Goal: Task Accomplishment & Management: Use online tool/utility

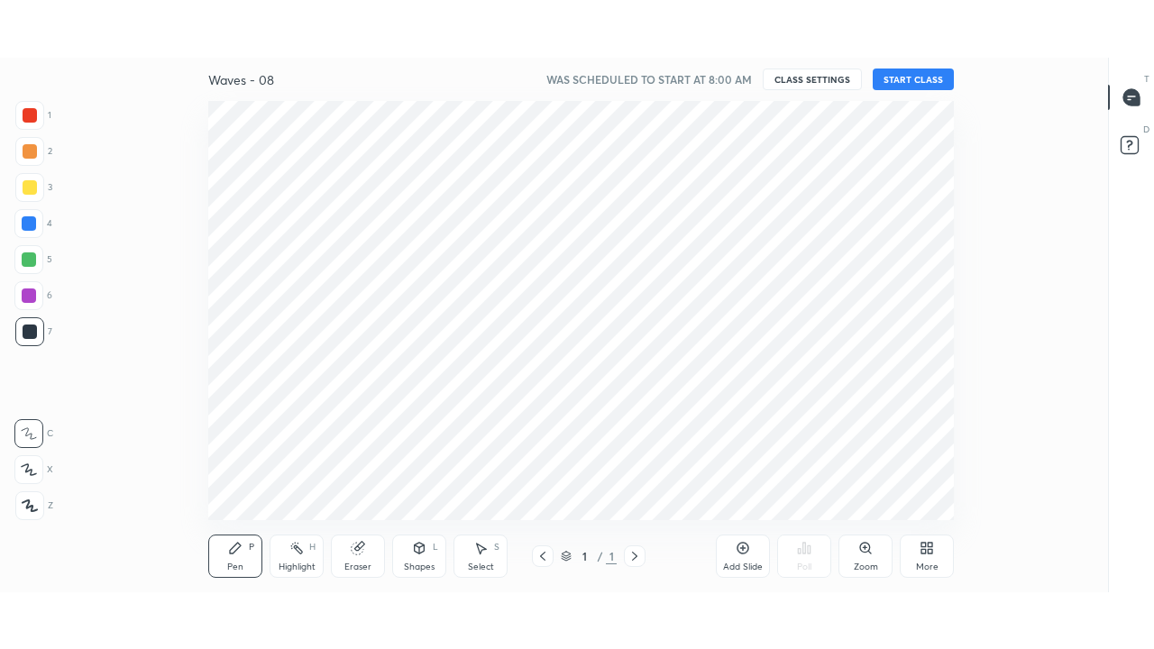
scroll to position [6, 1]
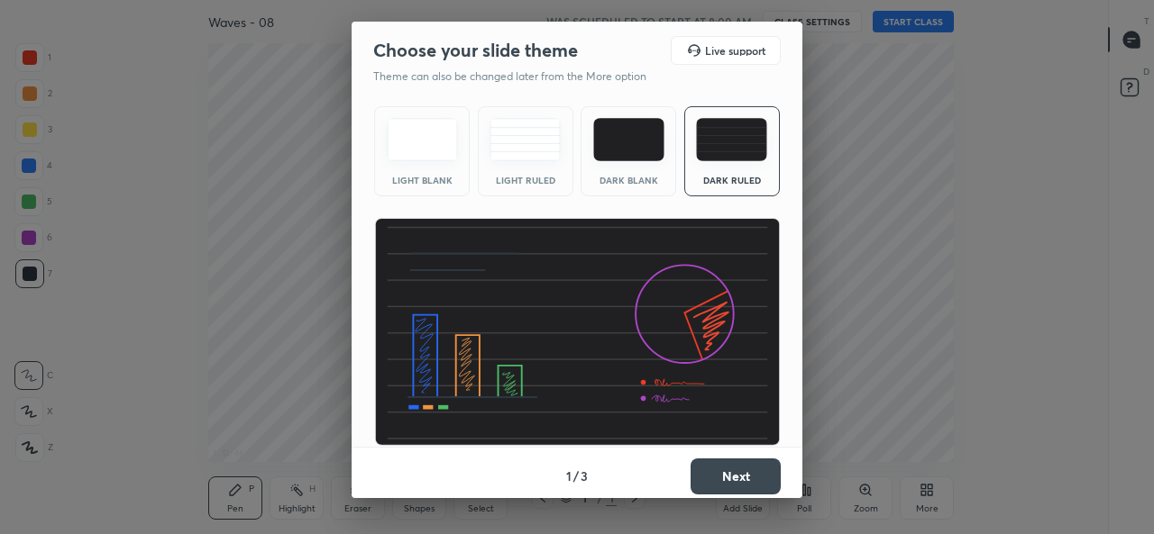
click at [736, 471] on button "Next" at bounding box center [735, 477] width 90 height 36
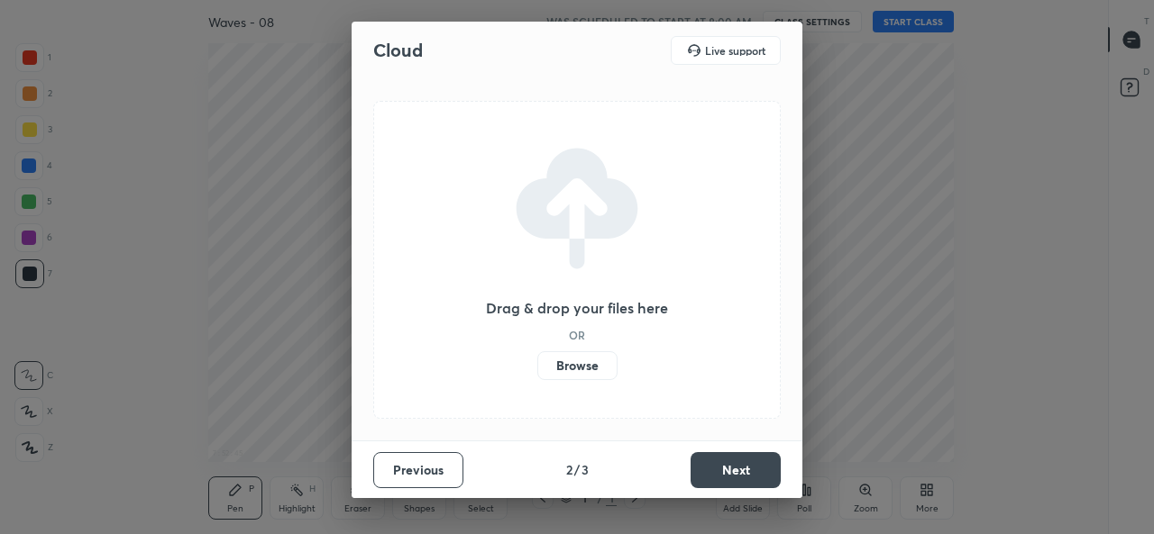
click at [580, 363] on label "Browse" at bounding box center [577, 366] width 80 height 29
click at [537, 363] on input "Browse" at bounding box center [537, 366] width 0 height 29
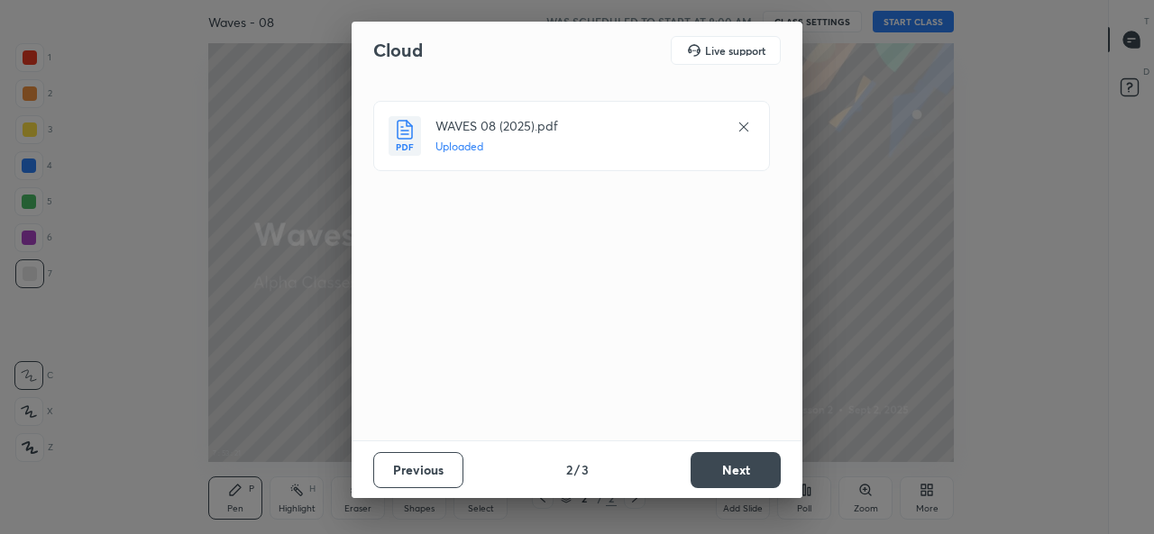
click at [726, 467] on button "Next" at bounding box center [735, 470] width 90 height 36
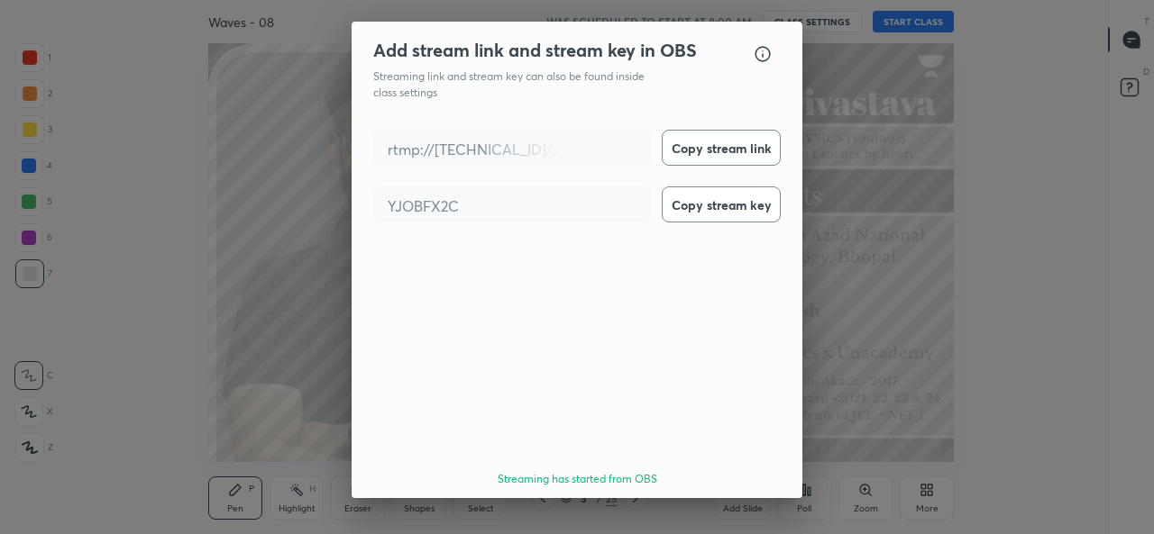
click at [726, 513] on button "Done" at bounding box center [735, 531] width 90 height 36
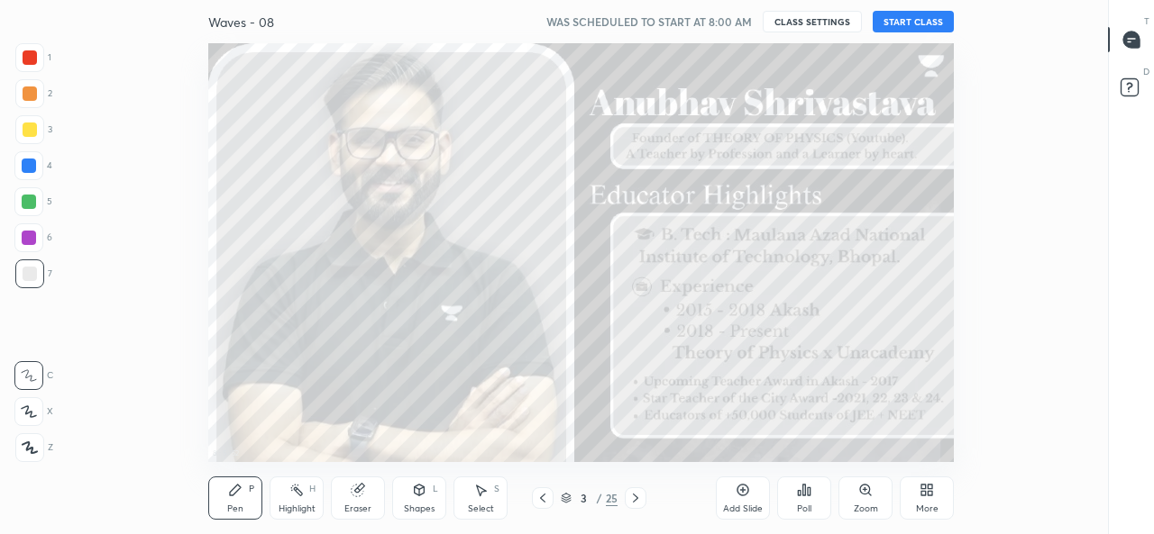
click at [909, 23] on button "START CLASS" at bounding box center [912, 22] width 81 height 22
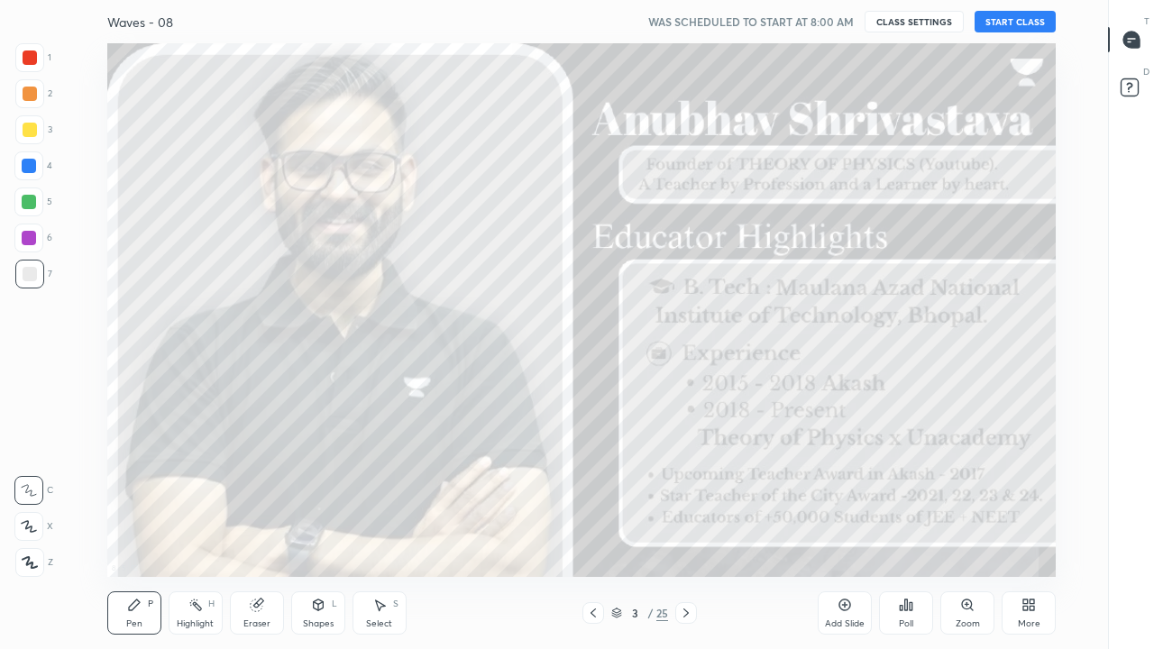
scroll to position [534, 1046]
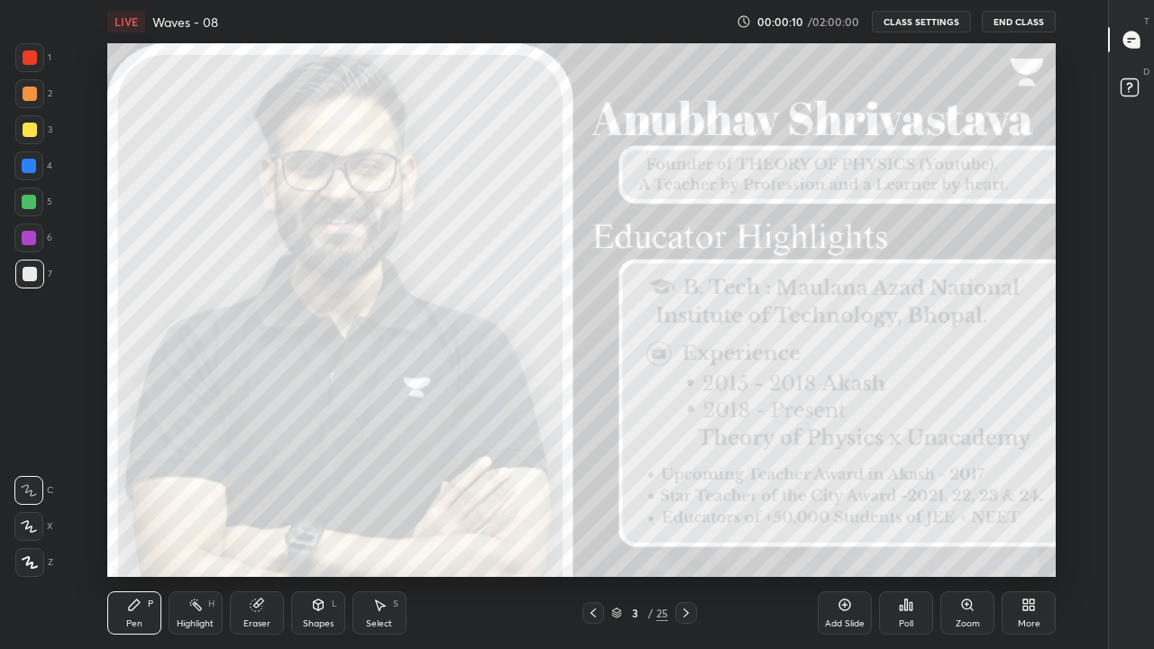
click at [1026, 534] on icon at bounding box center [1025, 608] width 5 height 5
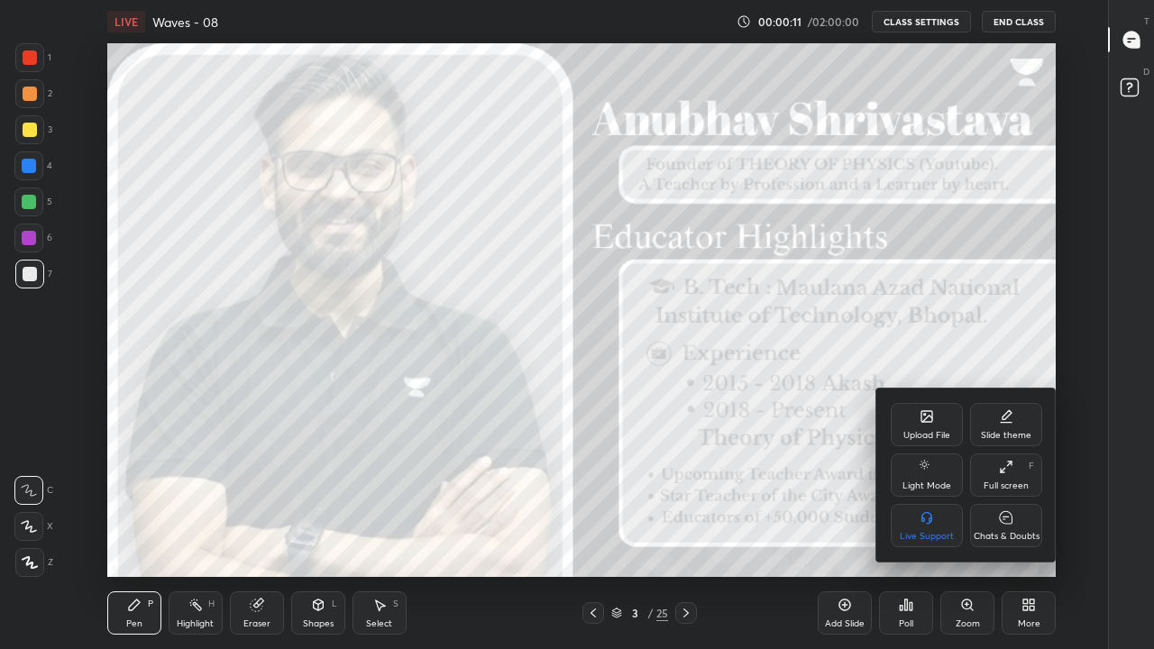
click at [1000, 523] on icon at bounding box center [1006, 517] width 14 height 19
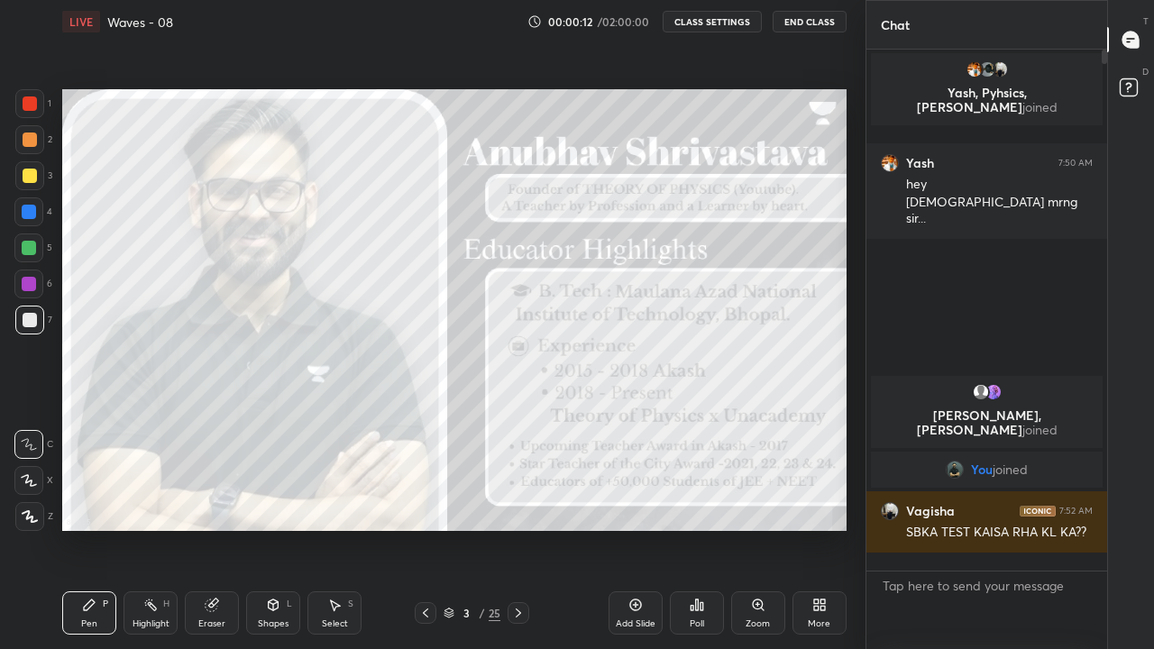
scroll to position [89599, 89339]
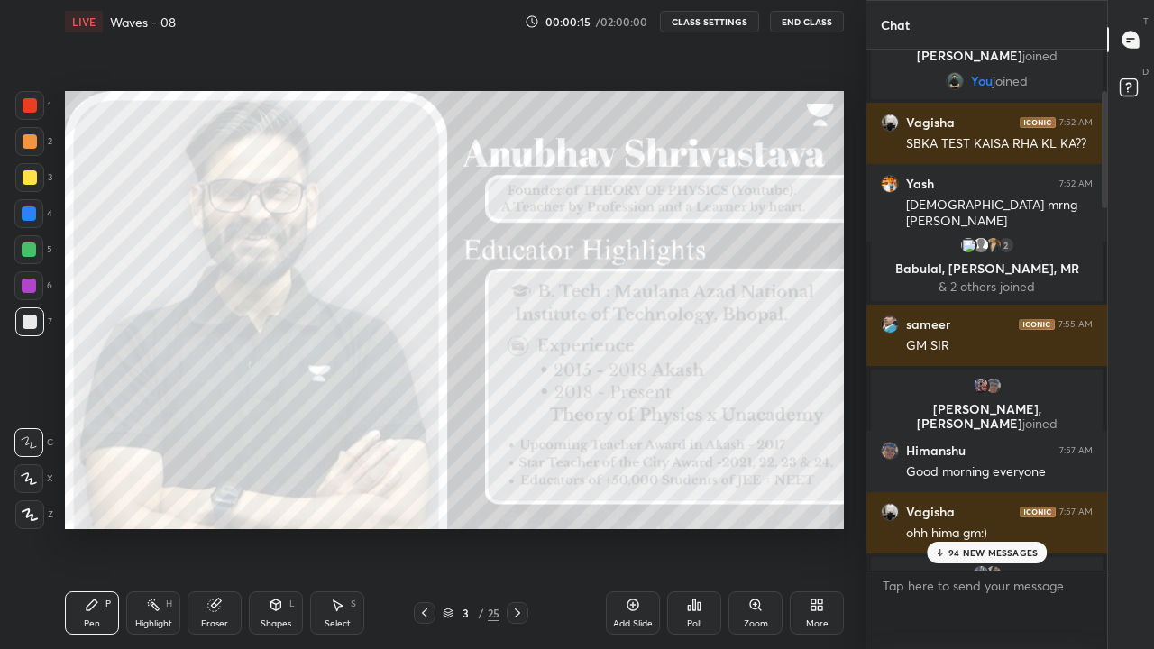
click at [965, 534] on p "94 NEW MESSAGES" at bounding box center [992, 552] width 89 height 11
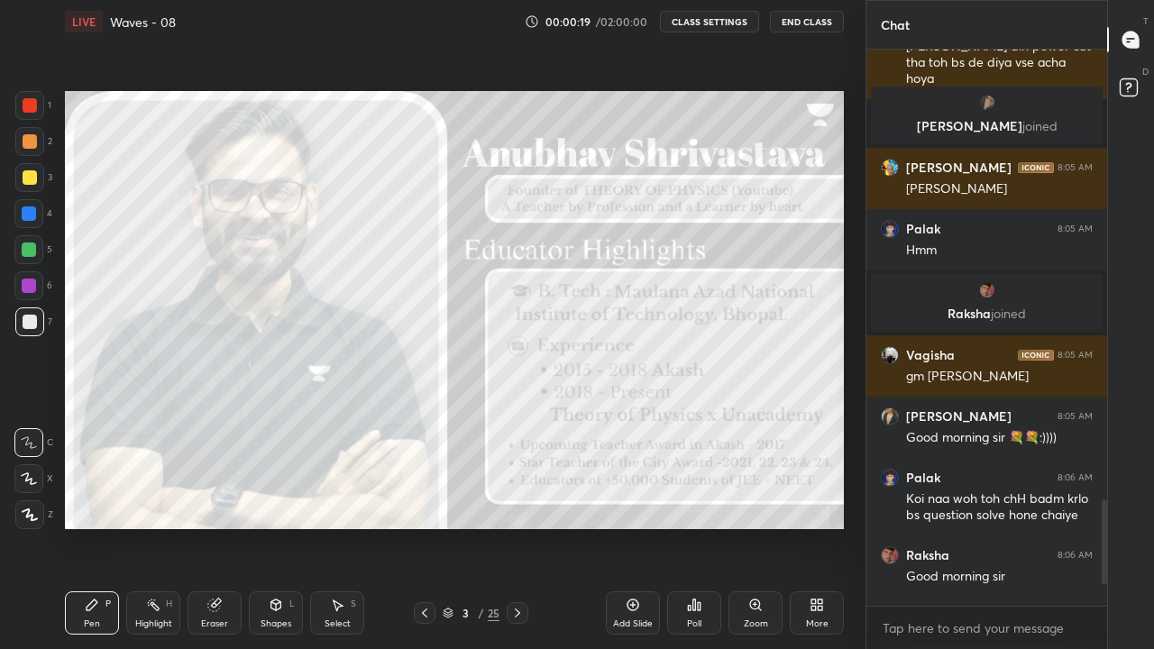
scroll to position [3172, 0]
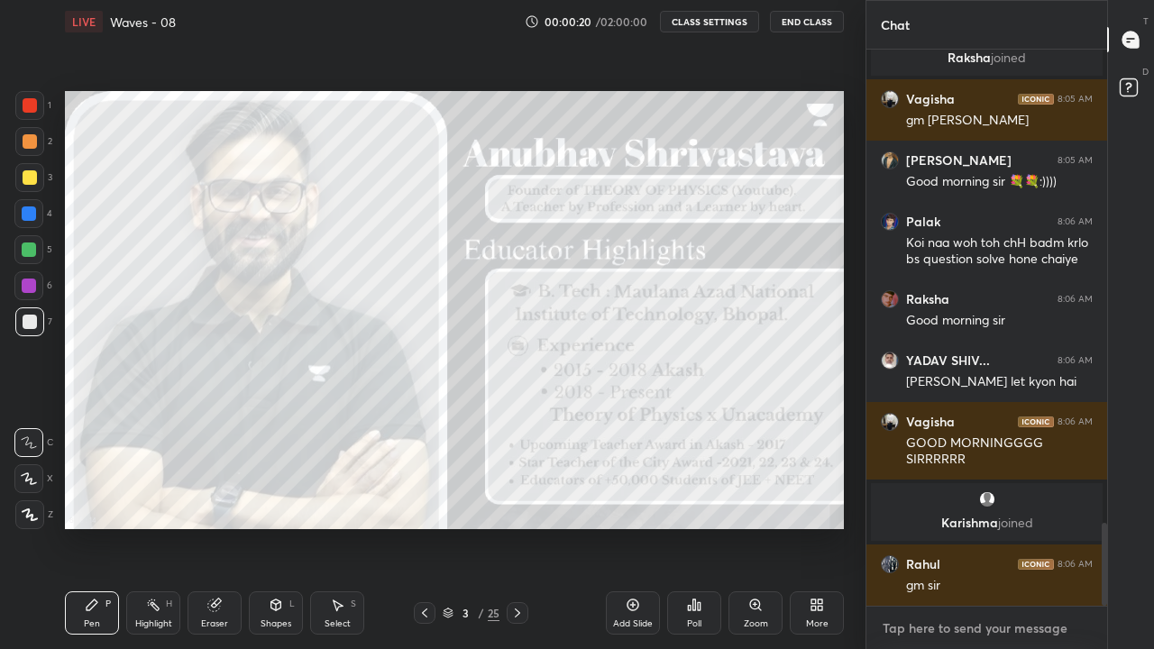
type textarea "x"
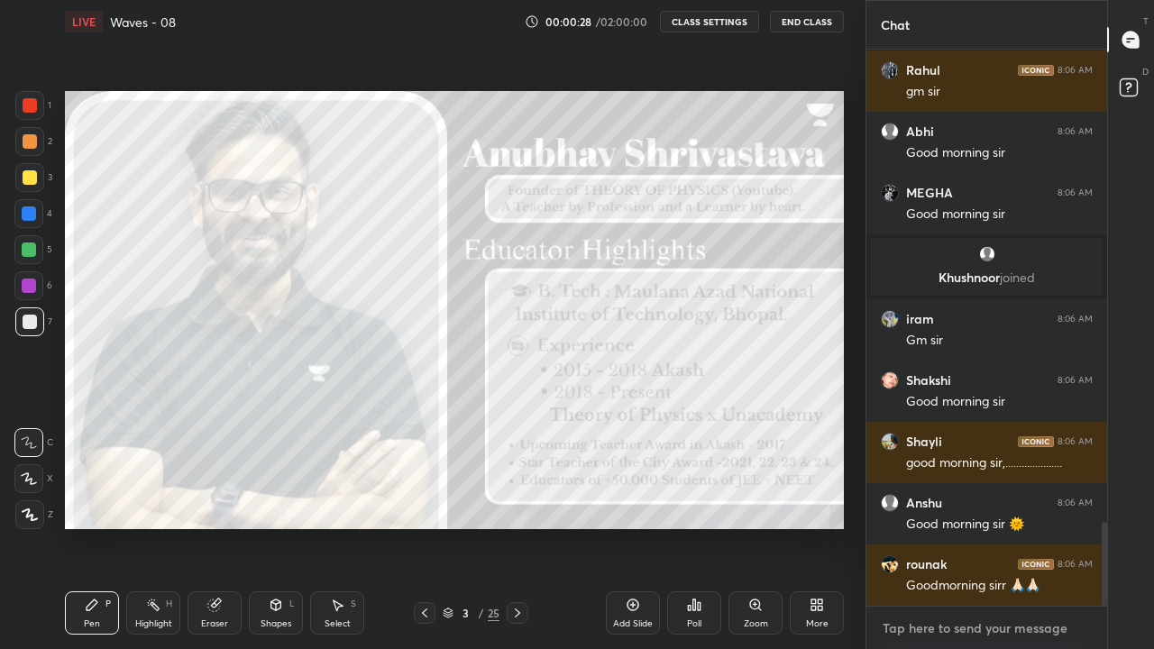
scroll to position [3132, 0]
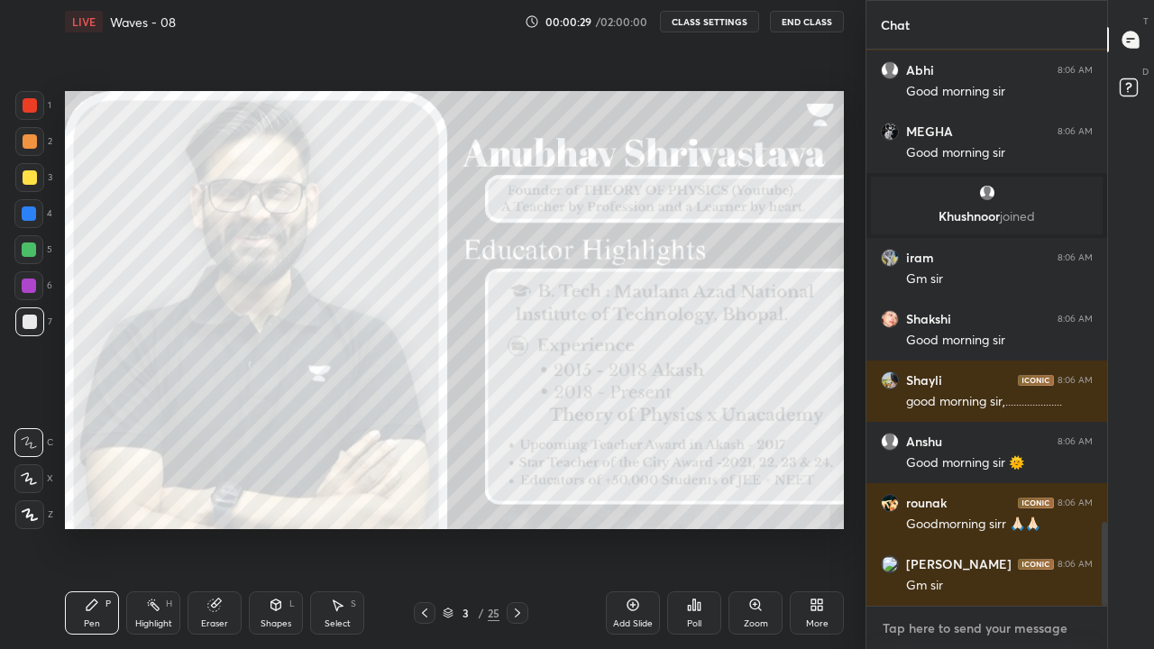
paste textarea "TG = [URL][DOMAIN_NAME]"
type textarea "TG = [URL][DOMAIN_NAME]"
type textarea "x"
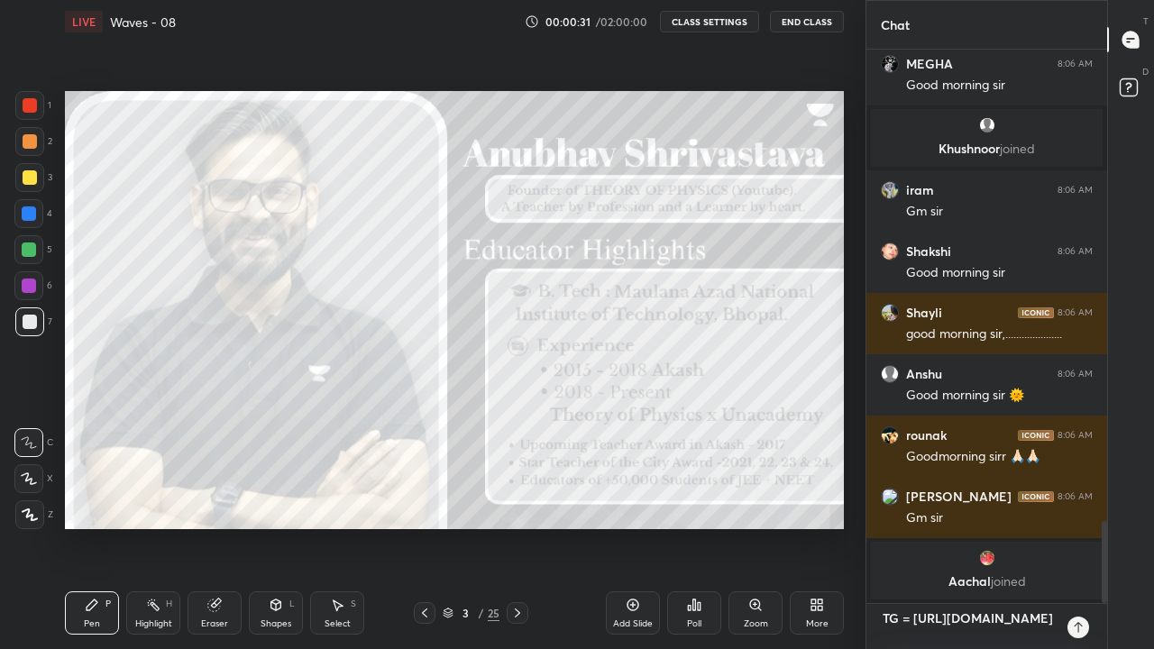
type textarea "TG = [URL][DOMAIN_NAME]"
click at [1078, 534] on icon at bounding box center [1077, 627] width 8 height 11
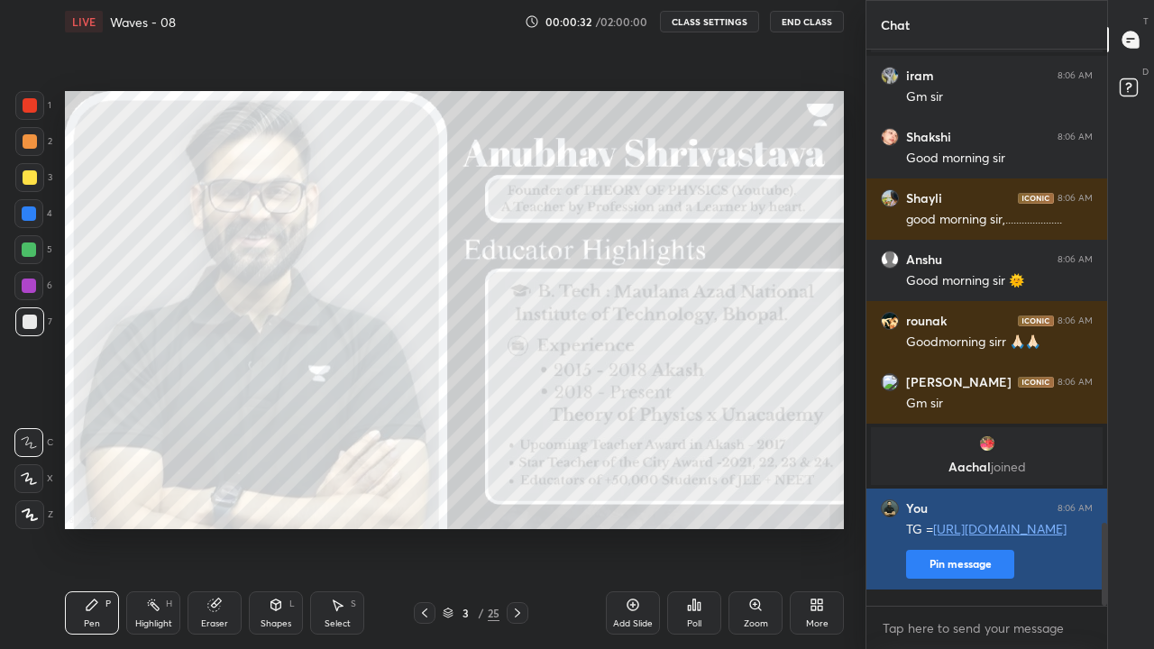
click at [973, 534] on button "Pin message" at bounding box center [960, 564] width 108 height 29
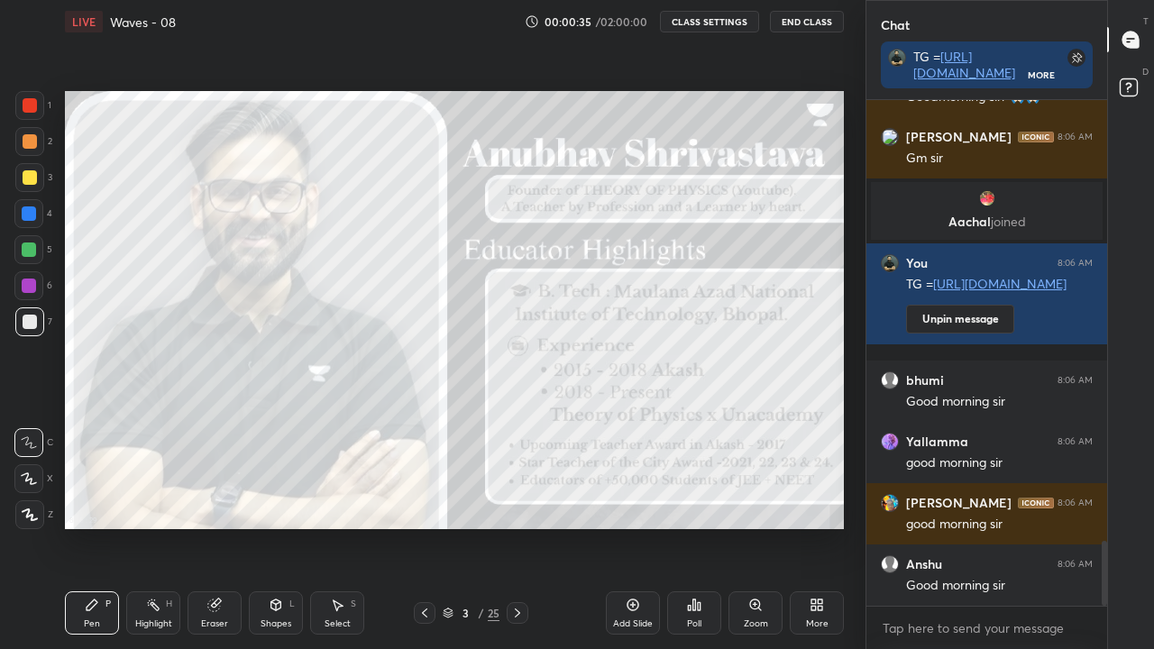
click at [21, 516] on div at bounding box center [29, 514] width 29 height 29
click at [26, 512] on icon at bounding box center [30, 514] width 16 height 13
click at [99, 534] on div "Pen P" at bounding box center [92, 612] width 54 height 43
click at [818, 534] on icon at bounding box center [816, 605] width 14 height 14
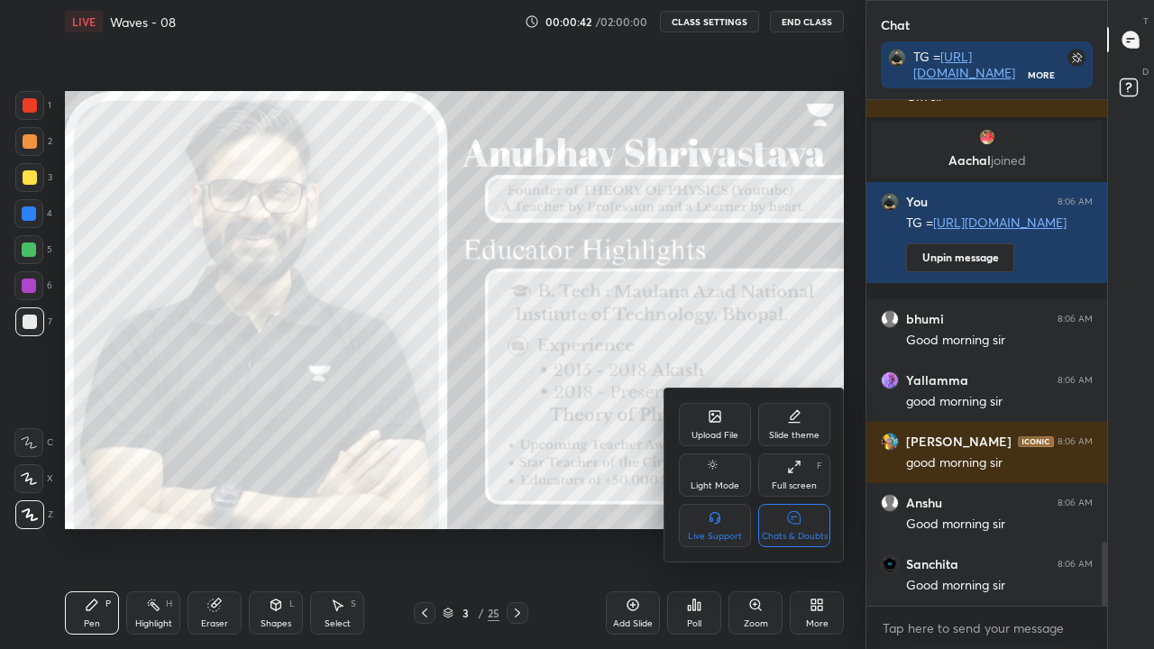
click at [792, 521] on icon at bounding box center [794, 517] width 13 height 13
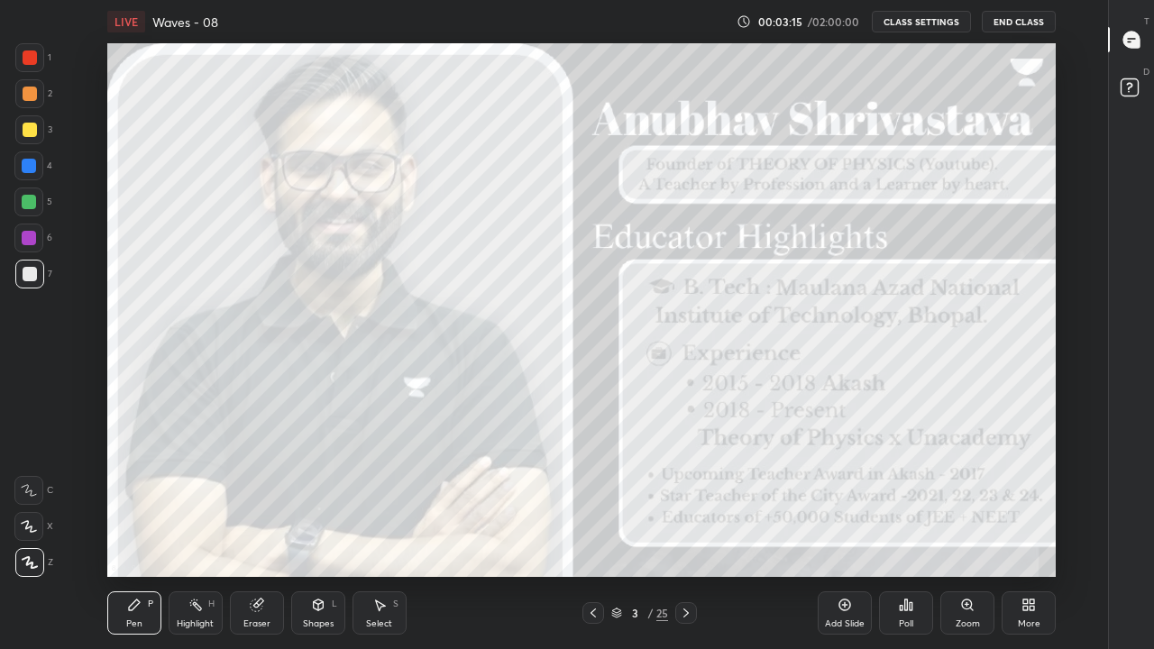
click at [825, 534] on div "Add Slide" at bounding box center [845, 623] width 40 height 9
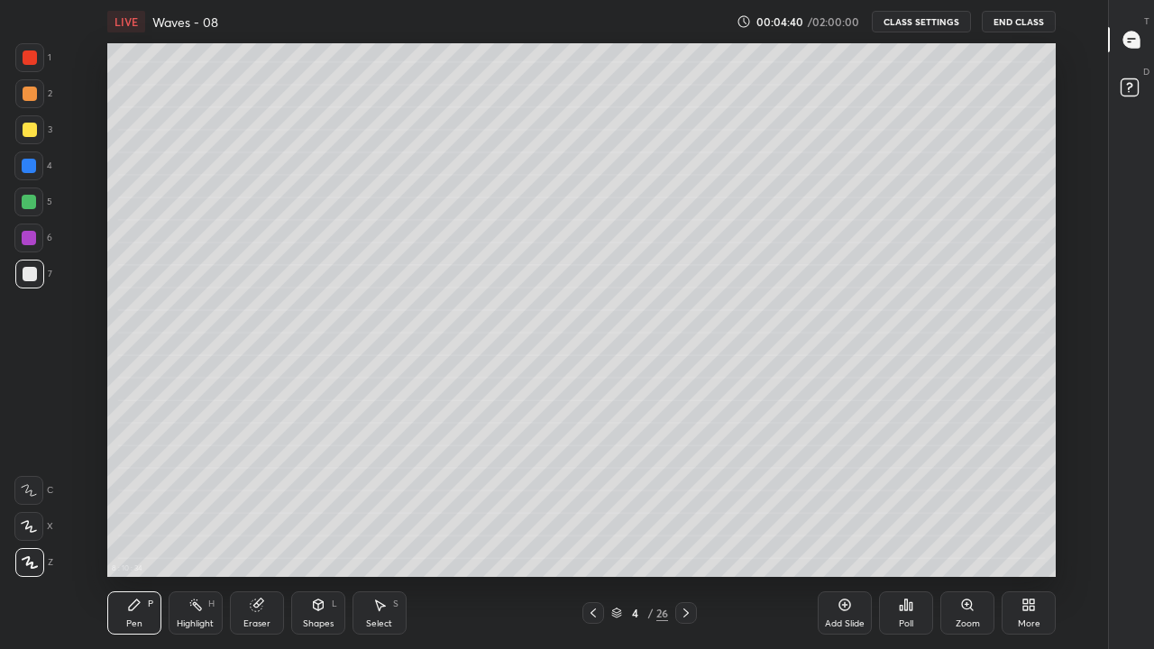
click at [647, 534] on div "Pen P Highlight H Eraser Shapes L Select S 4 / 26 Add Slide Poll Zoom More" at bounding box center [581, 613] width 948 height 72
click at [685, 534] on icon at bounding box center [686, 613] width 14 height 14
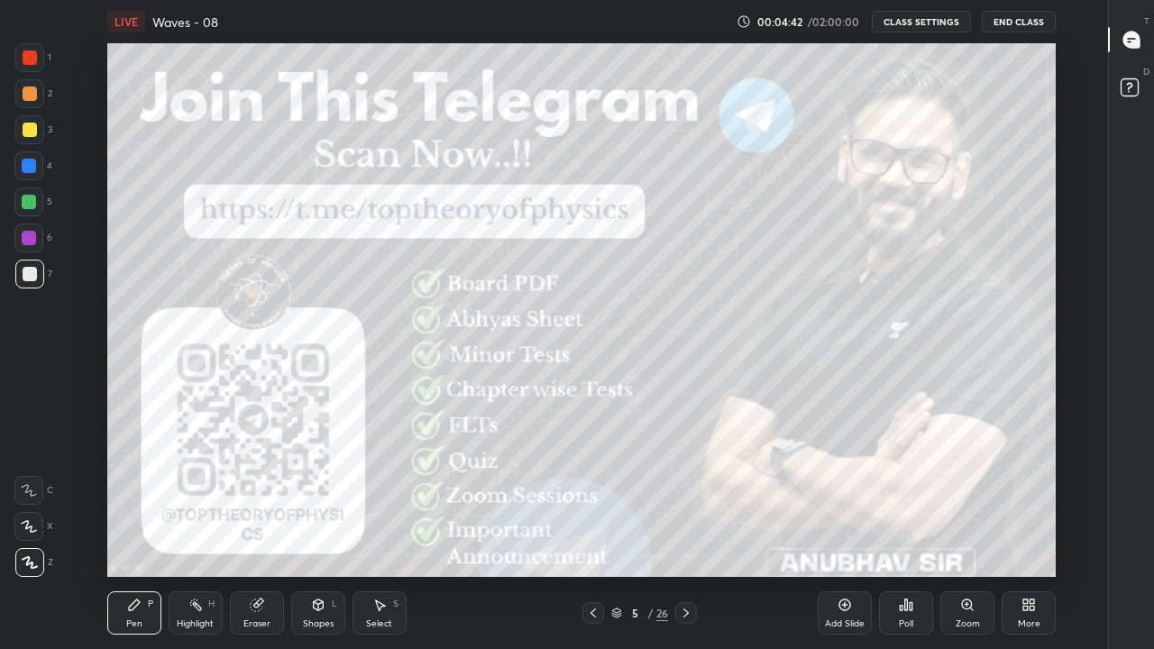
click at [684, 534] on icon at bounding box center [686, 613] width 14 height 14
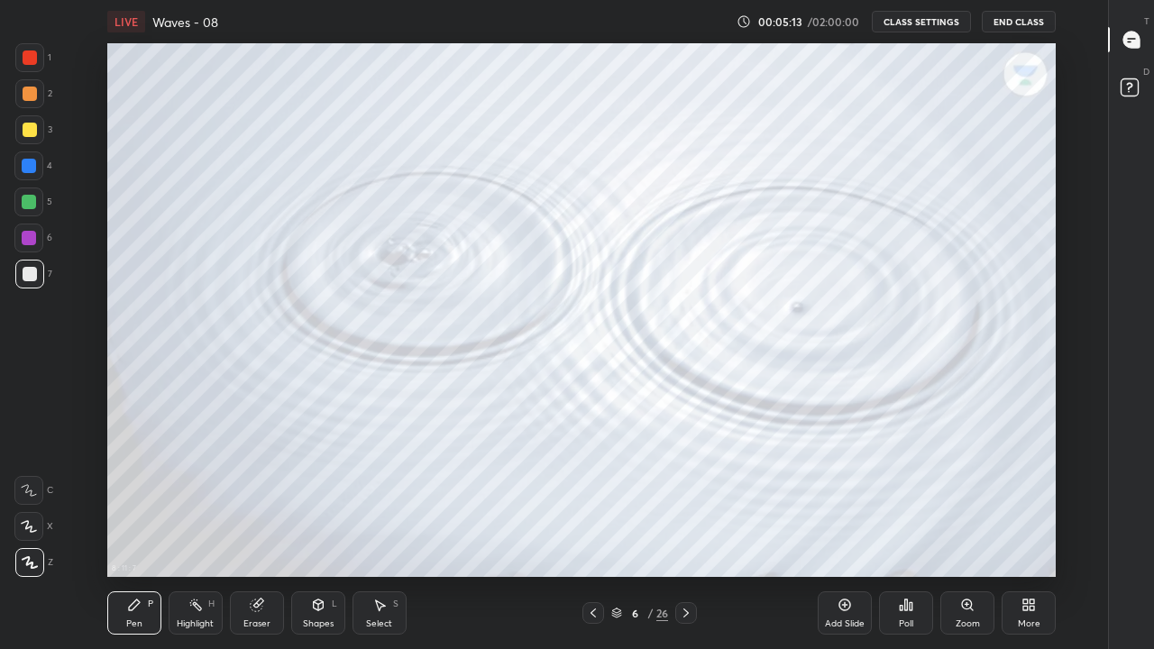
click at [845, 534] on icon at bounding box center [845, 605] width 12 height 12
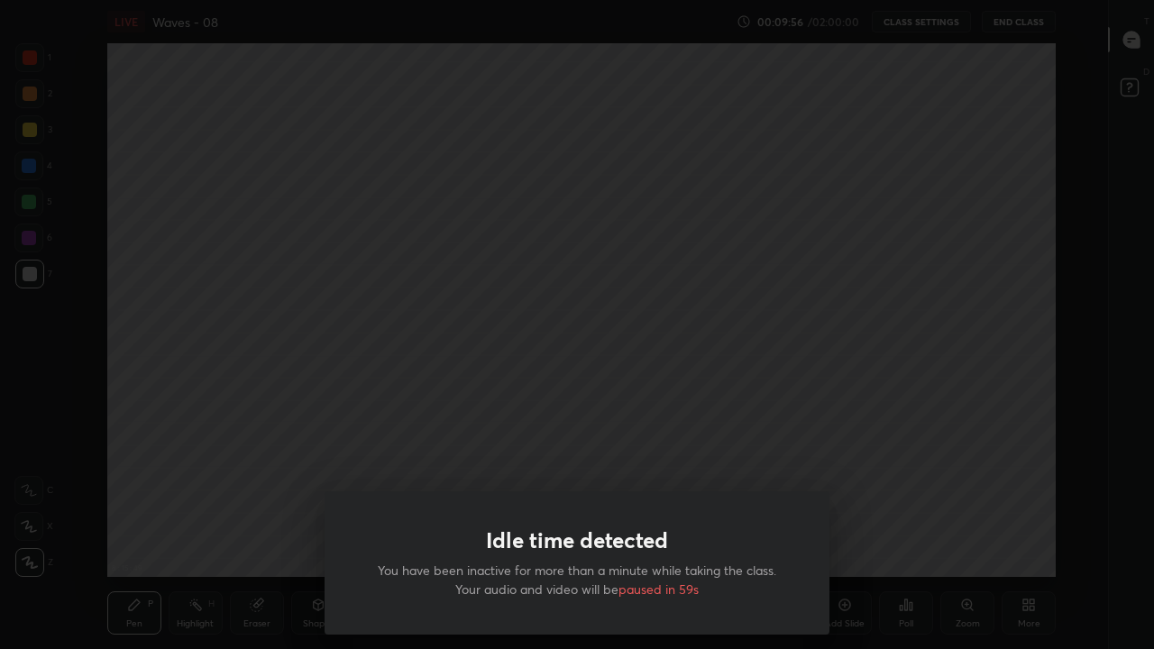
click at [707, 432] on div "Idle time detected You have been inactive for more than a minute while taking t…" at bounding box center [577, 324] width 1154 height 649
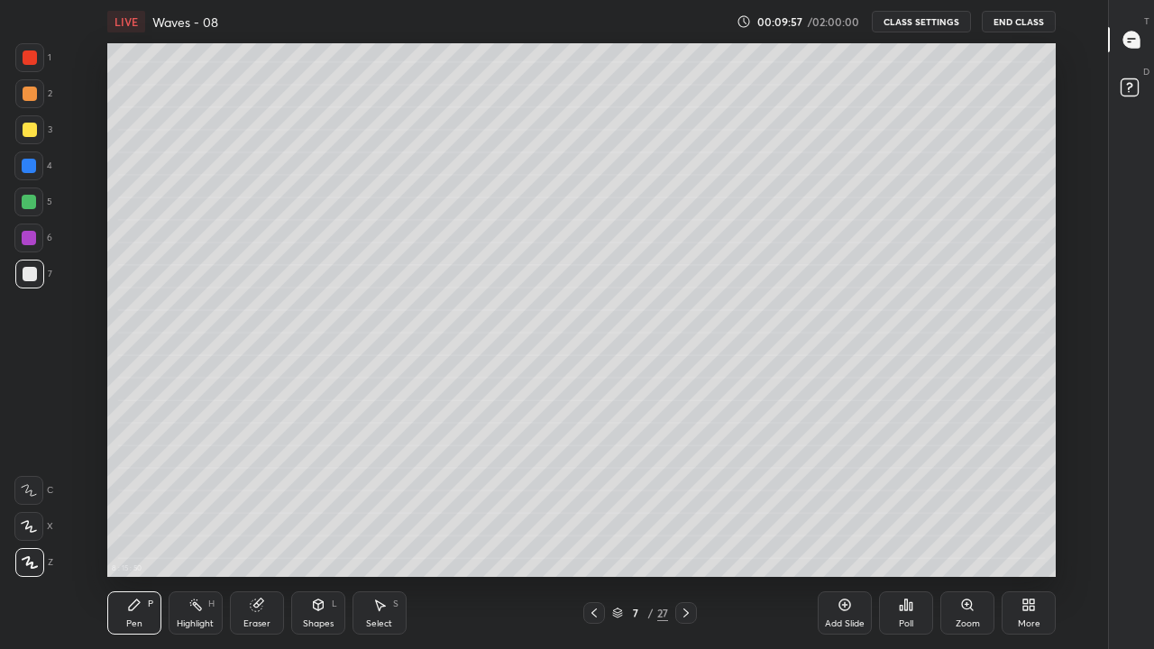
click at [675, 534] on div at bounding box center [686, 613] width 22 height 22
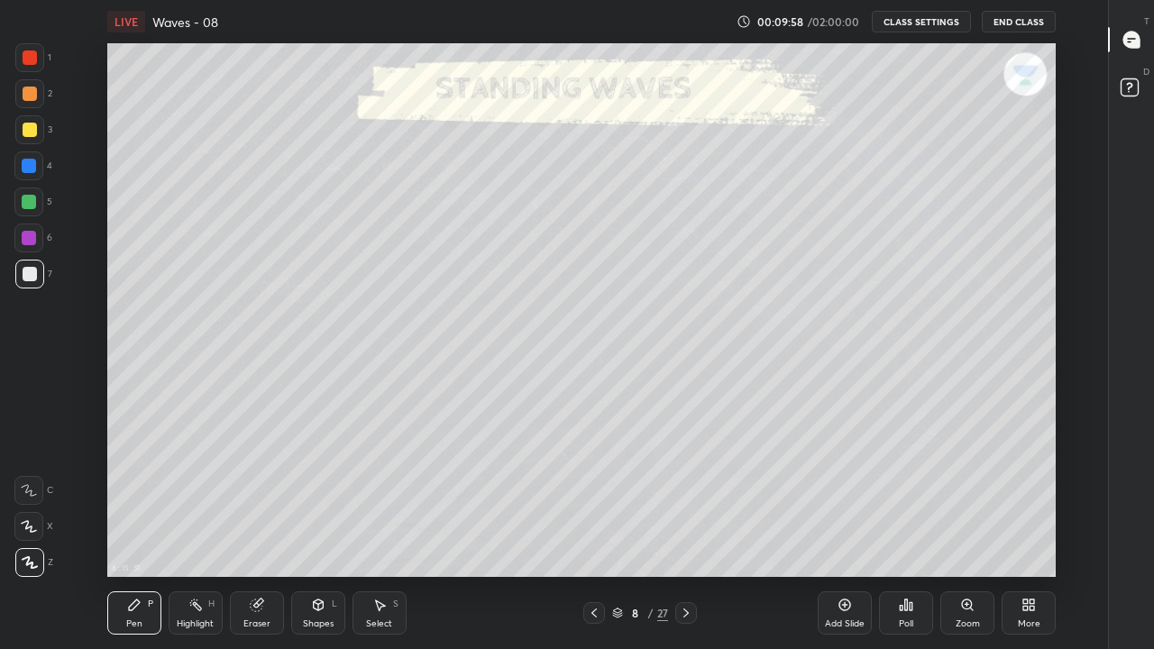
click at [679, 534] on icon at bounding box center [686, 613] width 14 height 14
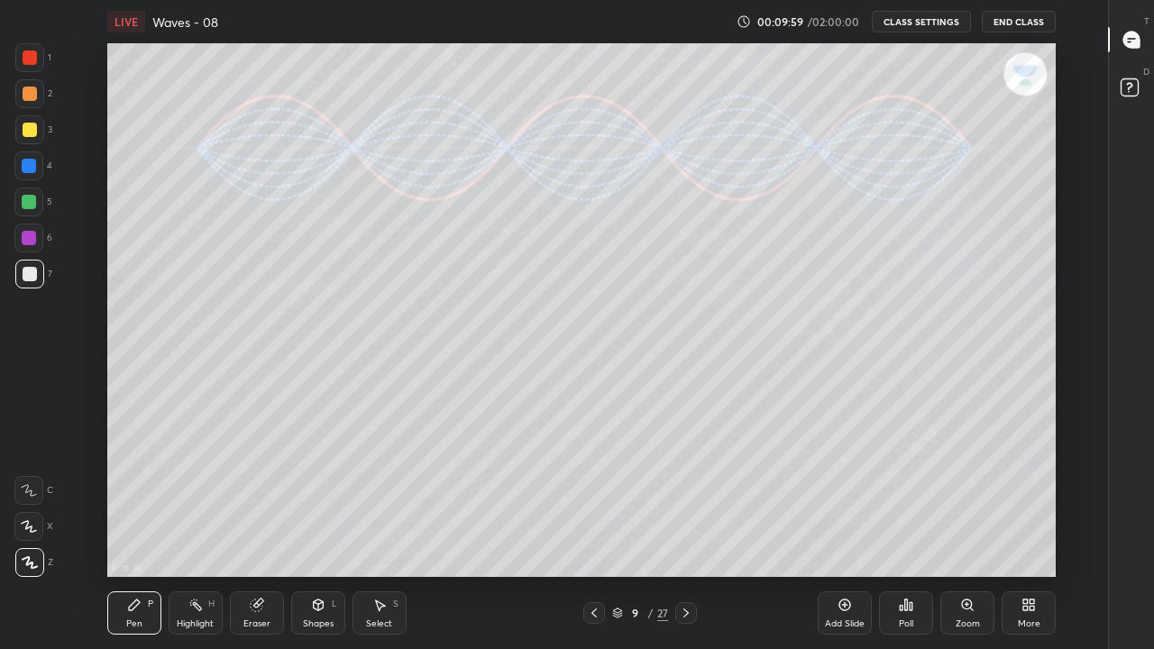
click at [585, 534] on div at bounding box center [594, 613] width 22 height 22
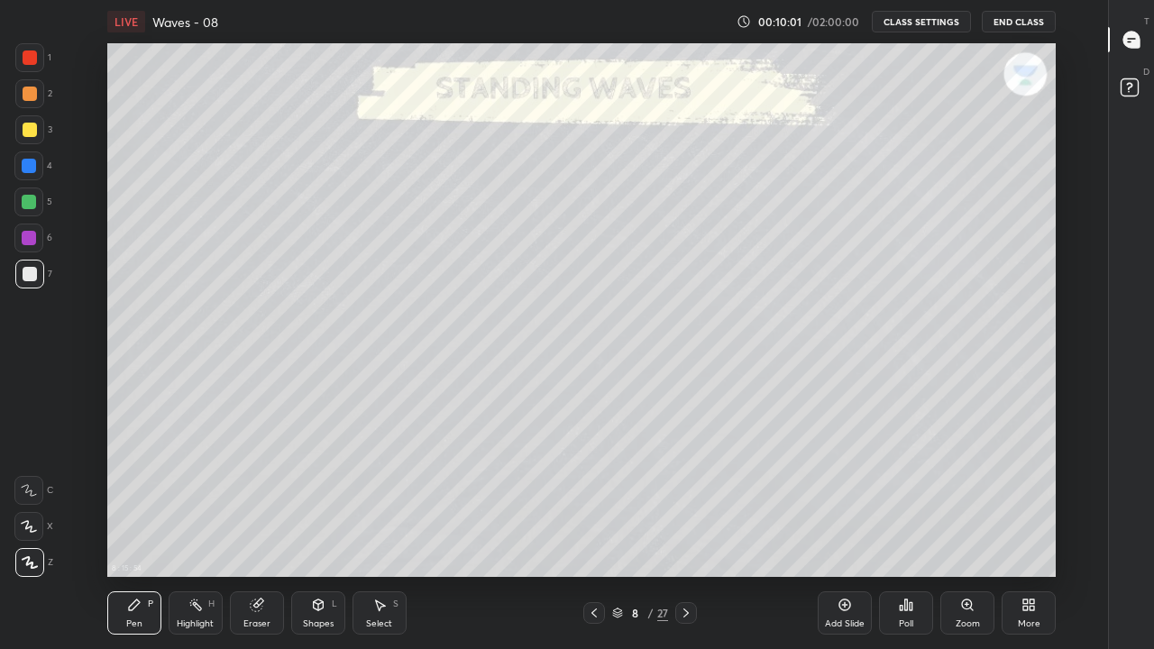
click at [591, 534] on icon at bounding box center [594, 613] width 14 height 14
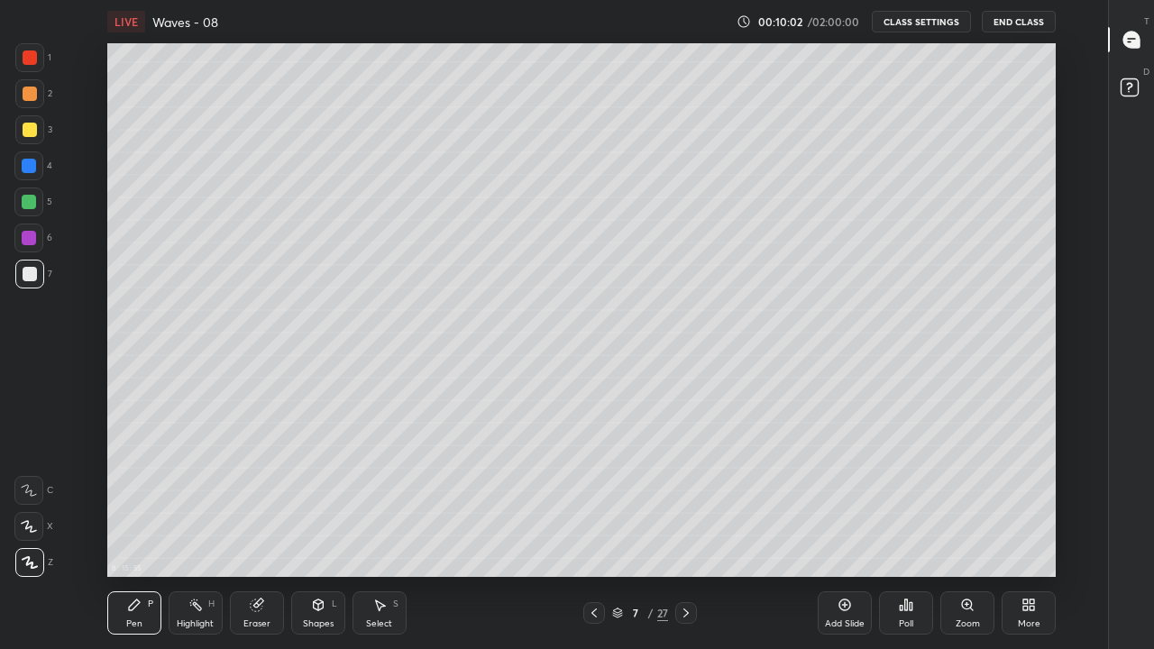
click at [845, 534] on div "Add Slide" at bounding box center [845, 612] width 54 height 43
click at [253, 534] on div "Eraser" at bounding box center [257, 612] width 54 height 43
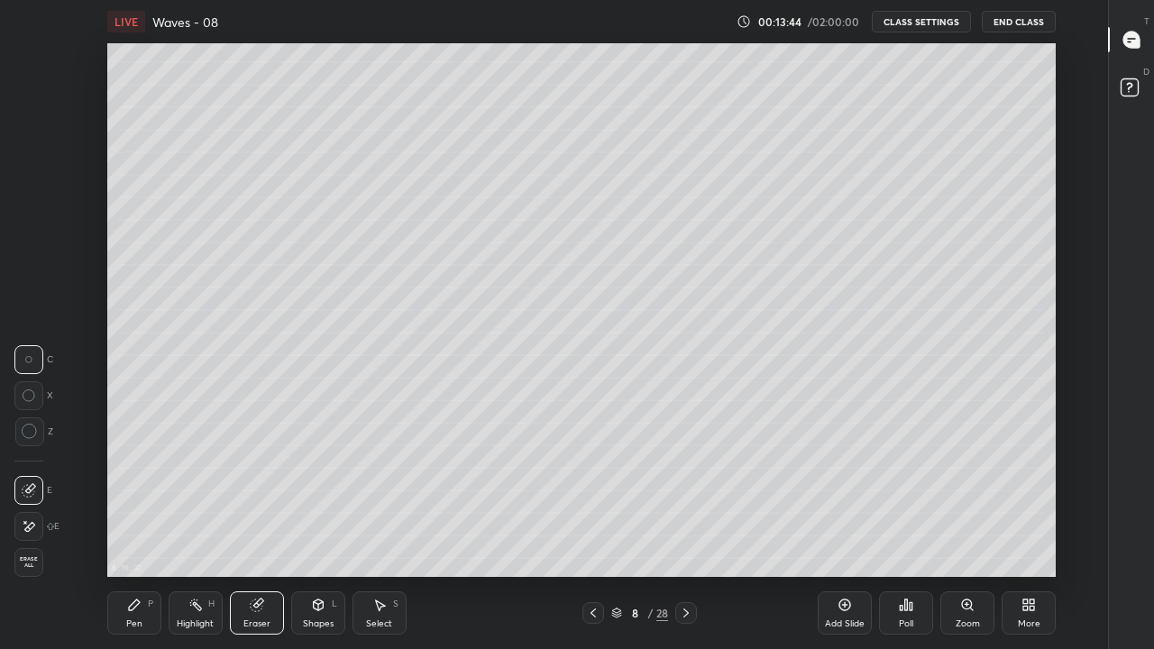
click at [136, 534] on div "Pen P" at bounding box center [134, 612] width 54 height 43
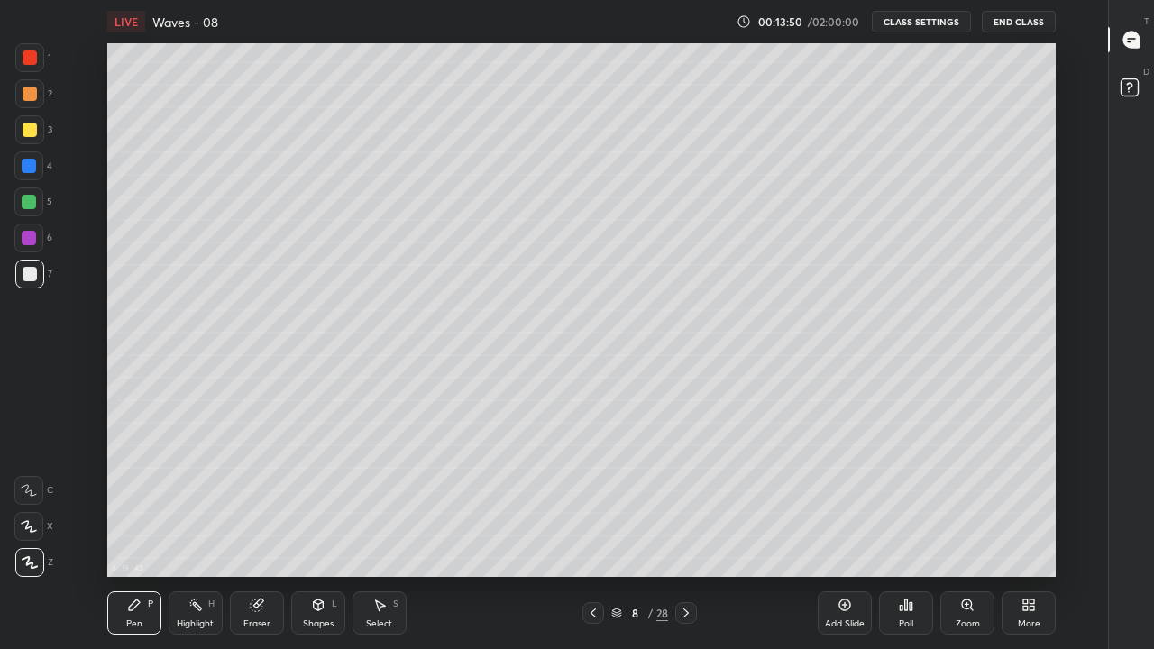
click at [244, 534] on div "Eraser" at bounding box center [256, 623] width 27 height 9
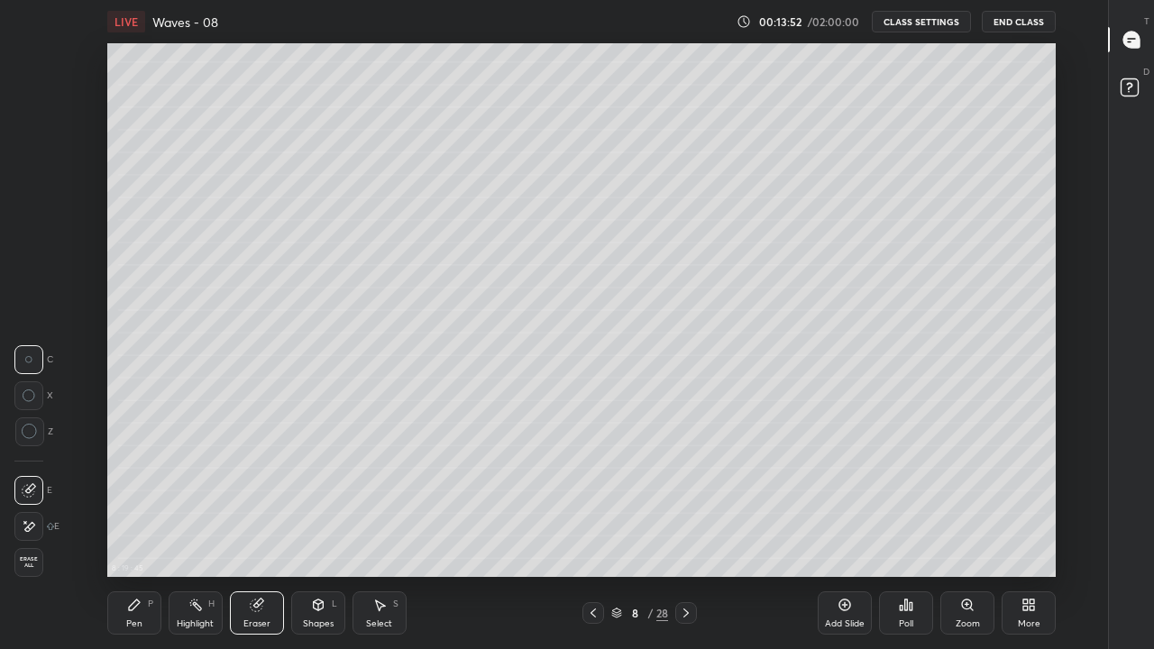
click at [134, 534] on icon at bounding box center [134, 604] width 11 height 11
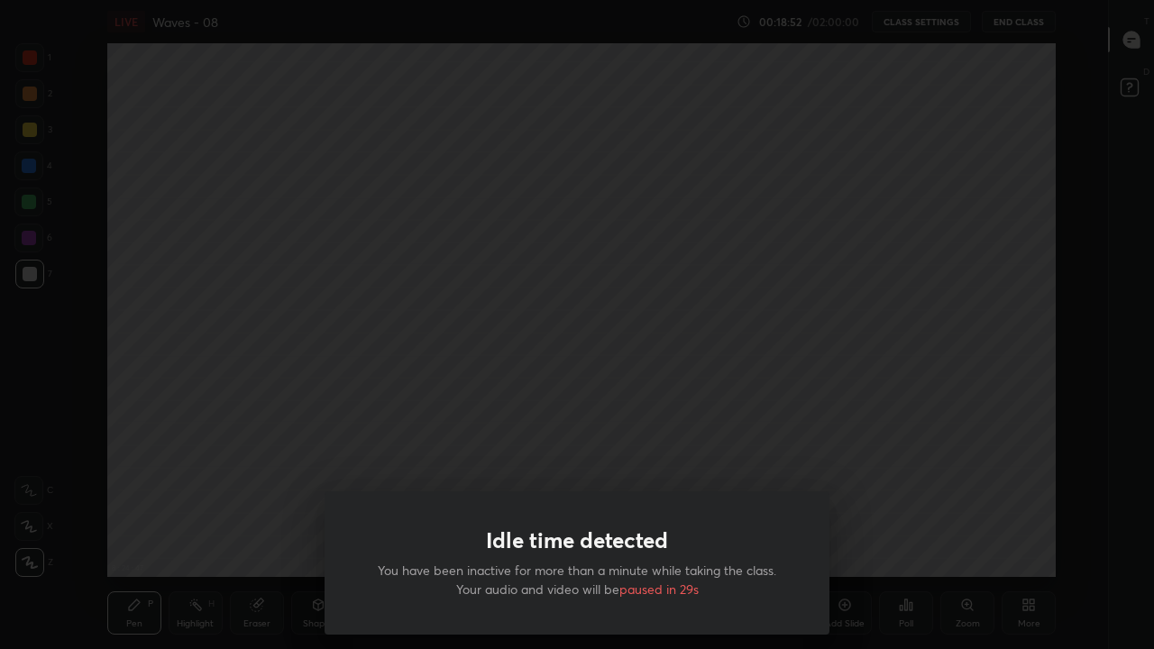
click at [875, 462] on div "Idle time detected You have been inactive for more than a minute while taking t…" at bounding box center [577, 324] width 1154 height 649
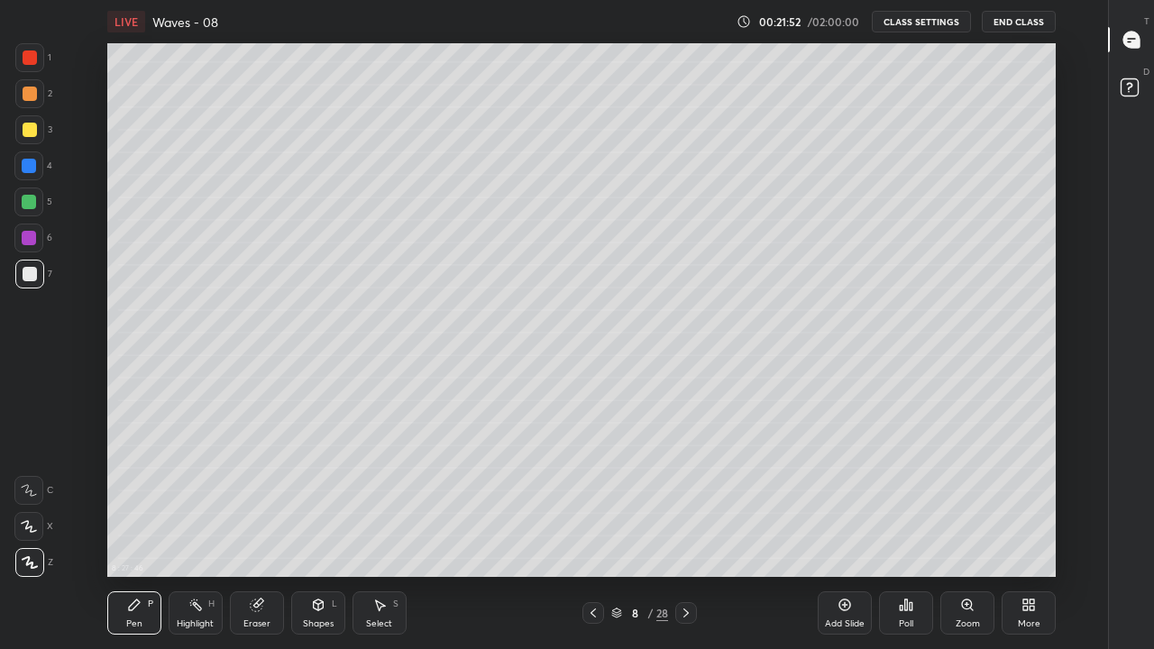
click at [686, 534] on icon at bounding box center [686, 613] width 14 height 14
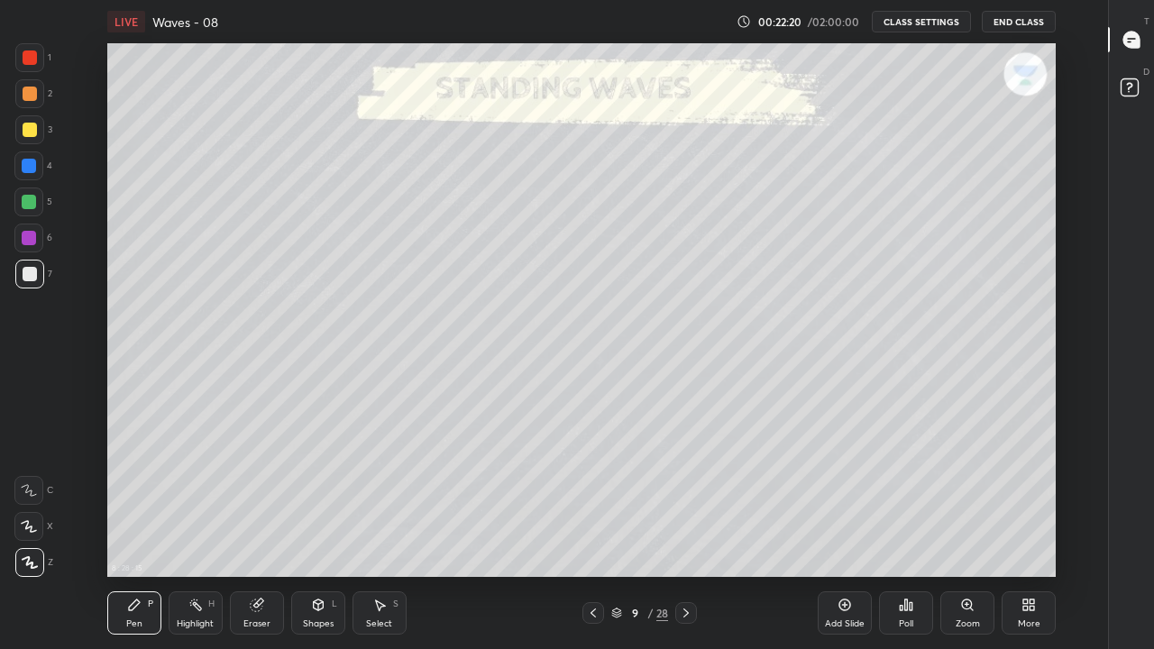
click at [137, 534] on div "Pen P" at bounding box center [134, 612] width 54 height 43
click at [24, 534] on icon at bounding box center [30, 562] width 16 height 13
click at [196, 534] on div "Highlight" at bounding box center [195, 623] width 37 height 9
click at [136, 534] on div "Pen P" at bounding box center [134, 612] width 54 height 43
click at [207, 534] on div "Highlight" at bounding box center [195, 623] width 37 height 9
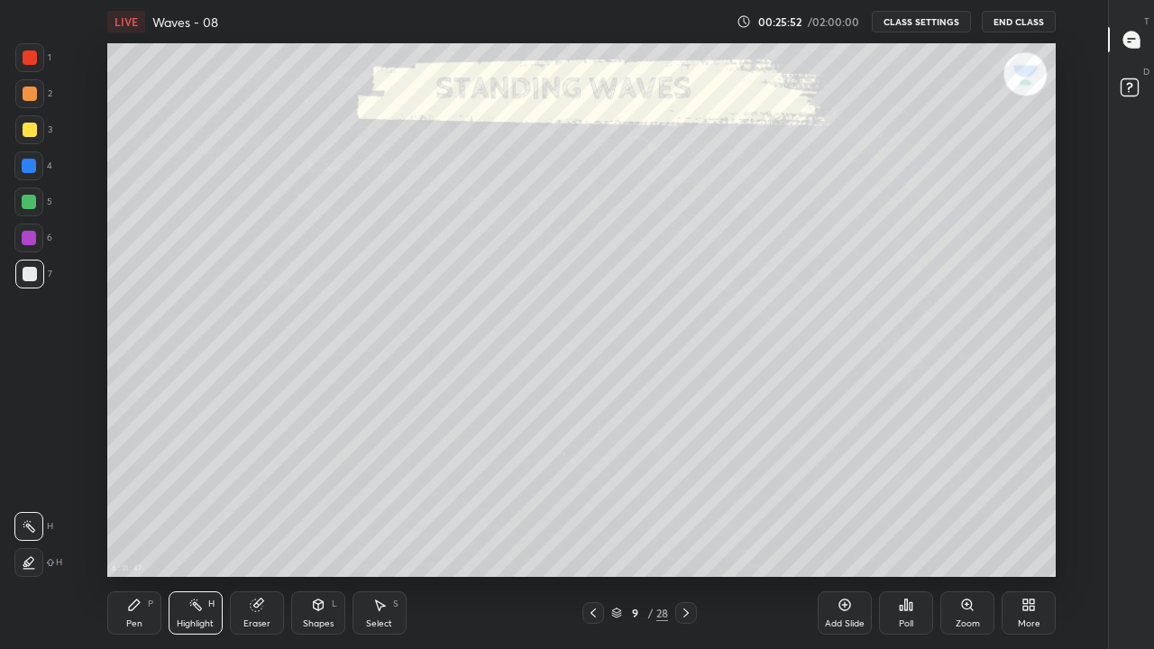
click at [133, 534] on div "Pen" at bounding box center [134, 623] width 16 height 9
click at [29, 534] on icon at bounding box center [30, 562] width 14 height 11
click at [1026, 534] on icon at bounding box center [1025, 608] width 5 height 5
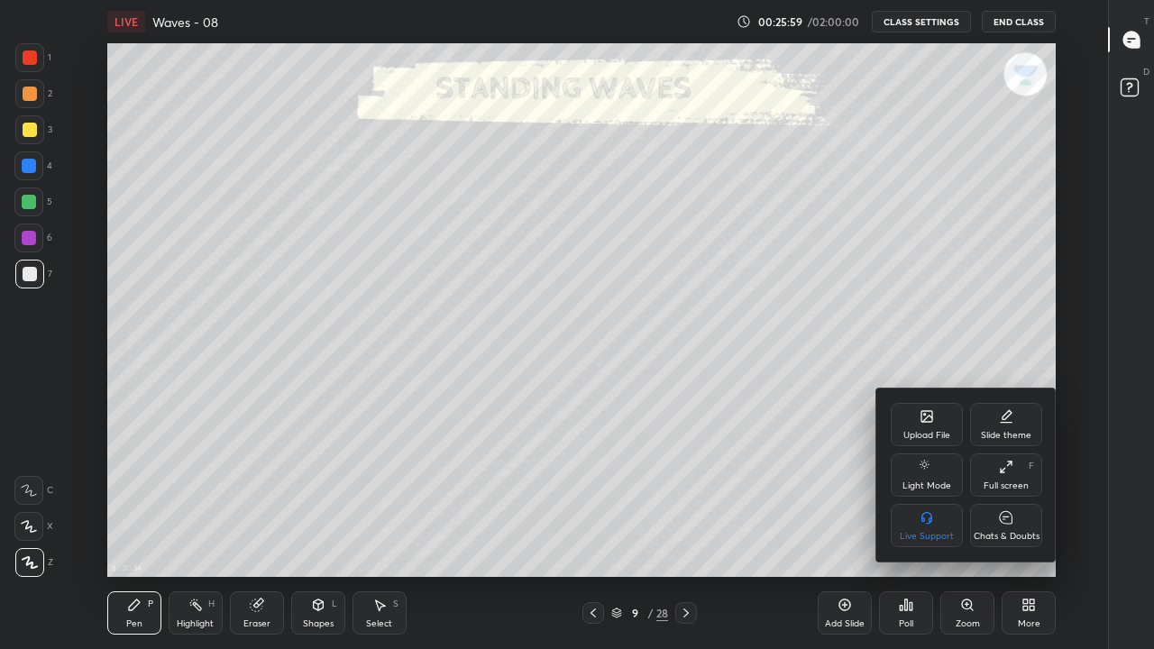
click at [995, 477] on div "Full screen F" at bounding box center [1006, 474] width 72 height 43
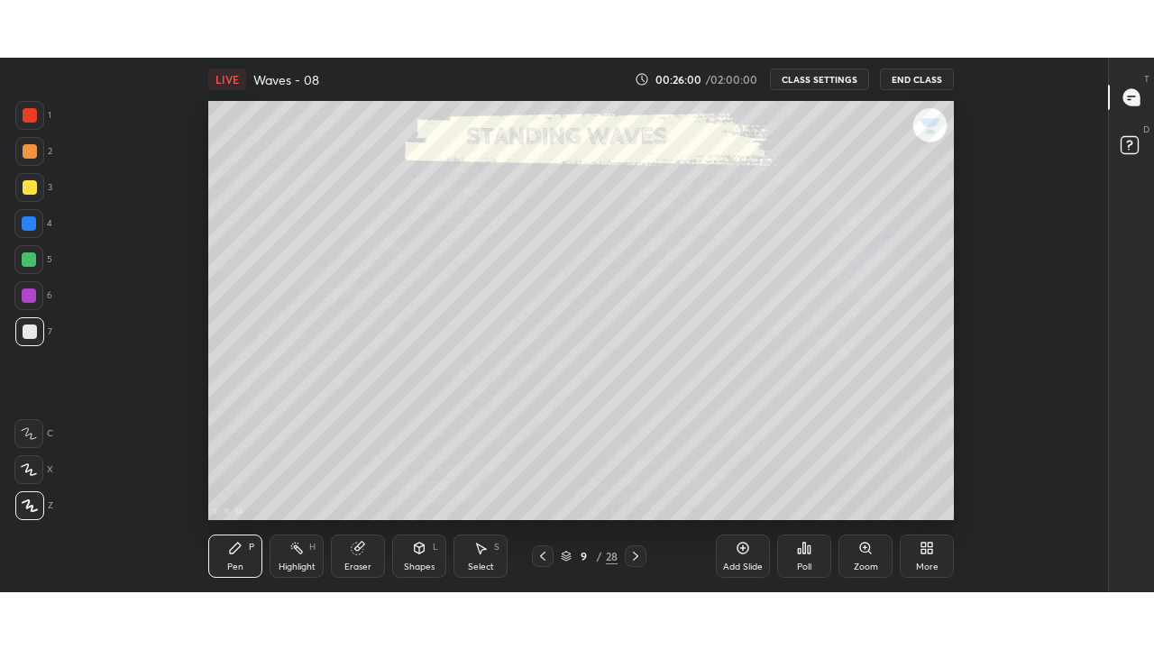
scroll to position [89713, 89085]
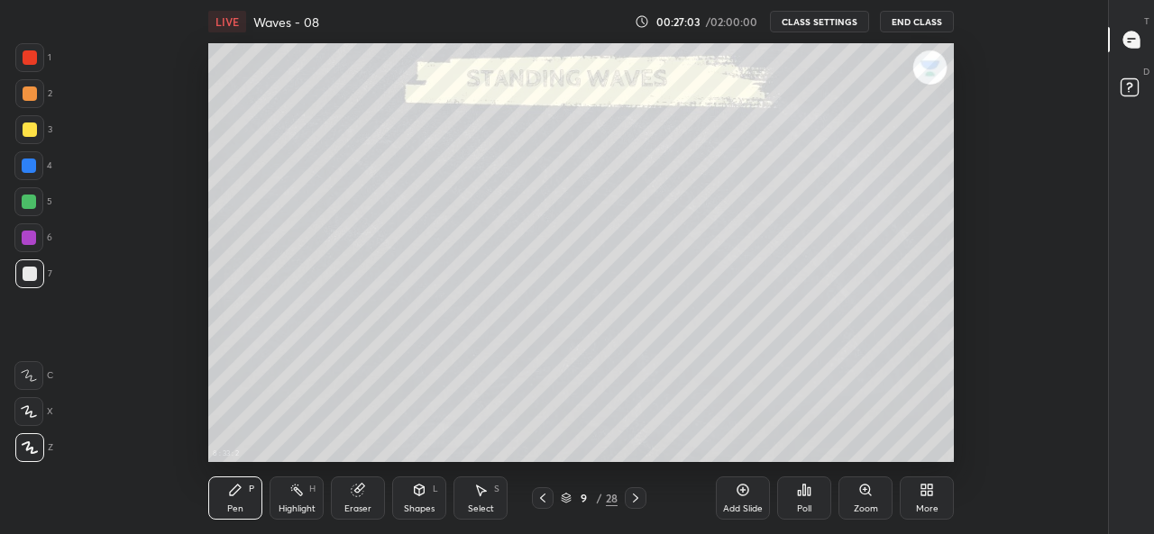
click at [635, 498] on icon at bounding box center [635, 498] width 14 height 14
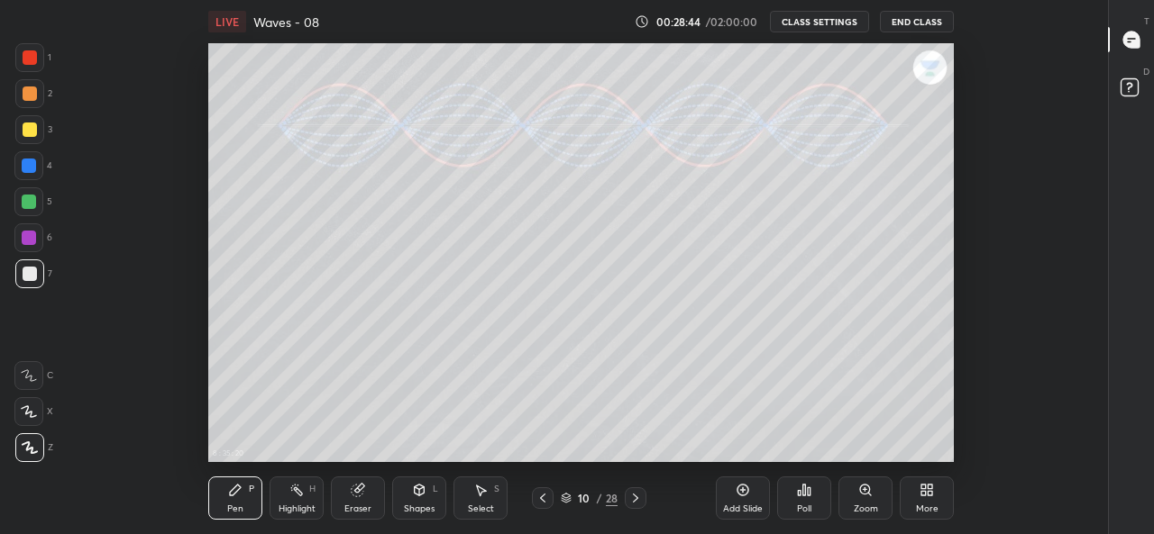
click at [237, 494] on icon at bounding box center [235, 490] width 14 height 14
click at [227, 498] on div "Pen P" at bounding box center [235, 498] width 54 height 43
click at [919, 505] on div "More" at bounding box center [927, 509] width 23 height 9
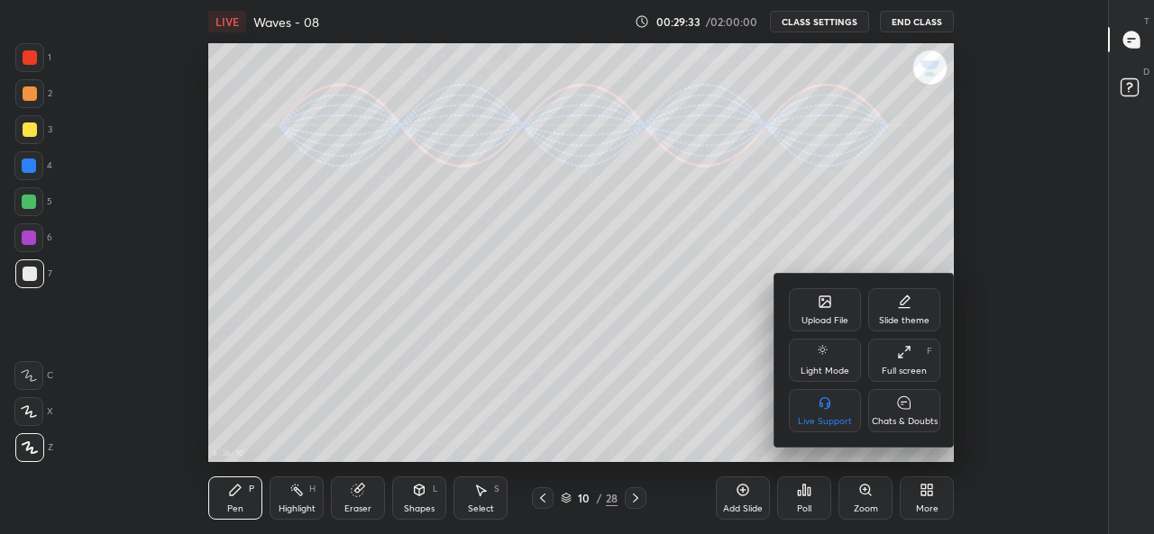
click at [915, 356] on div "Full screen F" at bounding box center [904, 360] width 72 height 43
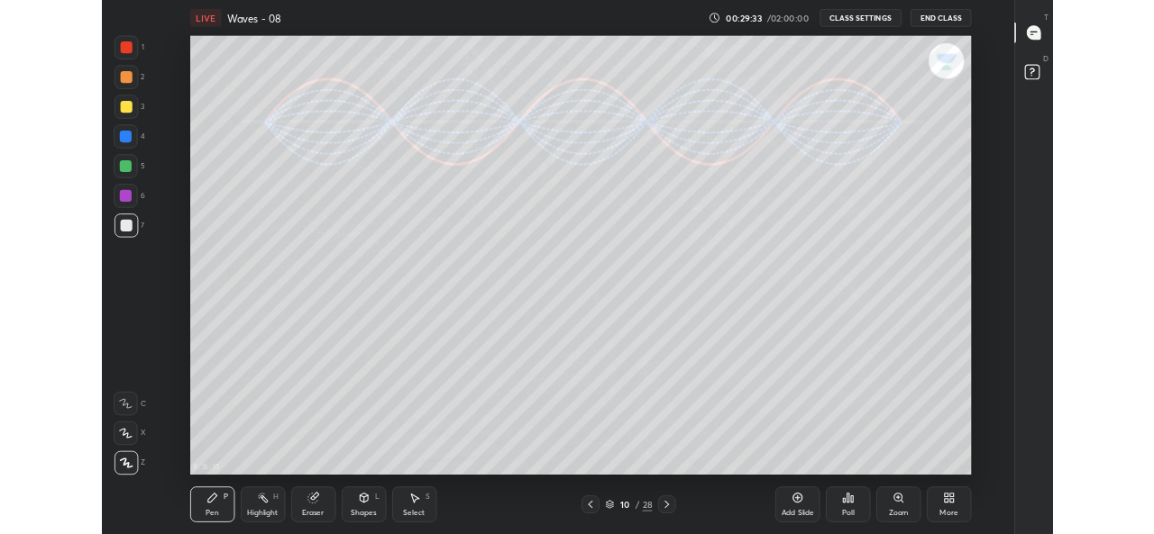
scroll to position [534, 1046]
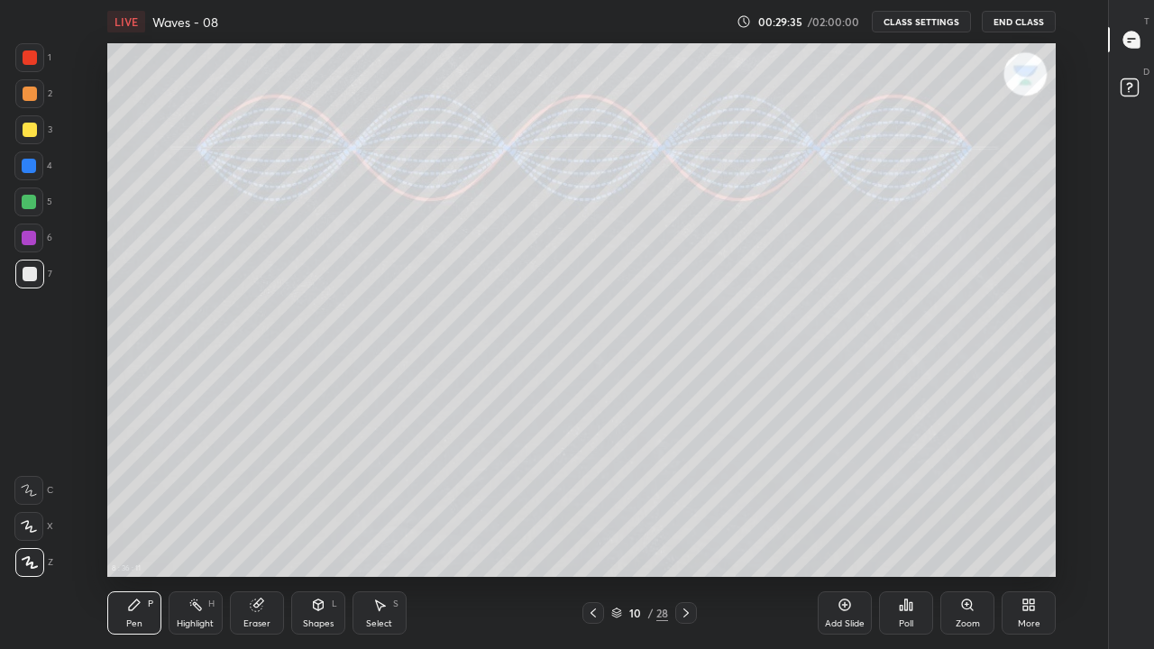
click at [136, 534] on div "Pen P" at bounding box center [134, 612] width 54 height 43
click at [32, 534] on icon at bounding box center [30, 562] width 16 height 13
click at [29, 279] on div at bounding box center [30, 274] width 14 height 14
click at [32, 65] on div at bounding box center [29, 57] width 29 height 29
click at [31, 200] on div at bounding box center [29, 202] width 14 height 14
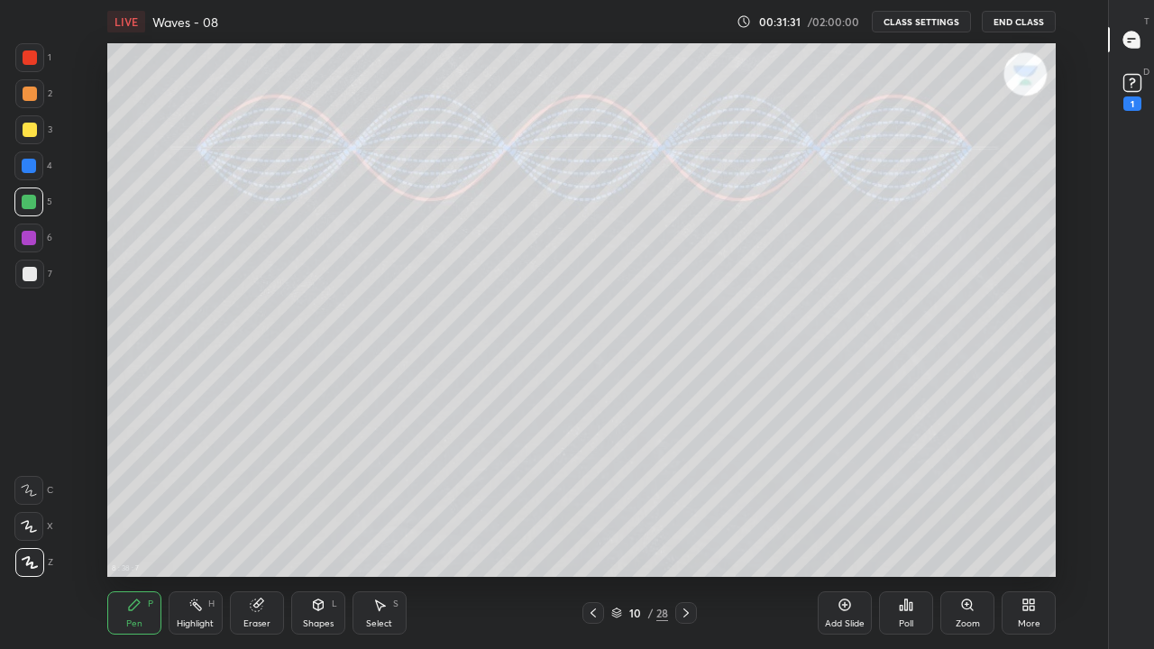
click at [197, 534] on div "Highlight" at bounding box center [195, 623] width 37 height 9
click at [135, 534] on div "Pen P" at bounding box center [134, 612] width 54 height 43
click at [30, 534] on icon at bounding box center [30, 562] width 16 height 13
click at [26, 267] on div at bounding box center [30, 274] width 14 height 14
click at [193, 534] on div "Highlight H" at bounding box center [196, 612] width 54 height 43
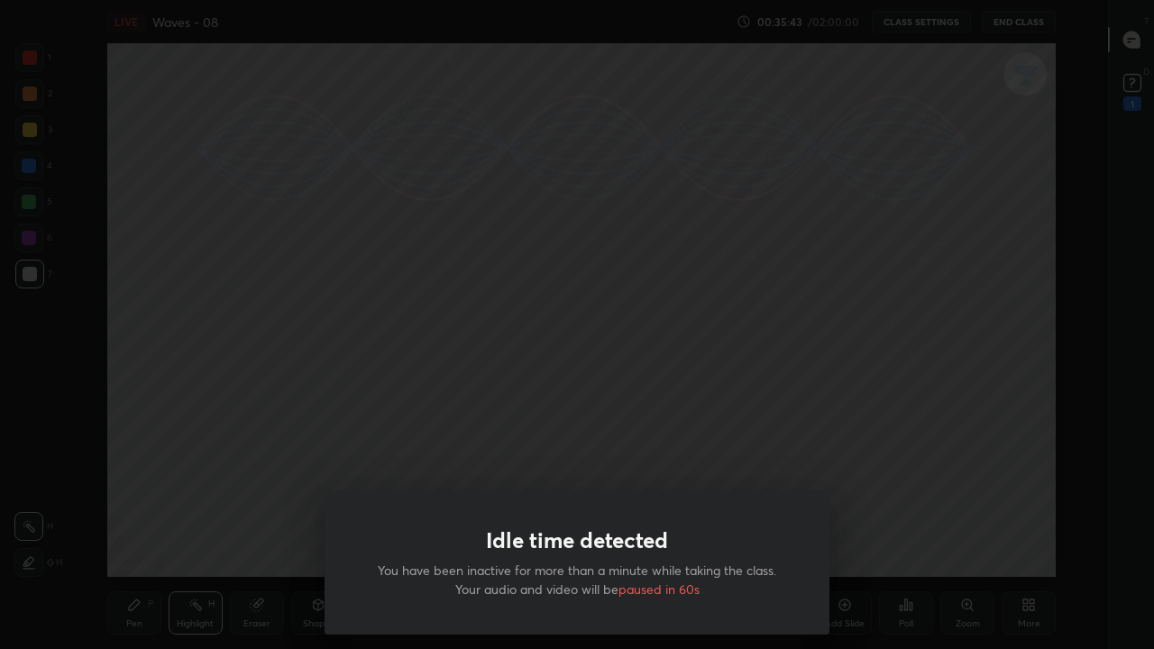
click at [810, 150] on div "Idle time detected You have been inactive for more than a minute while taking t…" at bounding box center [577, 324] width 1154 height 649
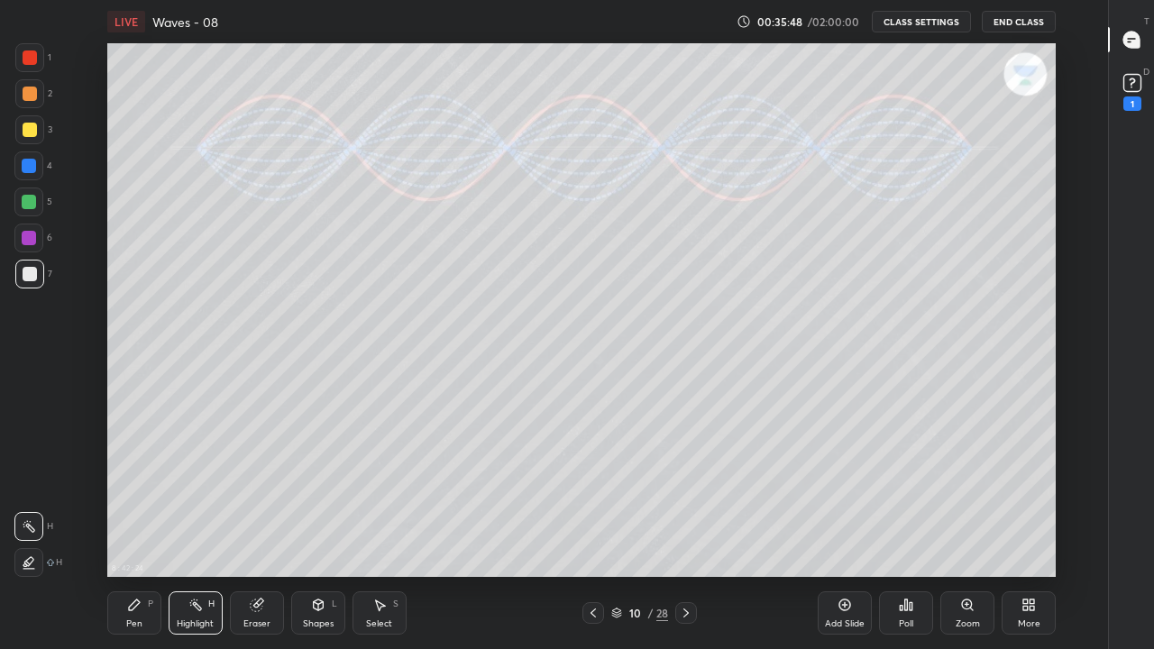
click at [133, 534] on div "Pen P" at bounding box center [134, 612] width 54 height 43
click at [1025, 534] on icon at bounding box center [1025, 608] width 5 height 5
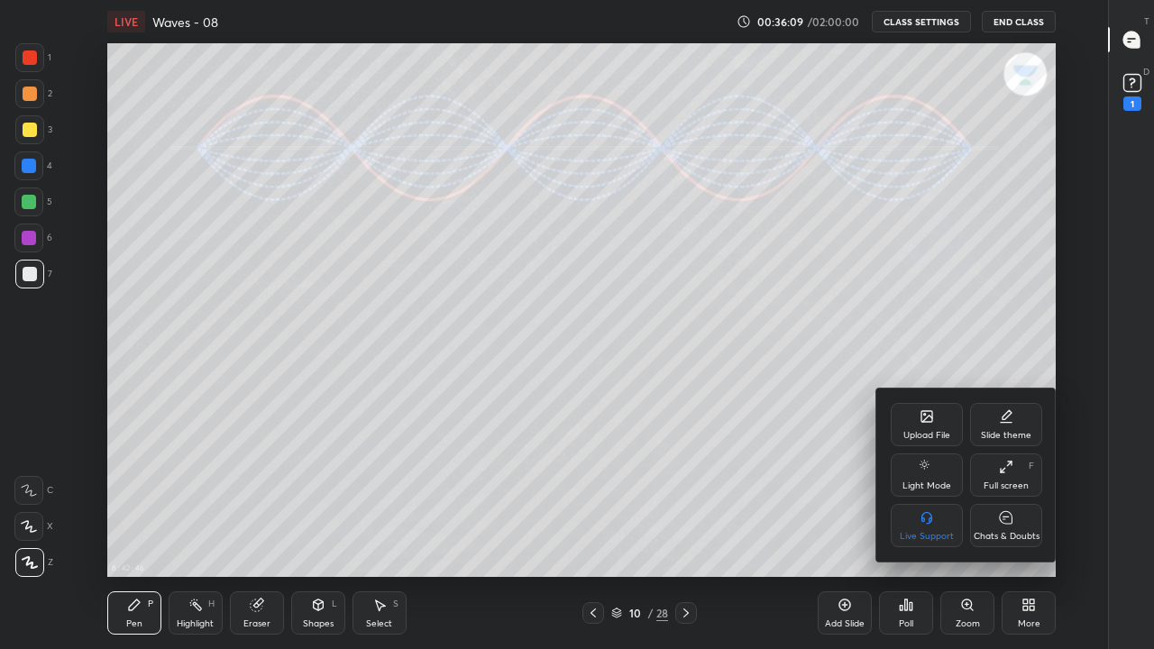
click at [1002, 483] on div "Full screen" at bounding box center [1005, 485] width 45 height 9
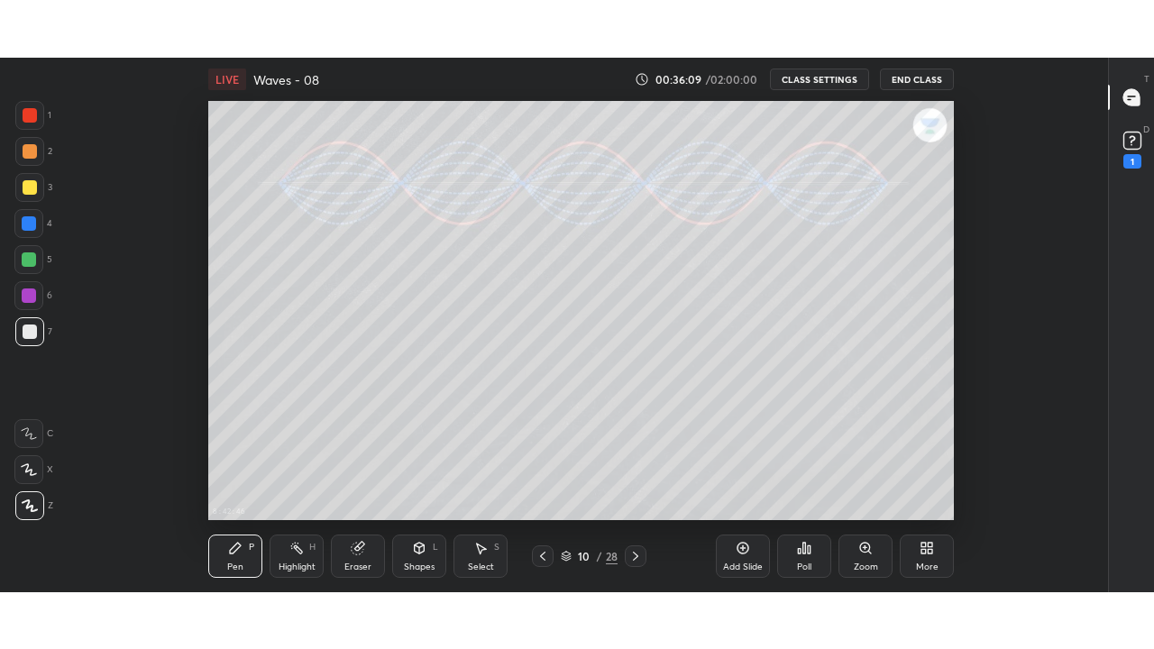
scroll to position [89713, 89085]
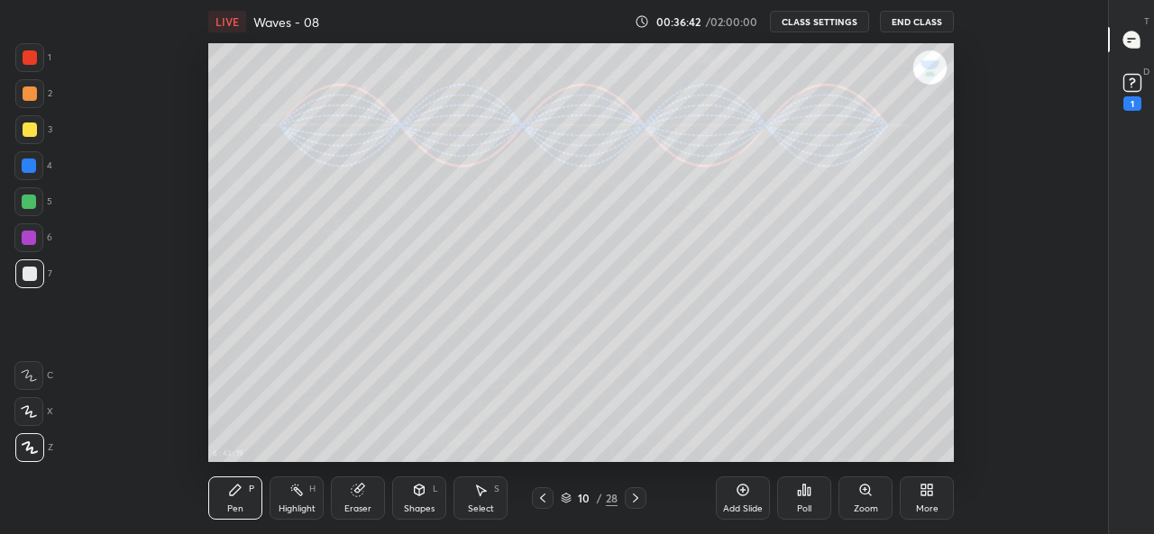
click at [354, 509] on div "Eraser" at bounding box center [357, 509] width 27 height 9
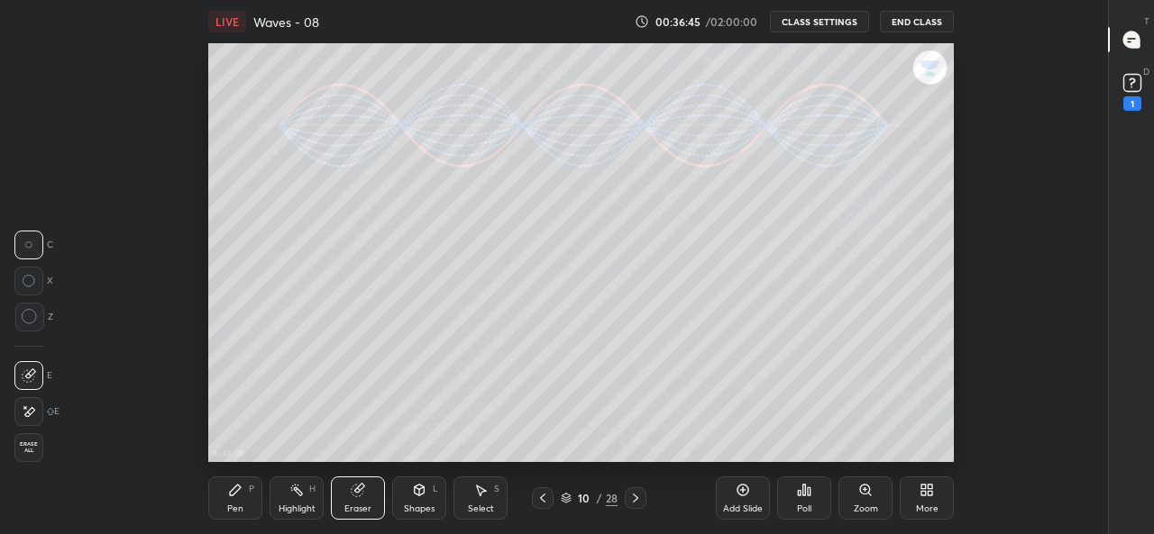
click at [233, 498] on div "Pen P" at bounding box center [235, 498] width 54 height 43
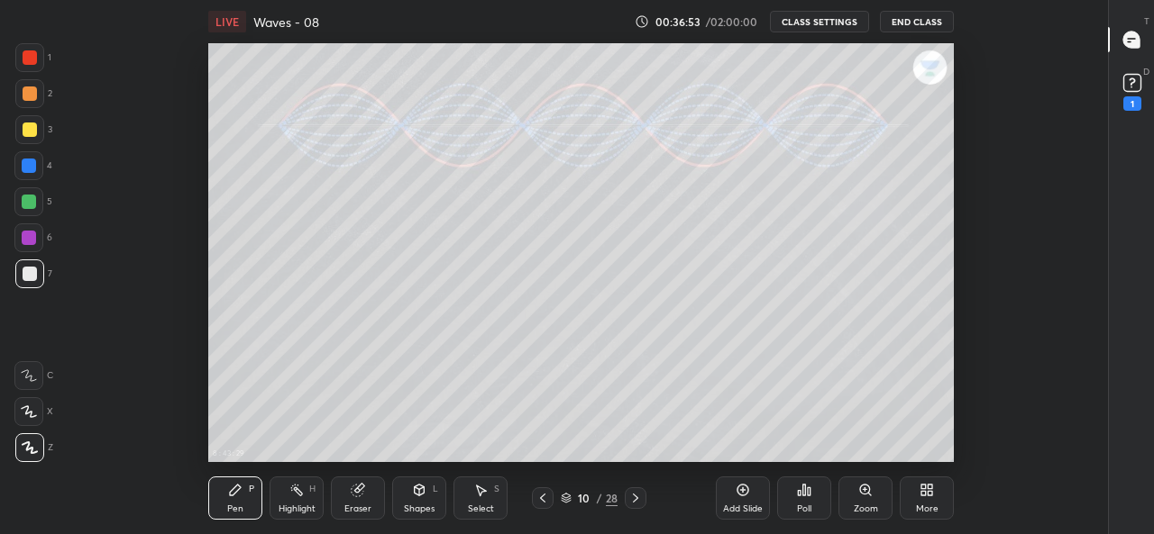
click at [918, 497] on div "More" at bounding box center [927, 498] width 54 height 43
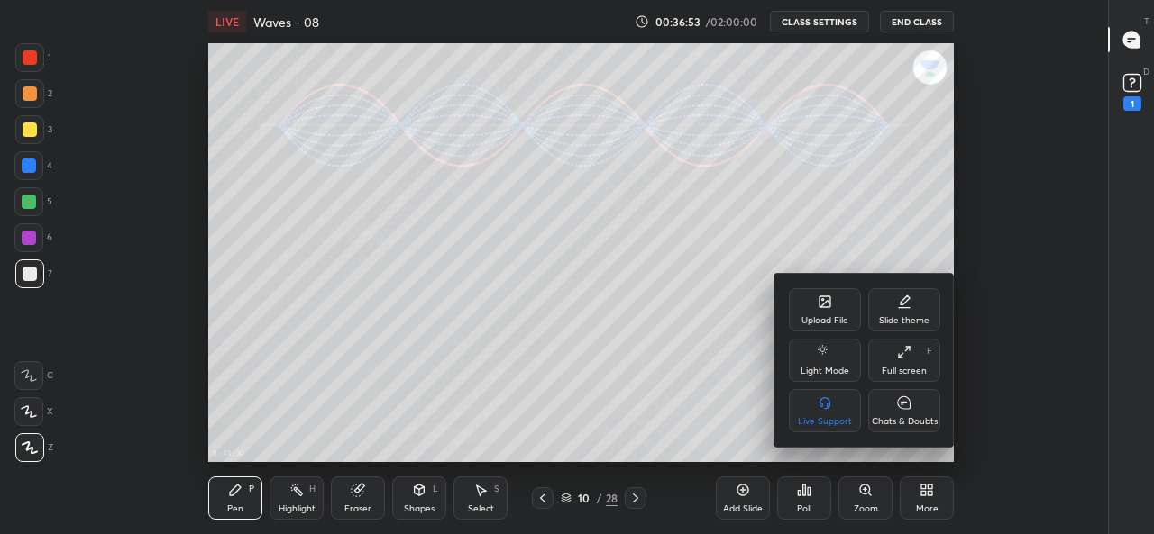
click at [900, 361] on div "Full screen F" at bounding box center [904, 360] width 72 height 43
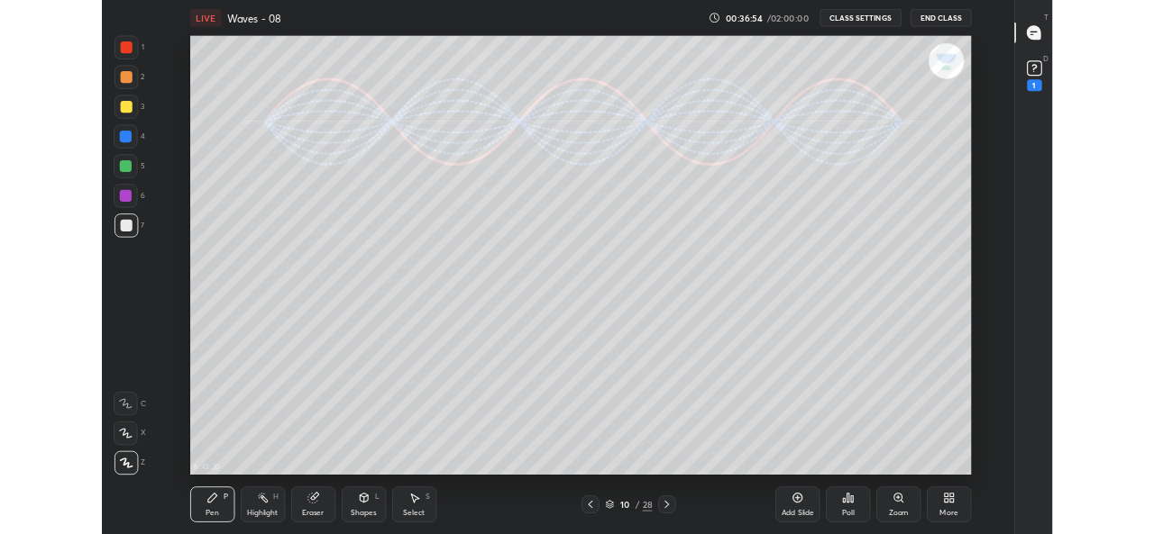
scroll to position [534, 1046]
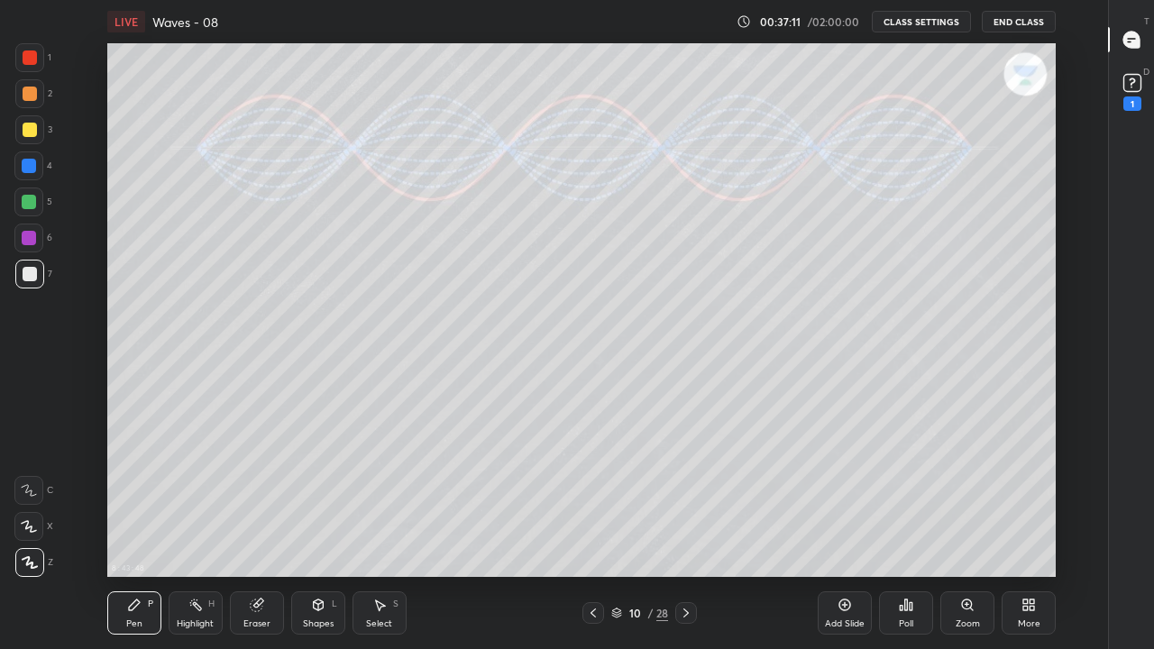
click at [263, 534] on div "Eraser" at bounding box center [257, 612] width 54 height 43
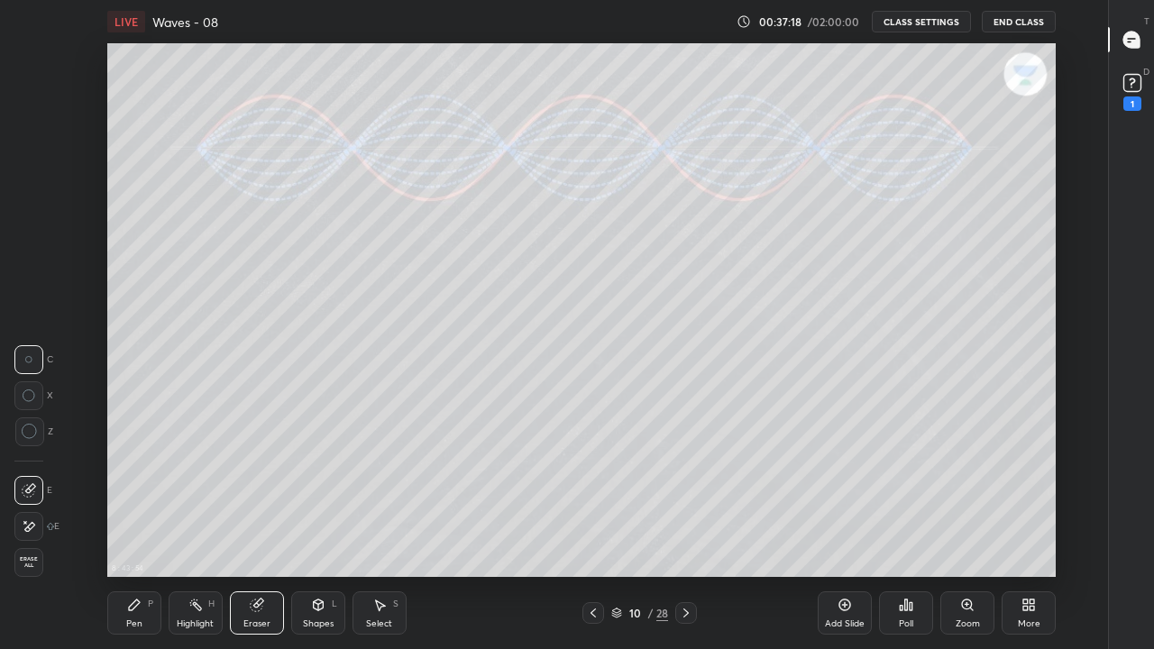
click at [136, 534] on icon at bounding box center [134, 605] width 14 height 14
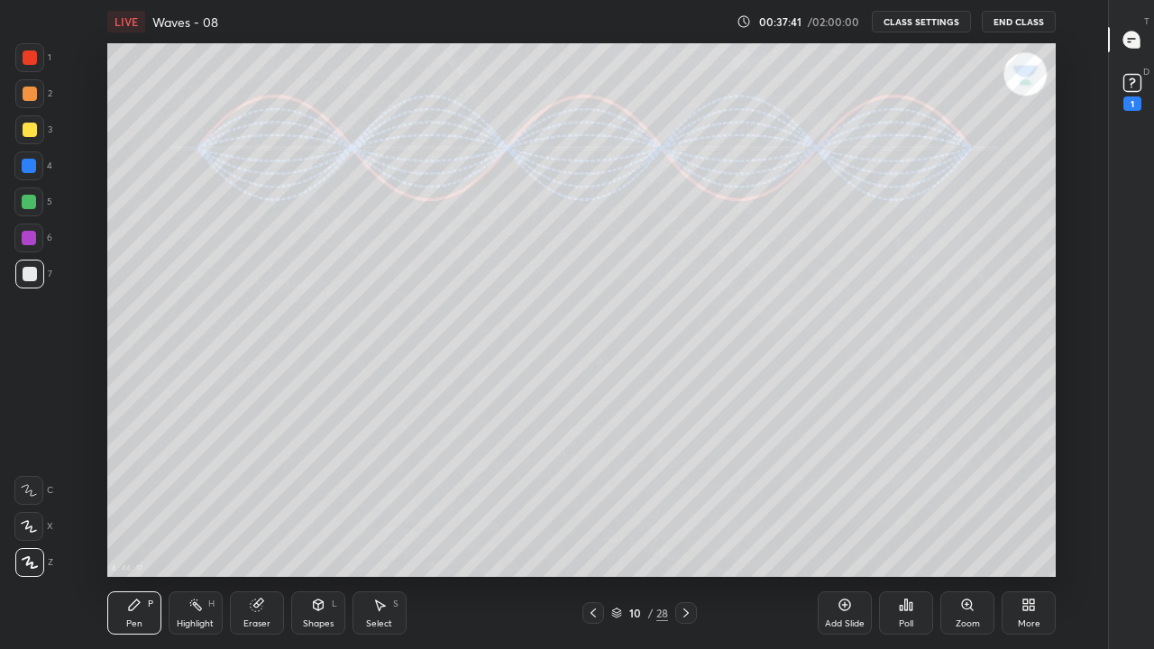
click at [199, 534] on div "Highlight H" at bounding box center [196, 612] width 54 height 43
click at [136, 534] on div "Pen P" at bounding box center [134, 612] width 54 height 43
click at [840, 534] on icon at bounding box center [844, 605] width 14 height 14
click at [129, 534] on div "Pen P" at bounding box center [134, 612] width 54 height 43
click at [28, 534] on icon at bounding box center [30, 562] width 14 height 11
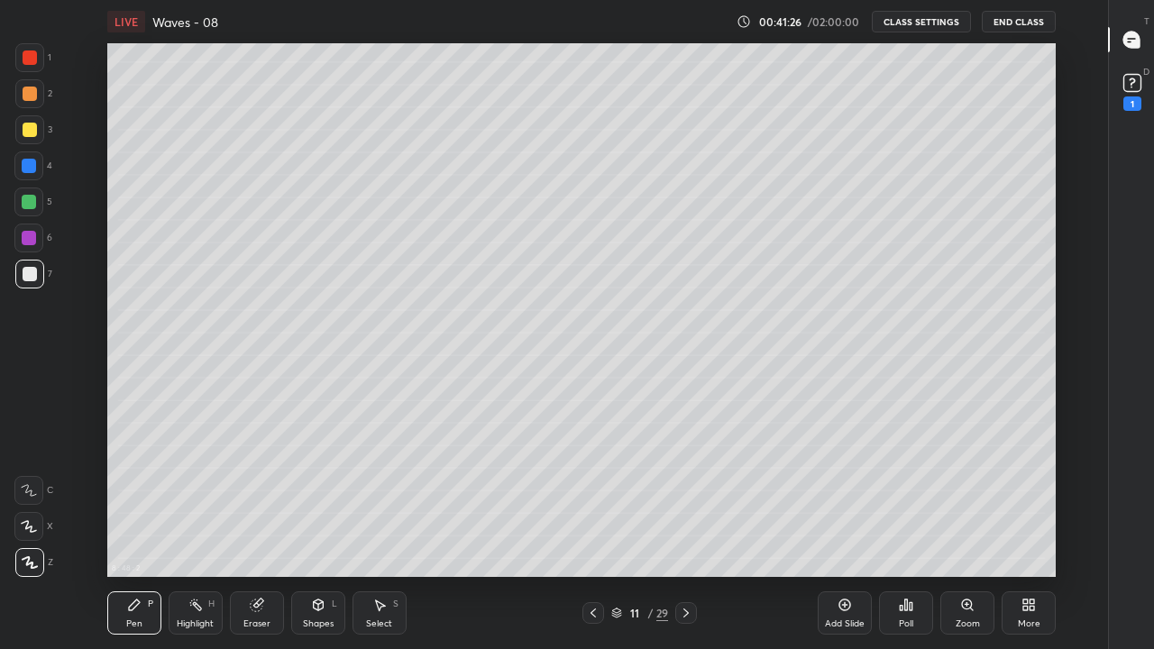
click at [259, 534] on div "Eraser" at bounding box center [257, 612] width 54 height 43
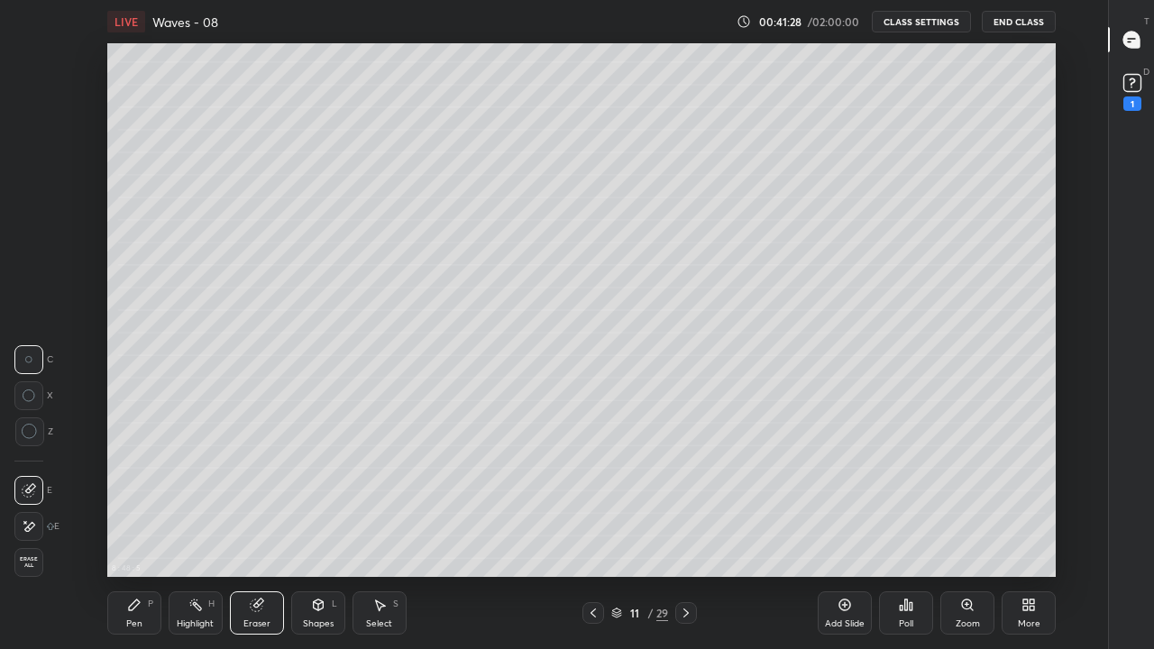
click at [130, 534] on div "Pen" at bounding box center [134, 623] width 16 height 9
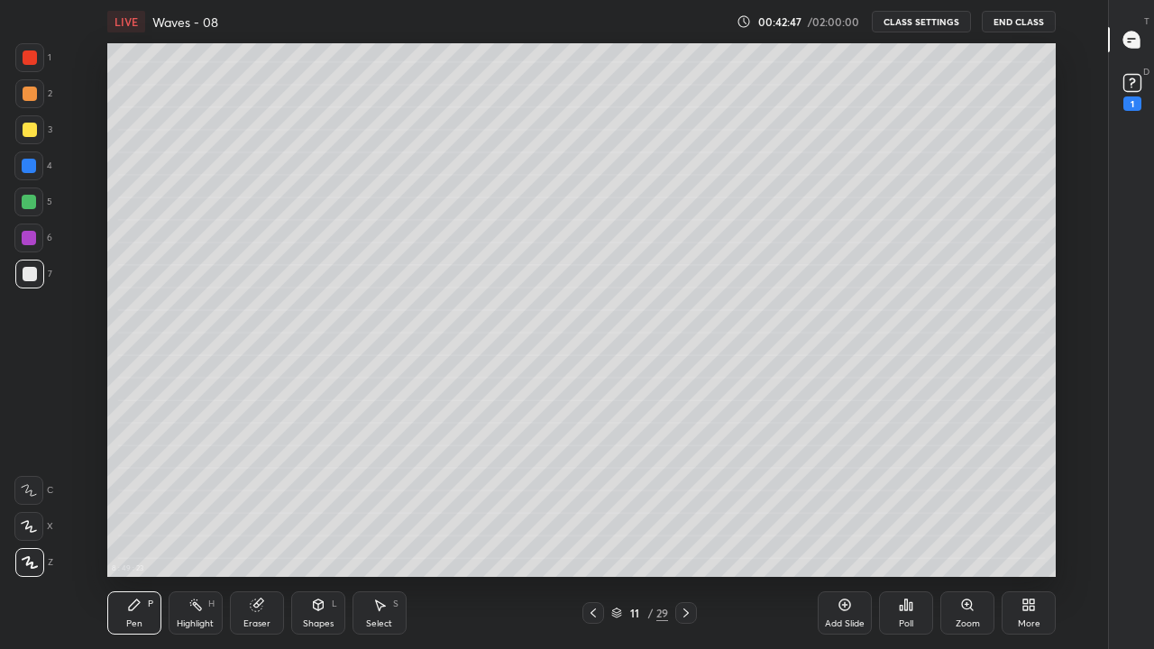
click at [126, 534] on div "Pen" at bounding box center [134, 623] width 16 height 9
click at [1027, 534] on div "More" at bounding box center [1028, 612] width 54 height 43
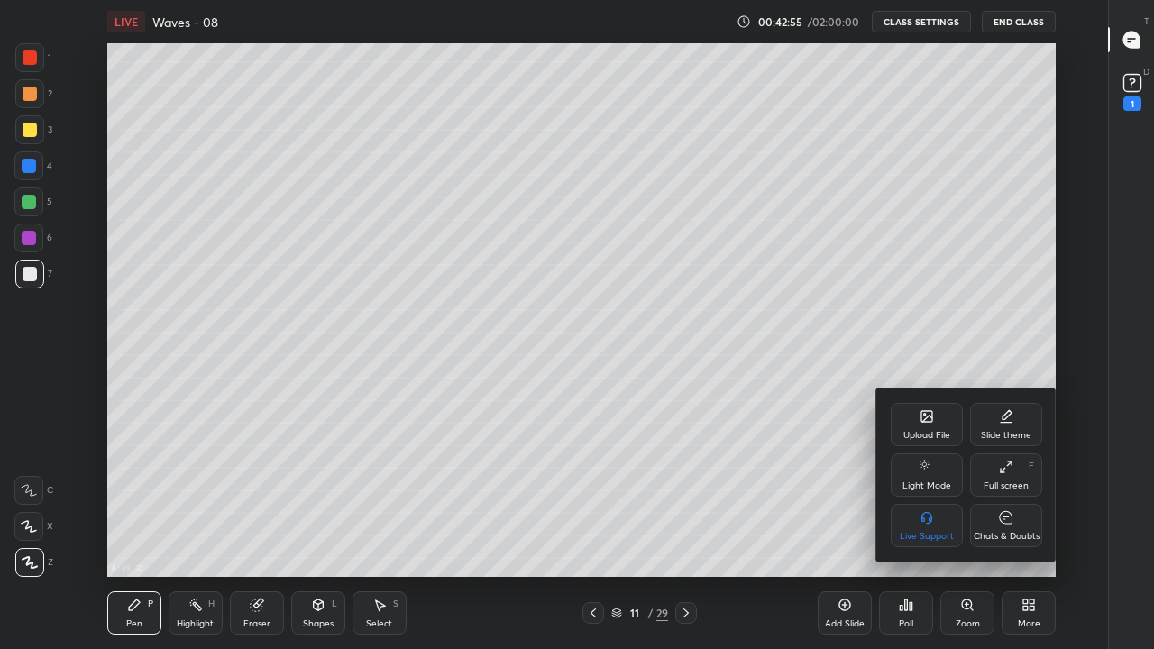
click at [1006, 478] on div "Full screen F" at bounding box center [1006, 474] width 72 height 43
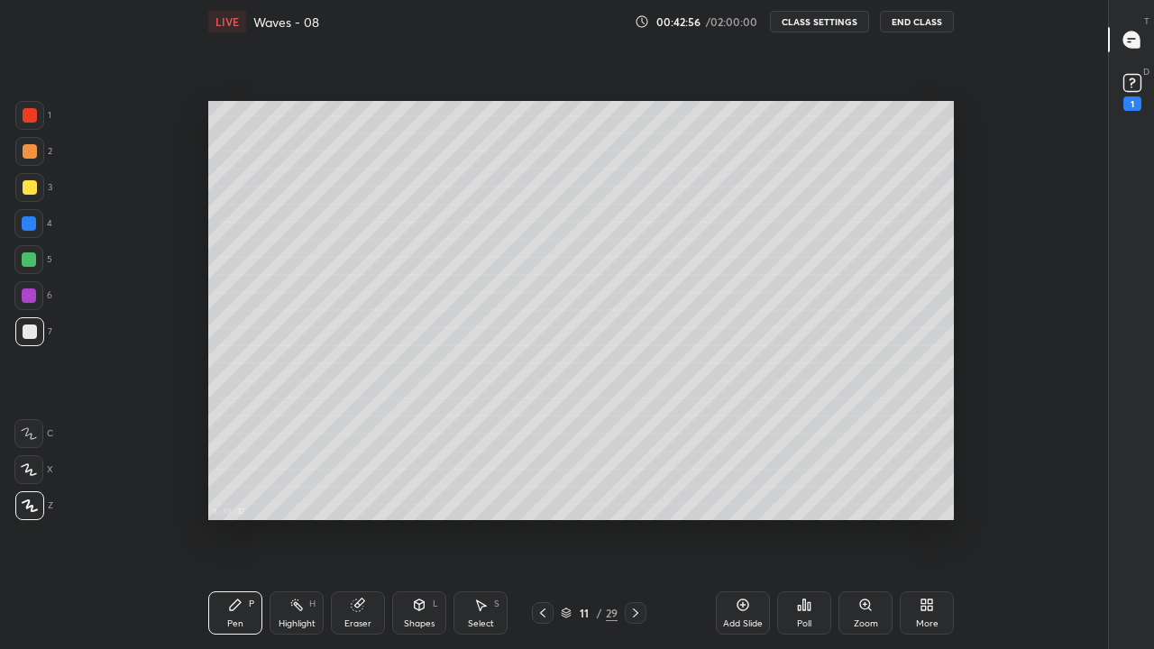
scroll to position [89713, 89085]
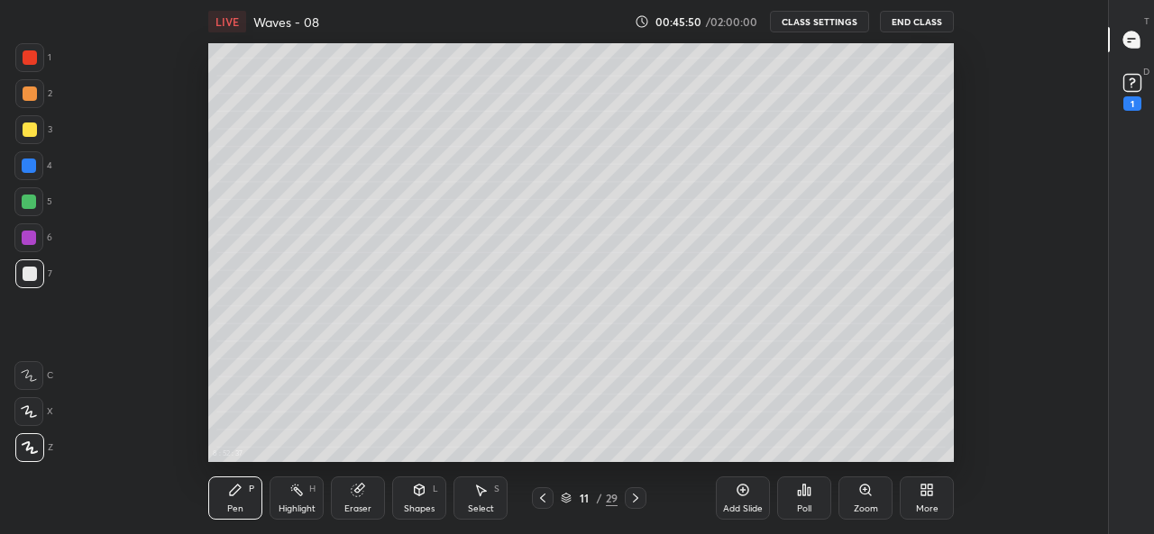
click at [414, 484] on icon at bounding box center [419, 490] width 14 height 14
click at [231, 498] on div "Pen P" at bounding box center [235, 498] width 54 height 43
click at [922, 498] on div "More" at bounding box center [927, 498] width 54 height 43
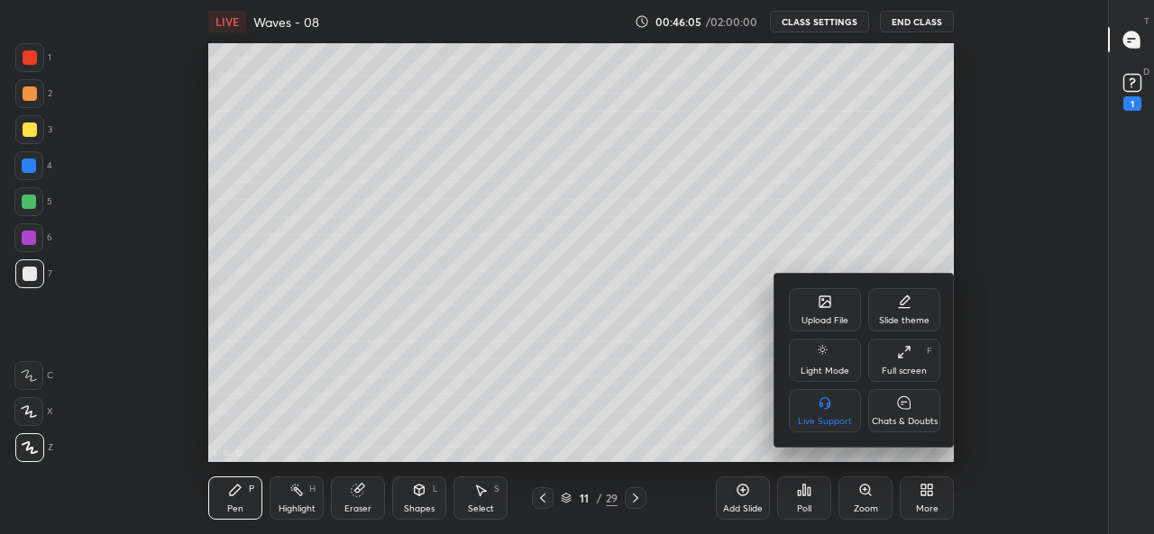
click at [901, 361] on div "Full screen F" at bounding box center [904, 360] width 72 height 43
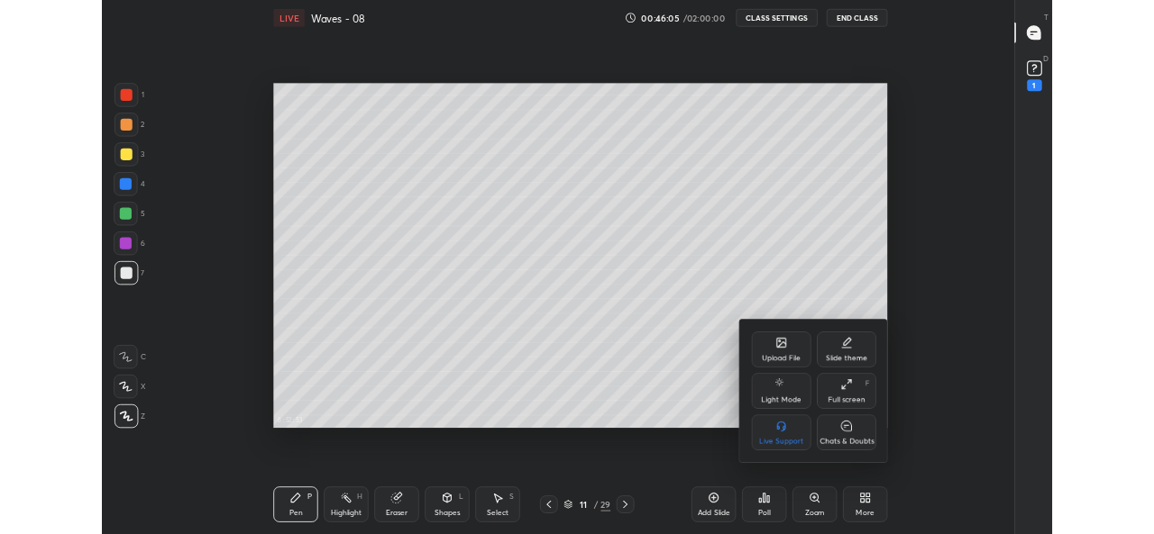
scroll to position [534, 1046]
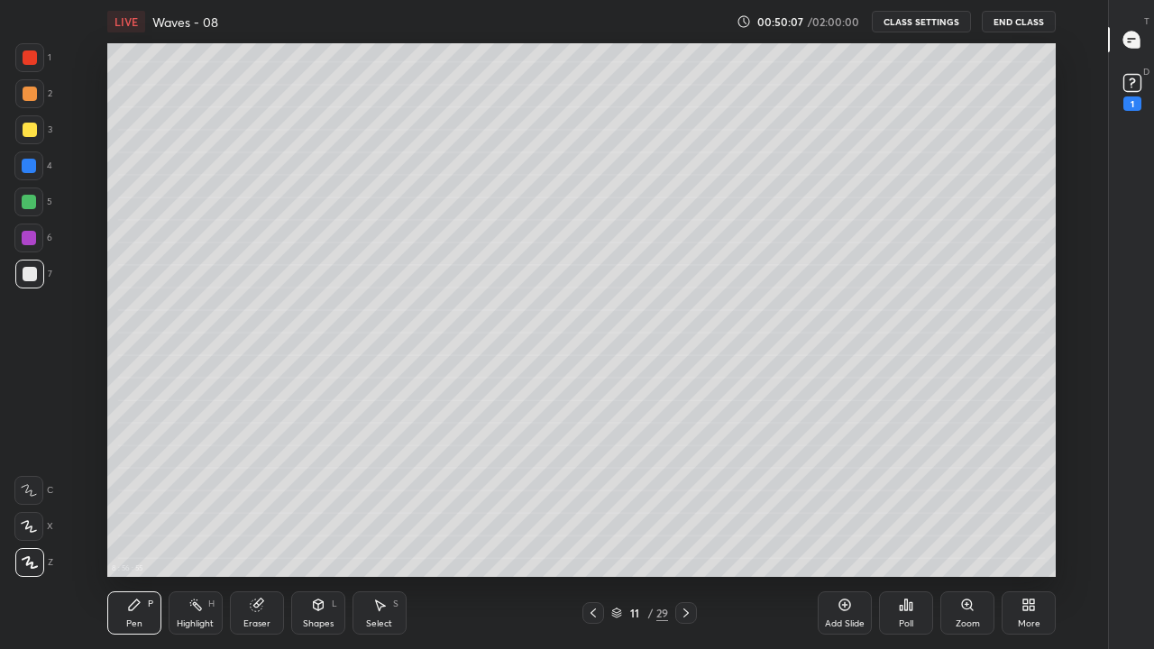
click at [216, 534] on div "Highlight H" at bounding box center [196, 612] width 54 height 43
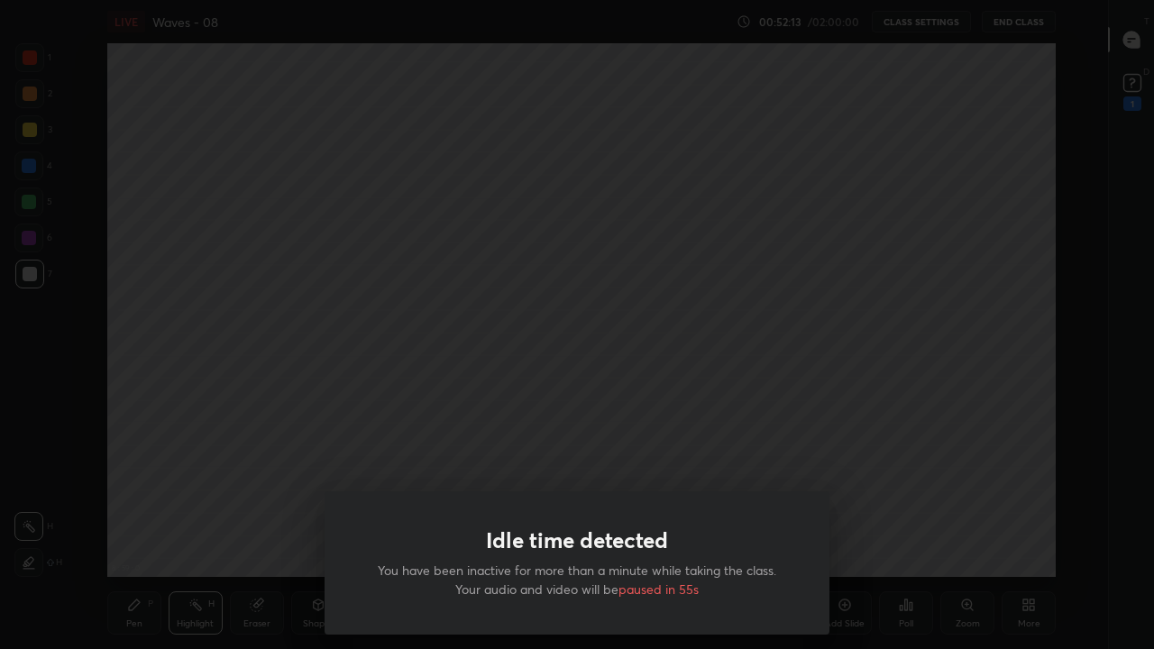
click at [258, 425] on div "Idle time detected You have been inactive for more than a minute while taking t…" at bounding box center [577, 324] width 1154 height 649
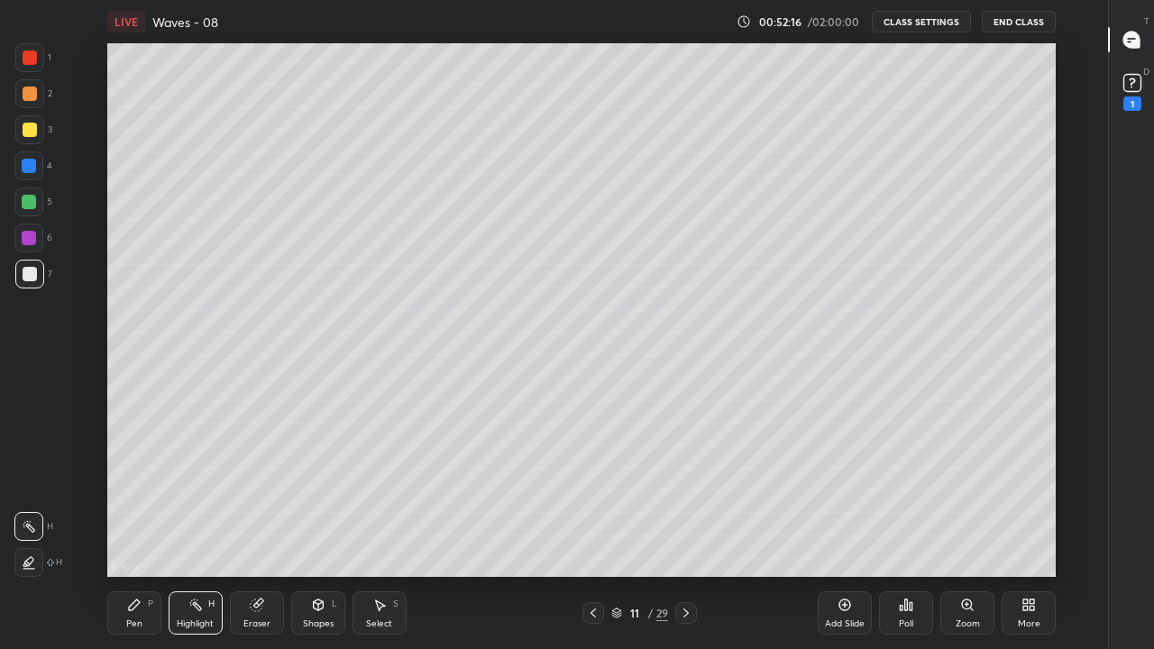
click at [135, 534] on icon at bounding box center [134, 605] width 14 height 14
click at [141, 534] on icon at bounding box center [134, 605] width 14 height 14
click at [192, 534] on div "Highlight" at bounding box center [195, 623] width 37 height 9
click at [250, 534] on icon at bounding box center [257, 605] width 14 height 14
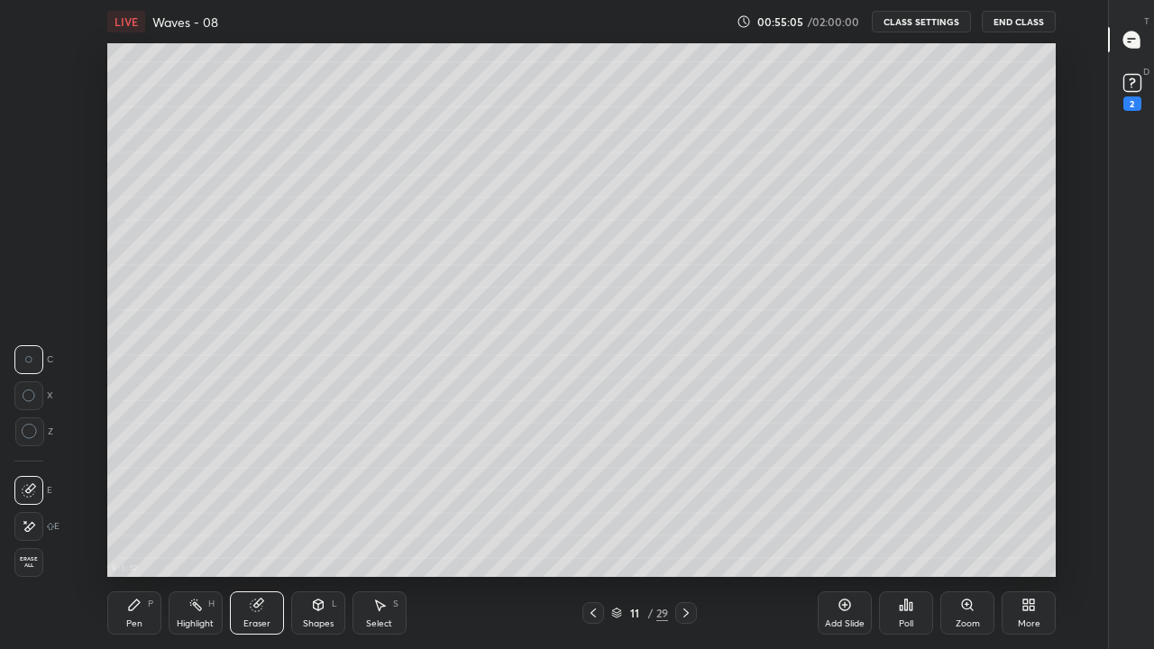
click at [131, 534] on div "Pen P" at bounding box center [134, 612] width 54 height 43
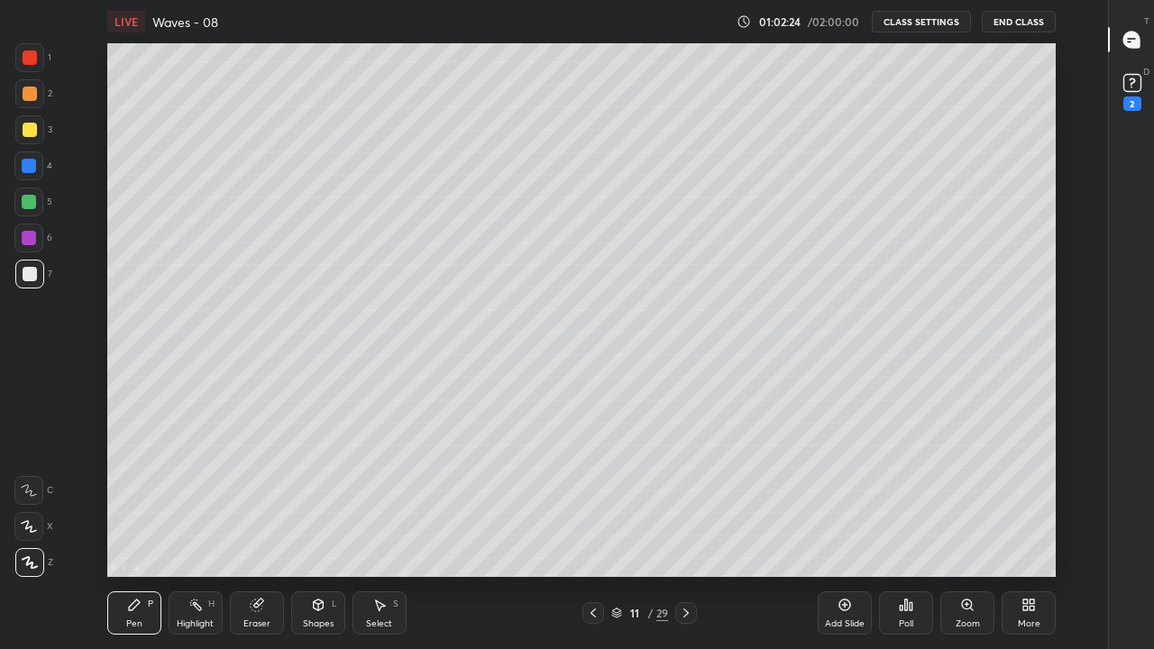
click at [195, 534] on div "Highlight H" at bounding box center [196, 612] width 54 height 43
click at [128, 534] on div "Pen" at bounding box center [134, 623] width 16 height 9
click at [834, 534] on div "Add Slide" at bounding box center [845, 612] width 54 height 43
click at [261, 534] on div "Eraser" at bounding box center [257, 612] width 54 height 43
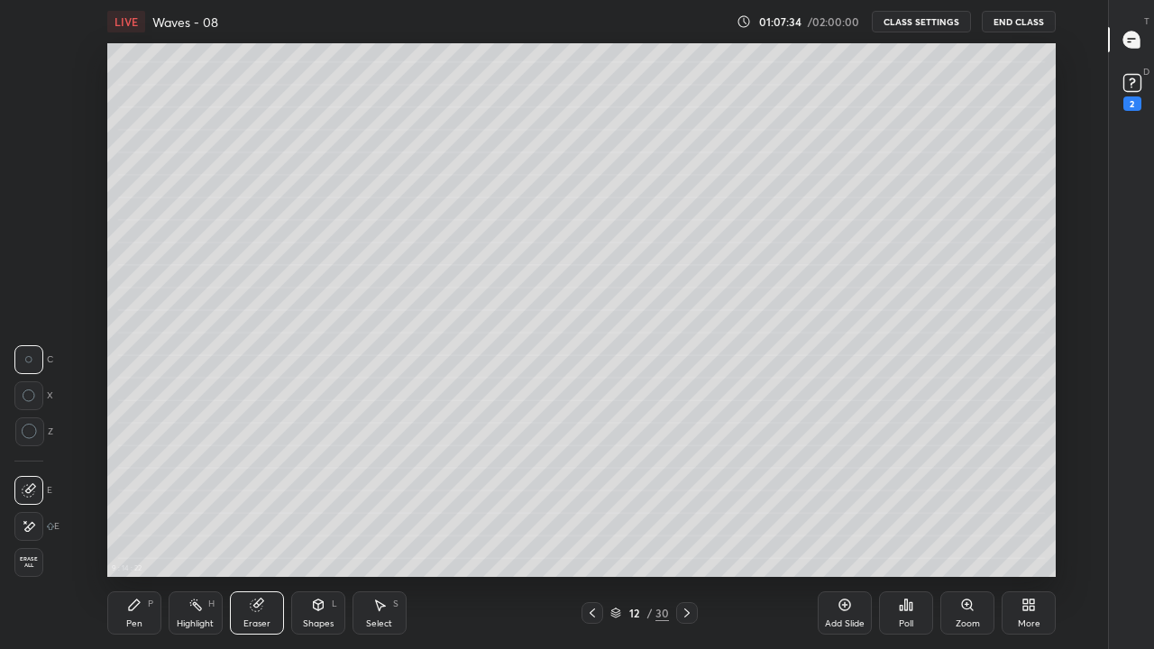
click at [147, 534] on div "Pen P" at bounding box center [134, 612] width 54 height 43
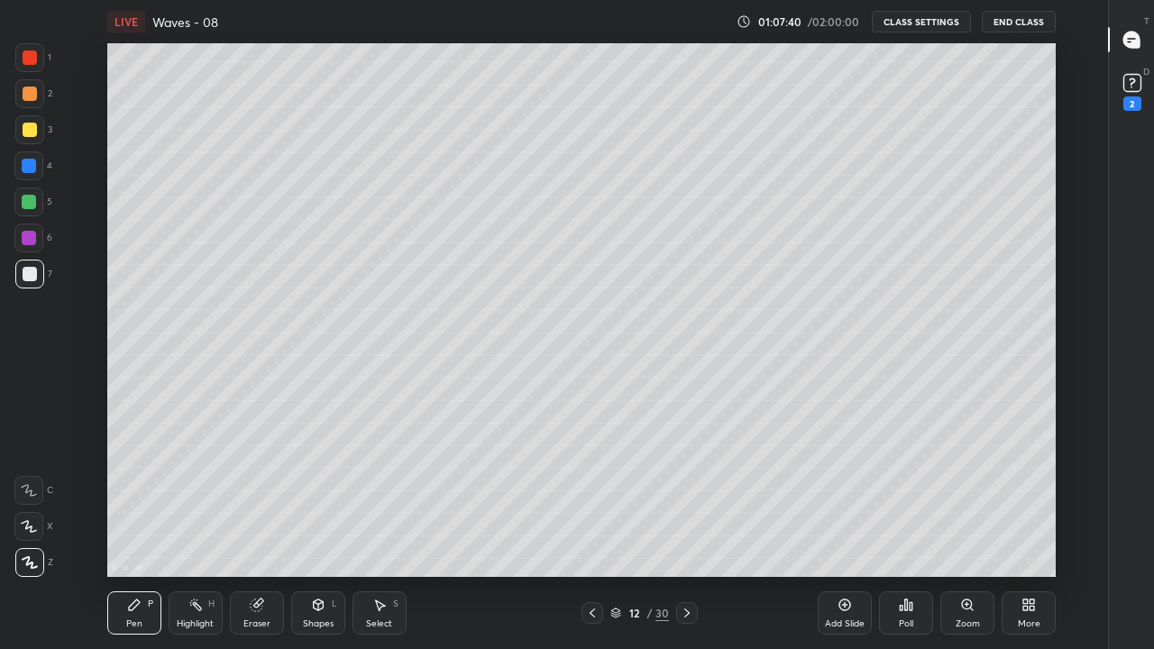
click at [251, 534] on icon at bounding box center [256, 605] width 12 height 12
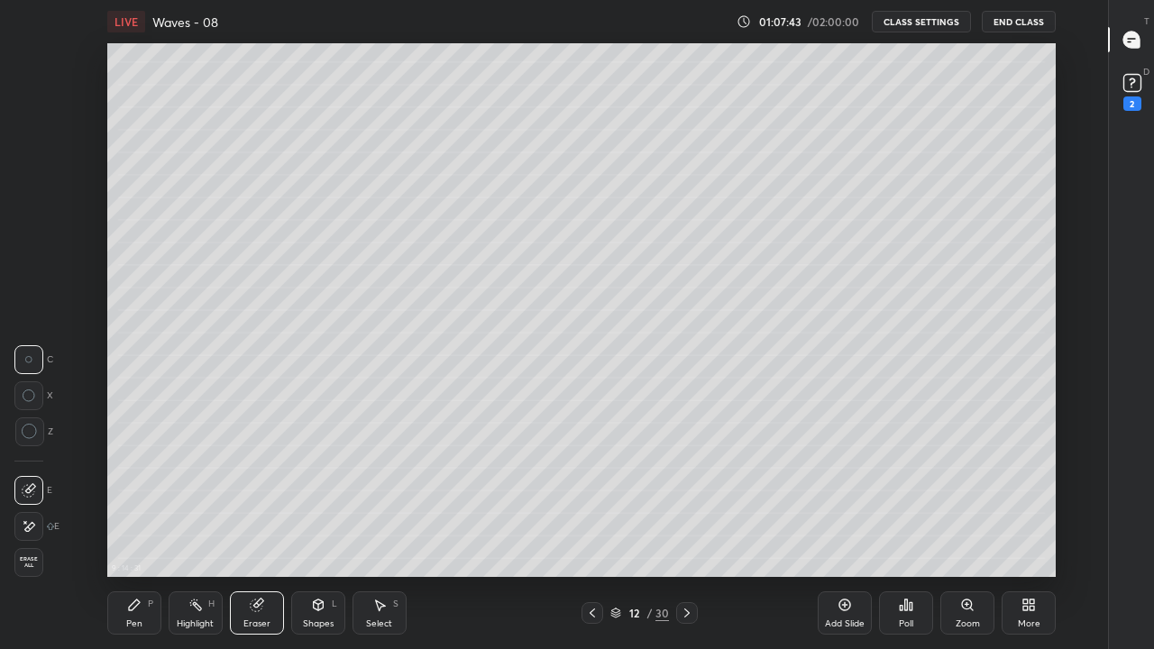
click at [137, 534] on icon at bounding box center [134, 605] width 14 height 14
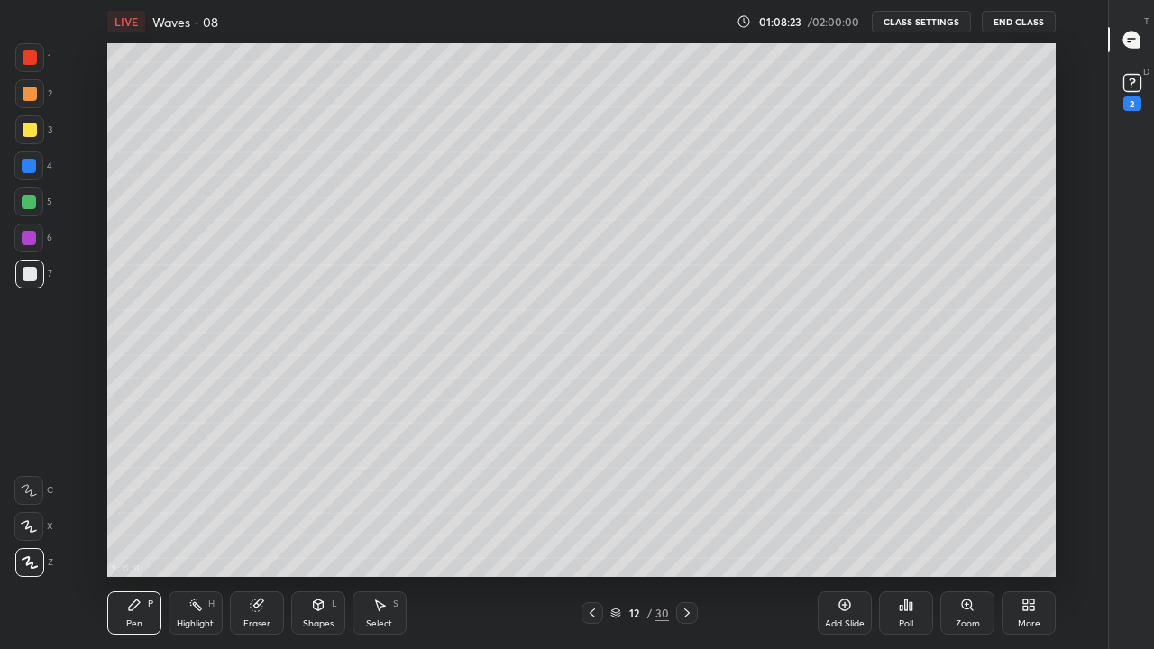
click at [590, 534] on icon at bounding box center [592, 613] width 14 height 14
click at [247, 534] on div "Eraser" at bounding box center [257, 612] width 54 height 43
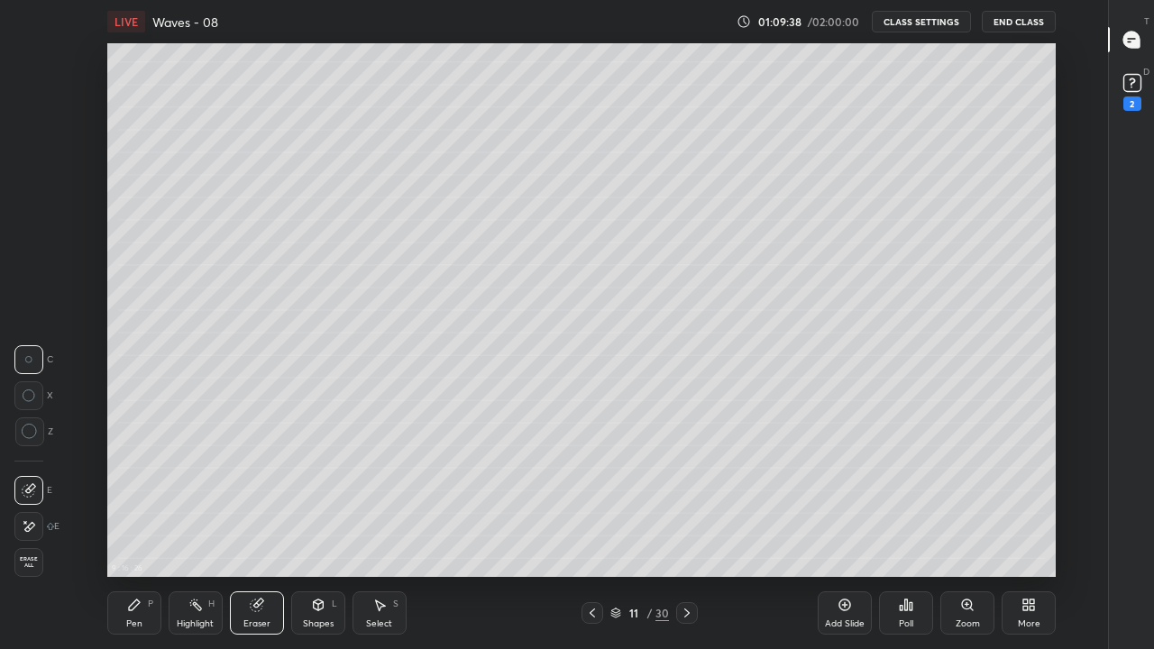
click at [141, 534] on div "Pen P" at bounding box center [134, 612] width 54 height 43
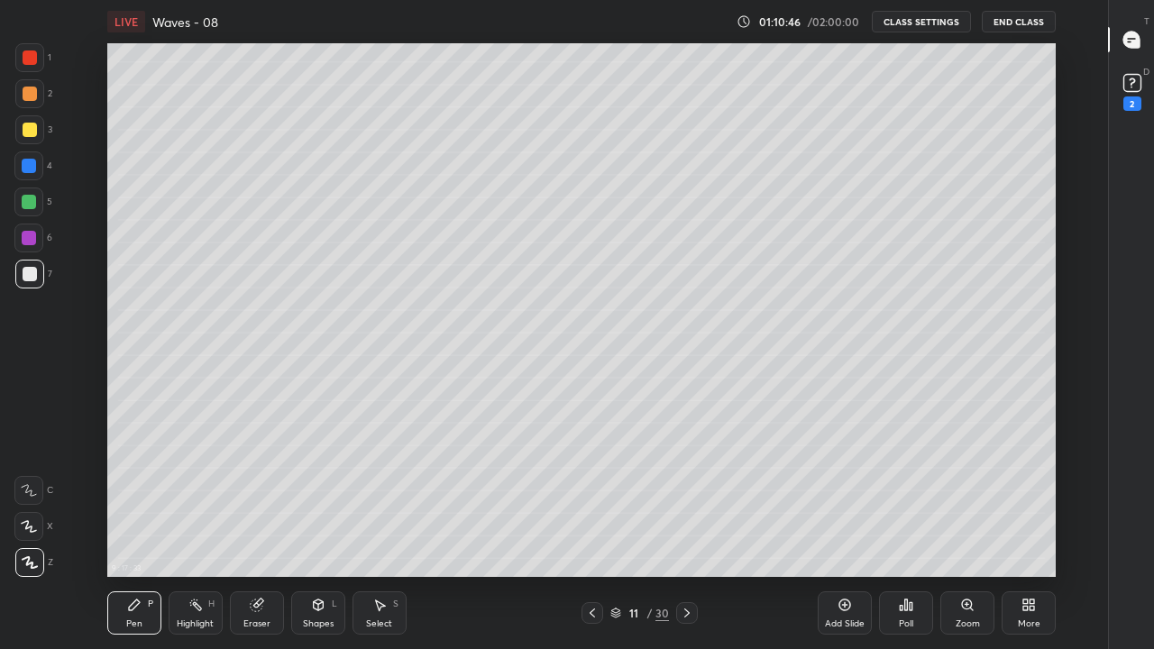
click at [1058, 501] on div "9 : 17 : 33 Setting up your live class" at bounding box center [581, 310] width 1047 height 534
click at [130, 534] on icon at bounding box center [134, 605] width 14 height 14
click at [29, 534] on div at bounding box center [29, 562] width 29 height 29
click at [31, 203] on div at bounding box center [29, 202] width 14 height 14
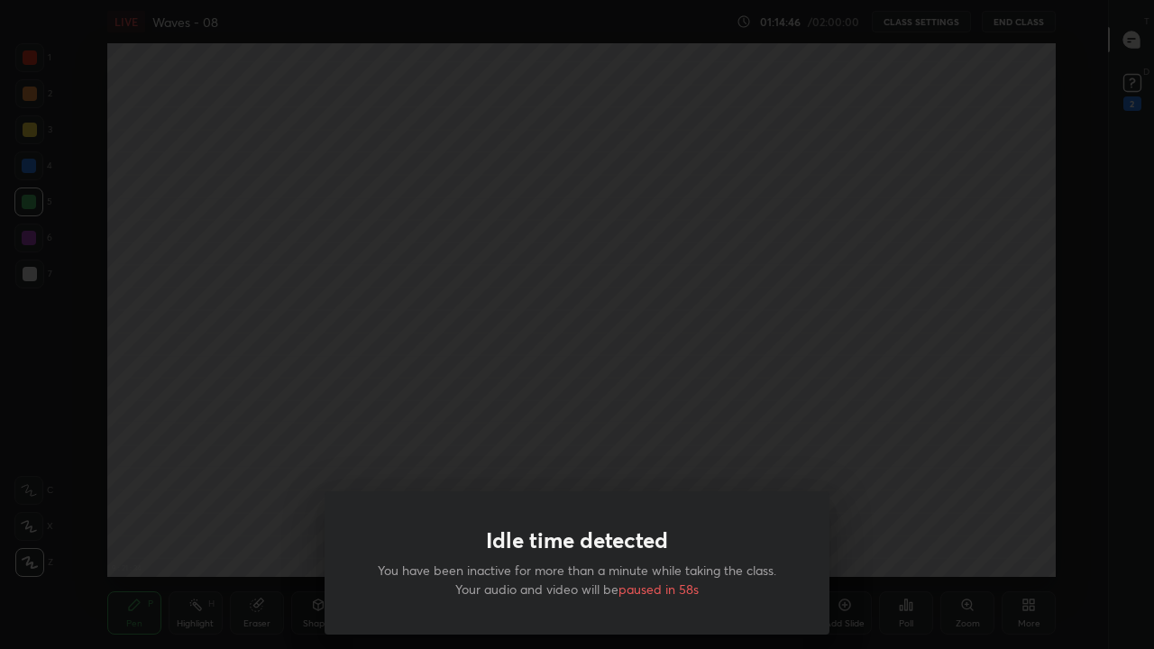
click at [389, 507] on div "Idle time detected You have been inactive for more than a minute while taking t…" at bounding box center [576, 562] width 505 height 143
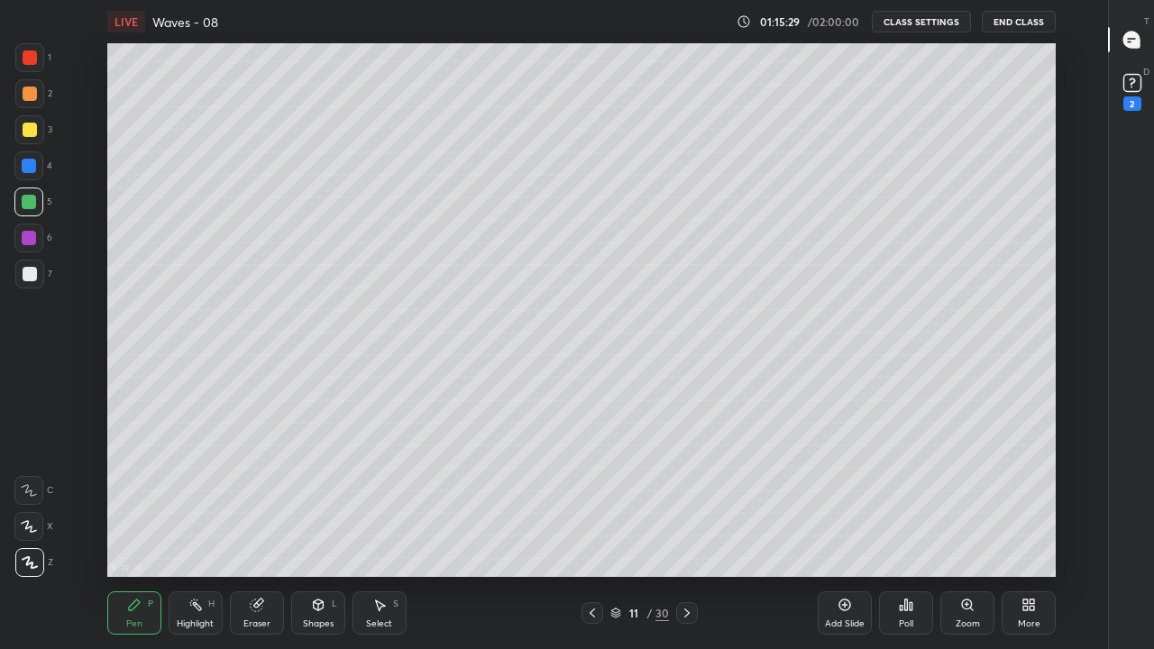
click at [1022, 534] on div "More" at bounding box center [1028, 612] width 54 height 43
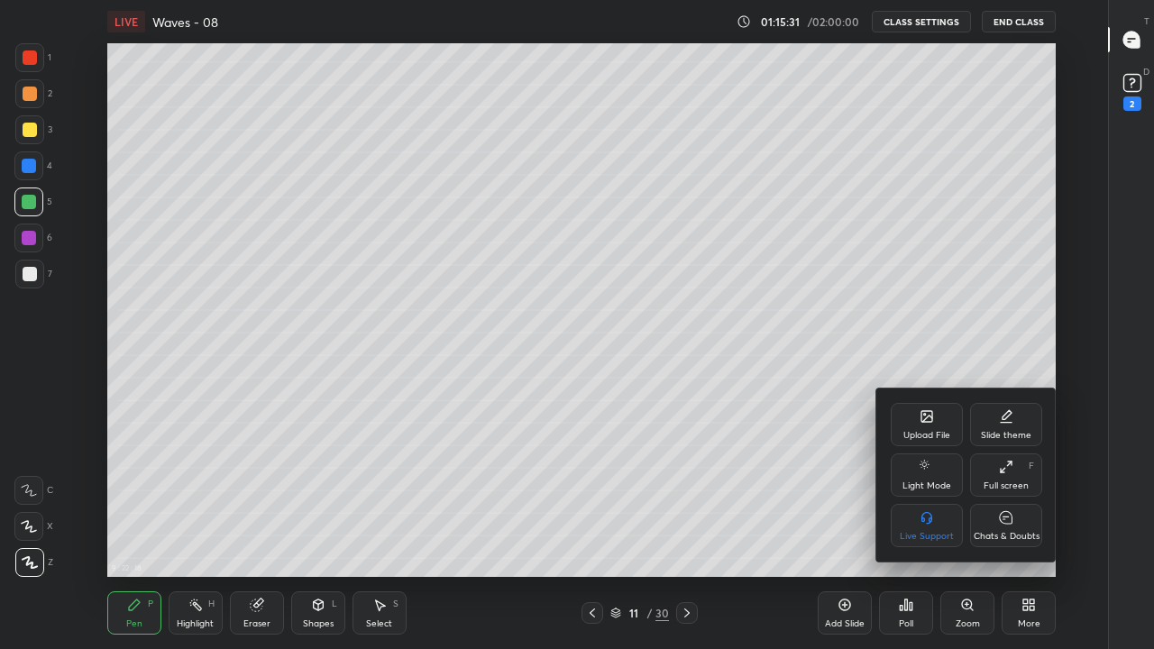
click at [1005, 479] on div "Full screen F" at bounding box center [1006, 474] width 72 height 43
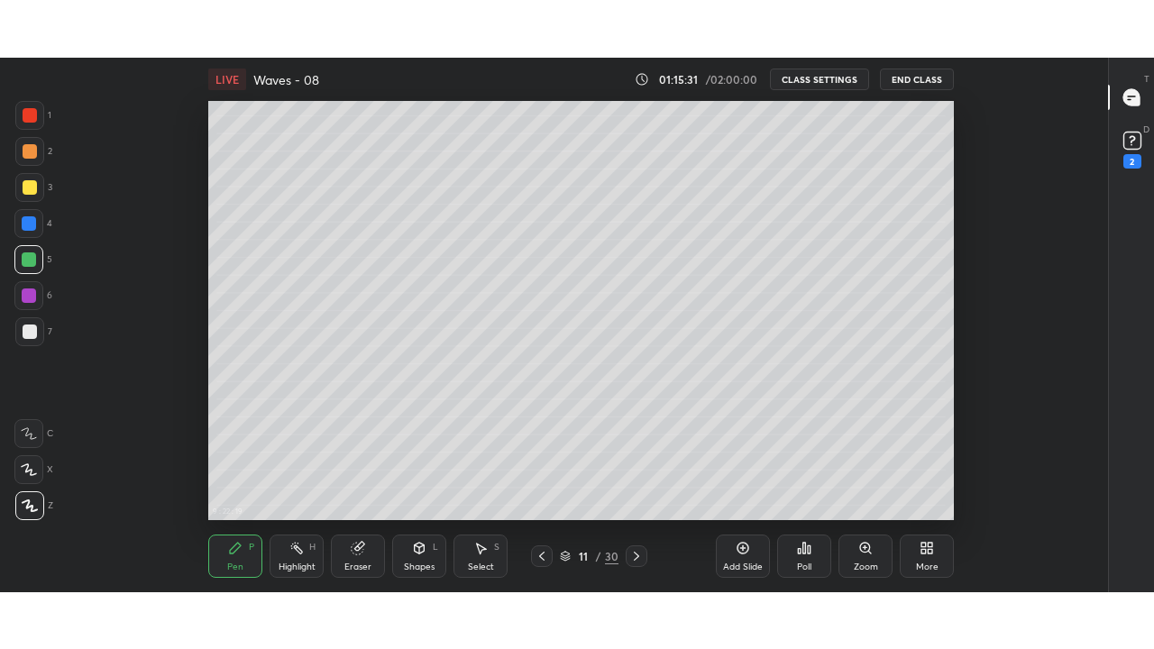
scroll to position [89713, 89085]
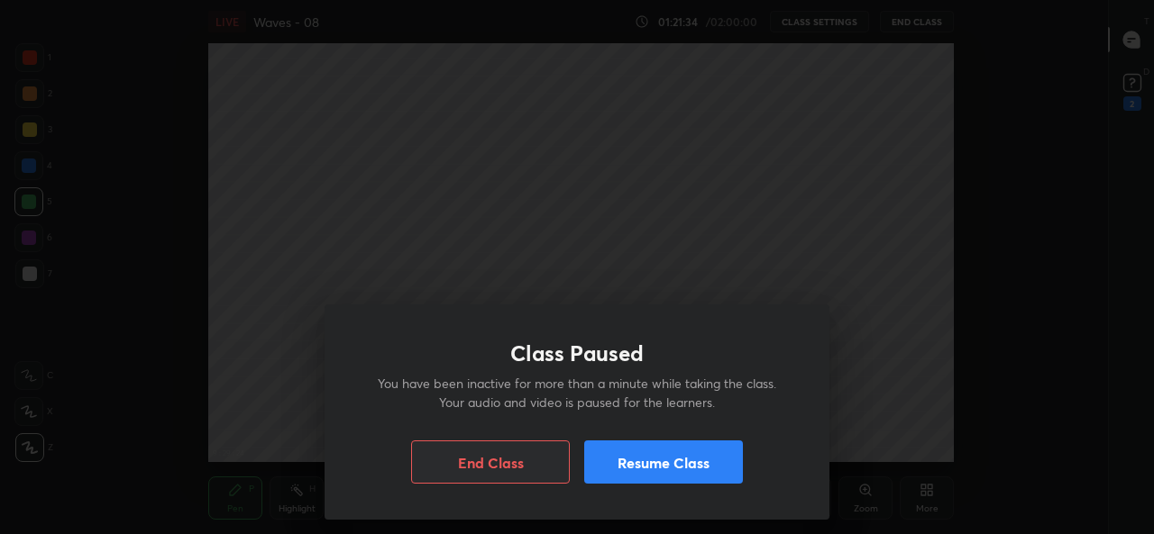
click at [653, 468] on button "Resume Class" at bounding box center [663, 462] width 159 height 43
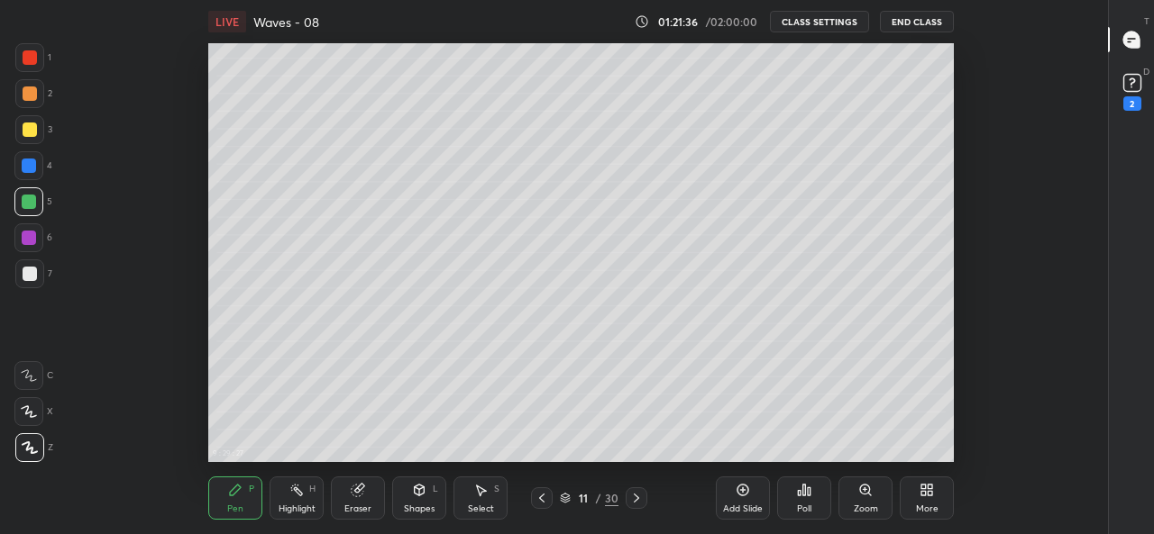
click at [920, 496] on icon at bounding box center [926, 490] width 14 height 14
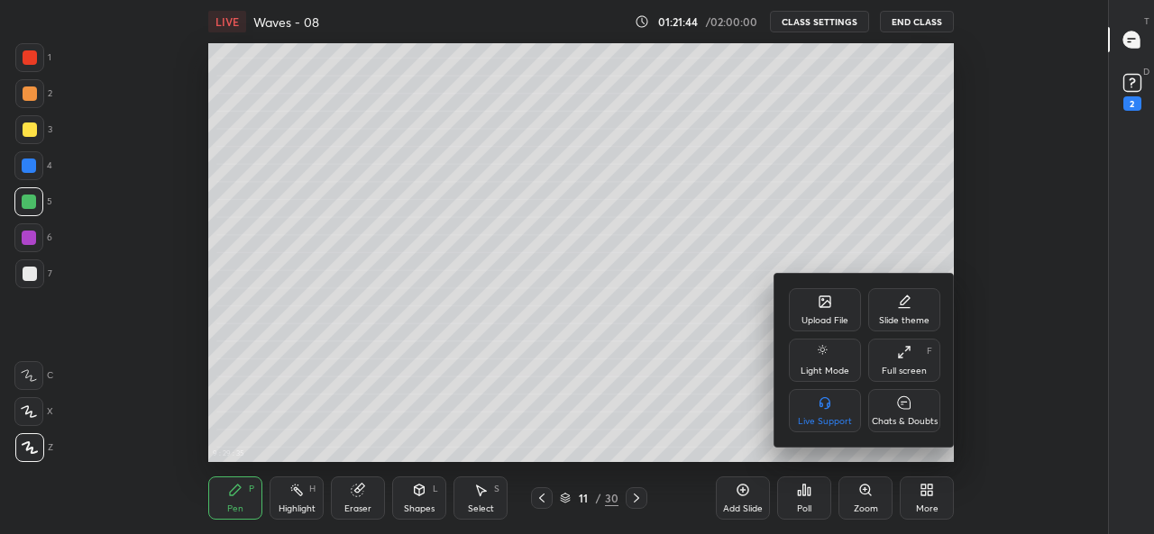
click at [783, 245] on div at bounding box center [577, 267] width 1154 height 534
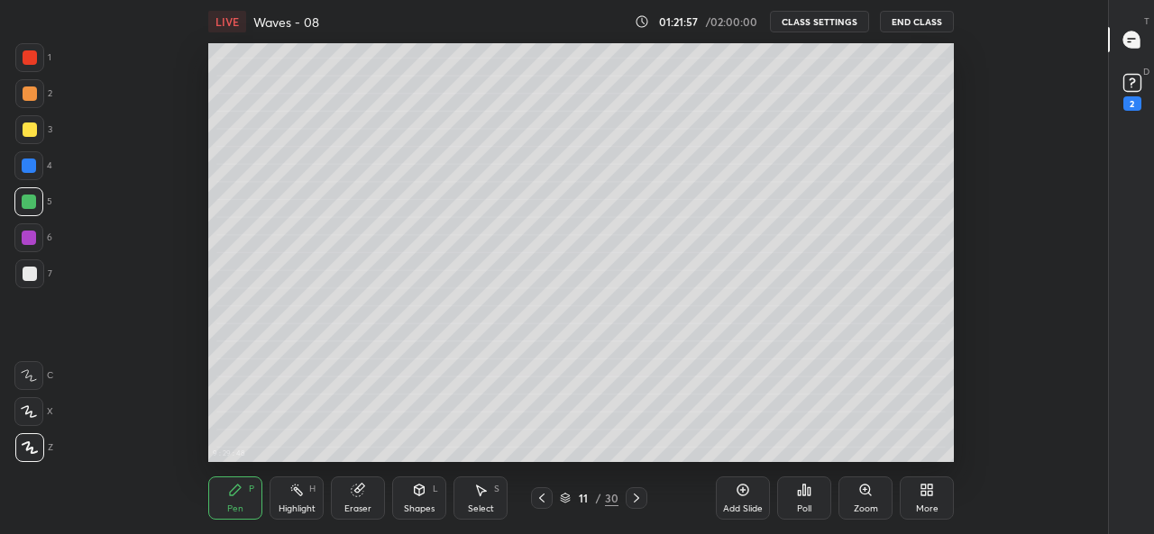
click at [925, 499] on div "More" at bounding box center [927, 498] width 54 height 43
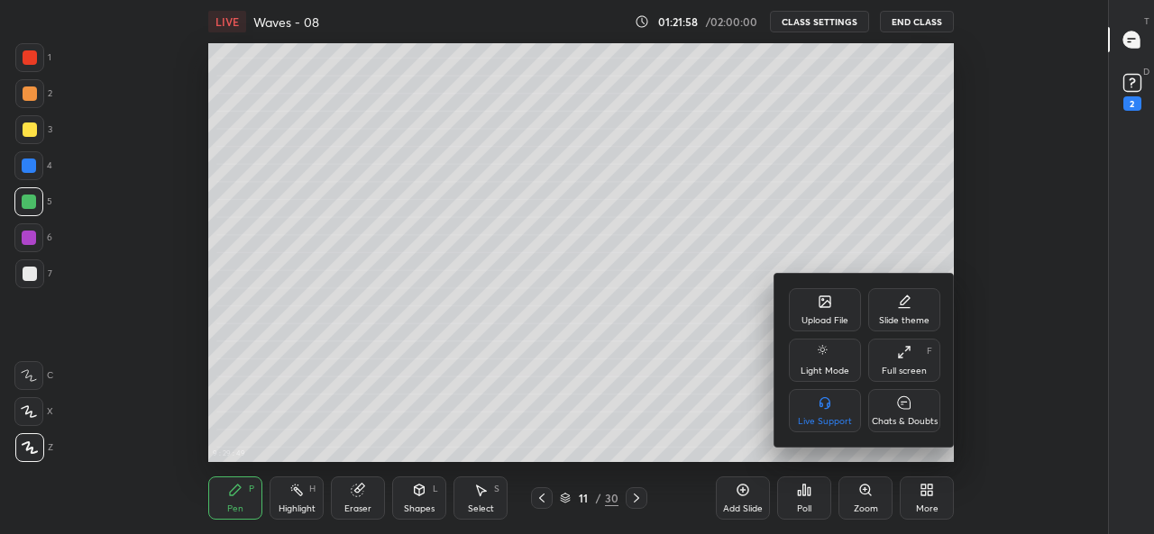
click at [904, 358] on icon at bounding box center [904, 352] width 14 height 14
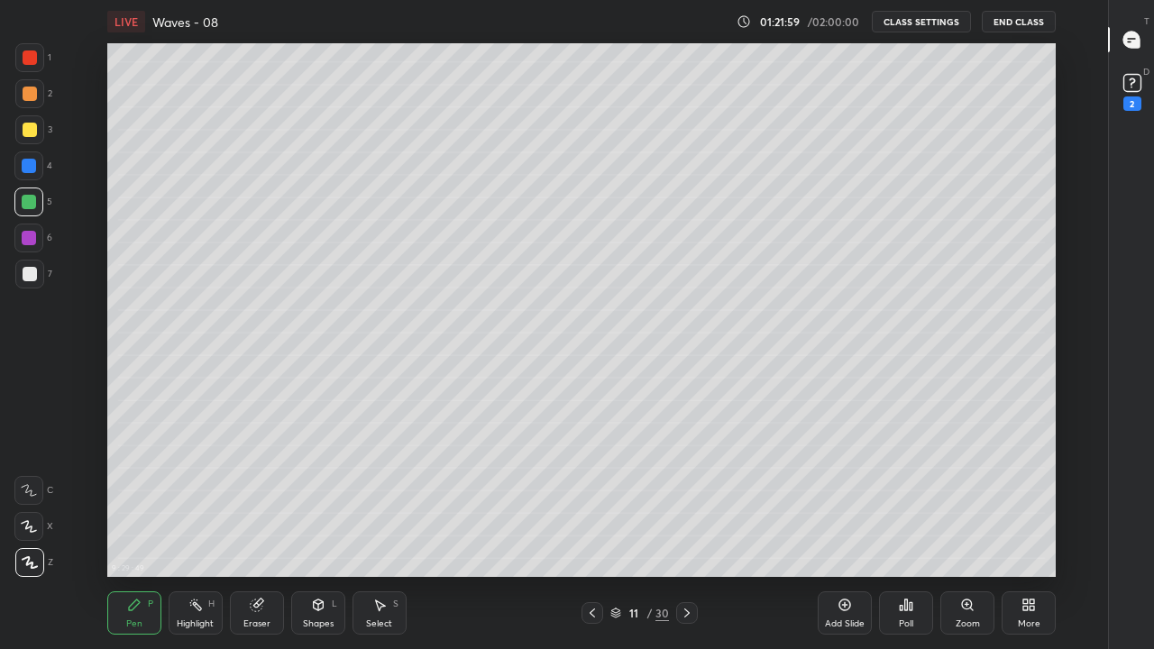
scroll to position [534, 1046]
click at [128, 534] on div "Pen P" at bounding box center [134, 612] width 54 height 43
click at [30, 534] on div at bounding box center [29, 562] width 29 height 29
click at [688, 534] on icon at bounding box center [687, 613] width 14 height 14
click at [686, 534] on icon at bounding box center [687, 613] width 14 height 14
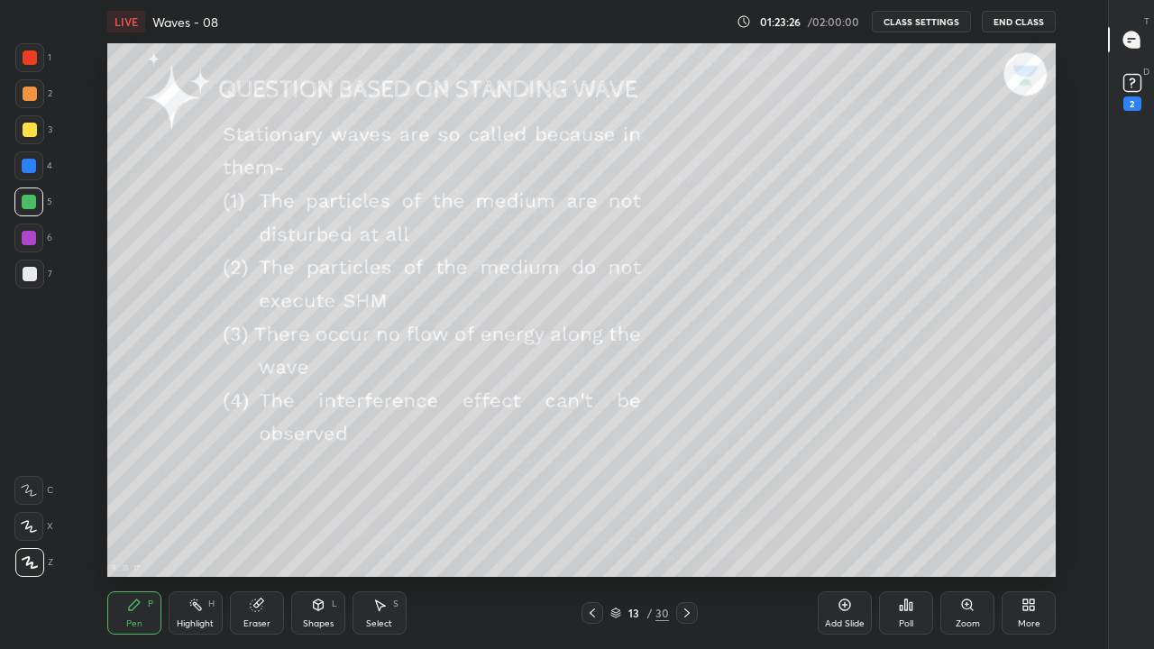
click at [688, 534] on icon at bounding box center [686, 612] width 5 height 9
click at [686, 534] on icon at bounding box center [687, 613] width 14 height 14
click at [687, 534] on icon at bounding box center [687, 613] width 14 height 14
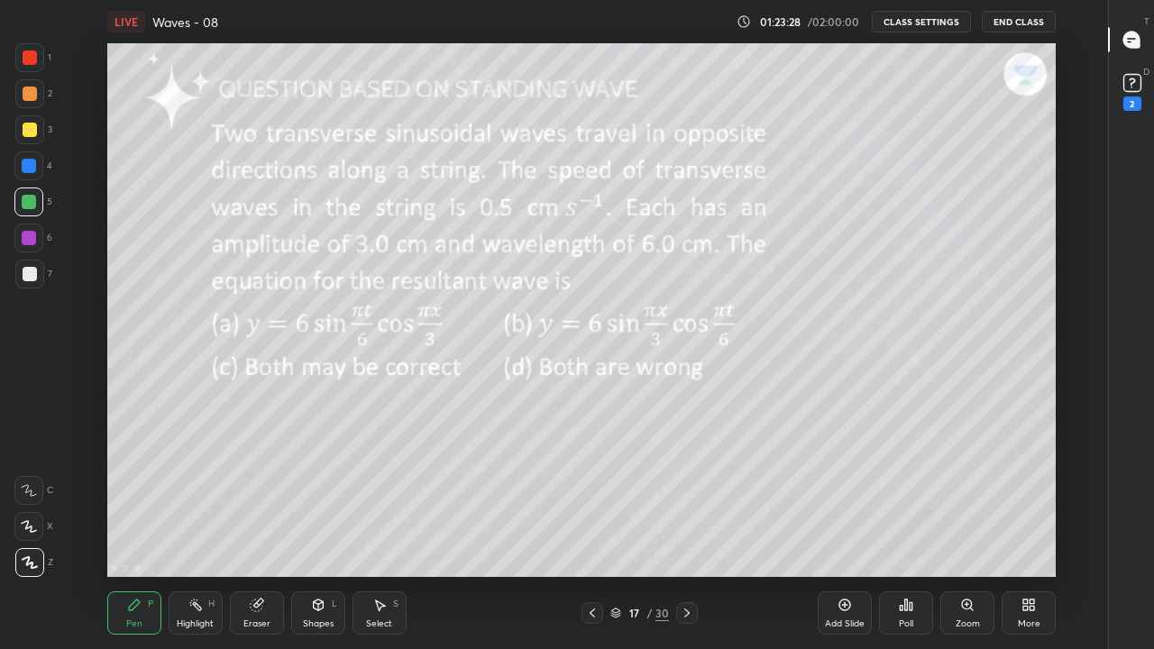
click at [688, 534] on icon at bounding box center [687, 613] width 14 height 14
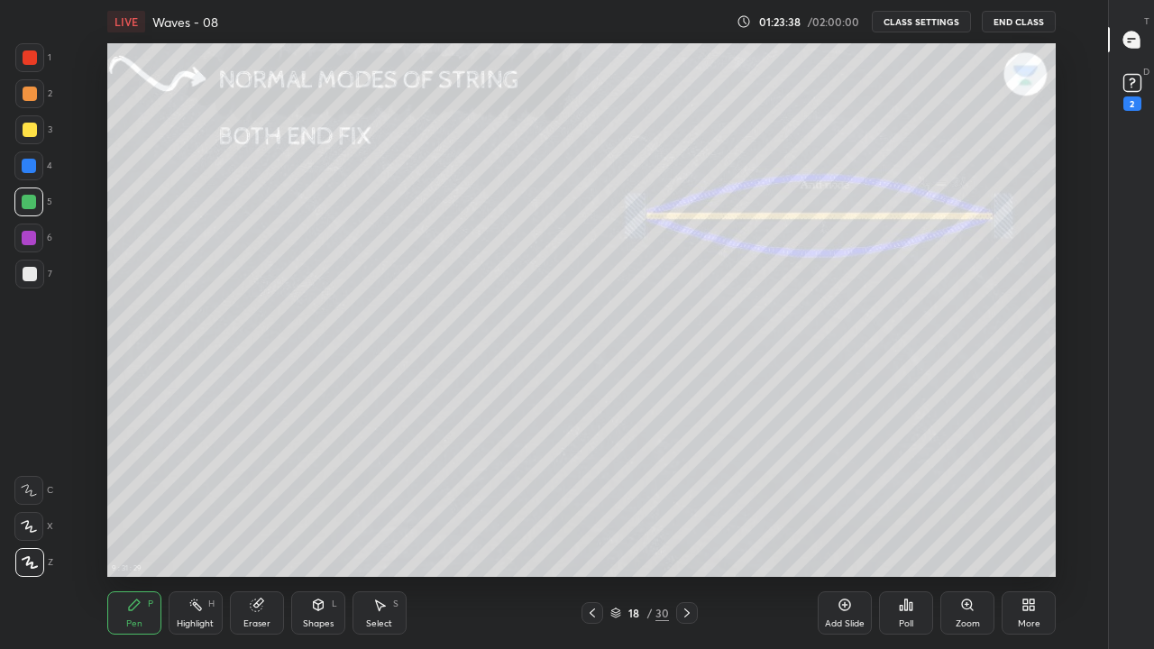
click at [144, 534] on div "Pen P" at bounding box center [134, 612] width 54 height 43
click at [32, 534] on icon at bounding box center [30, 562] width 16 height 13
click at [29, 277] on div at bounding box center [30, 274] width 14 height 14
click at [480, 534] on div "Pen P Highlight H Eraser Shapes L Select S 18 / 30 Add Slide Poll Zoom More" at bounding box center [581, 613] width 948 height 72
click at [458, 534] on div "Pen P Highlight H Eraser Shapes L Select S" at bounding box center [284, 612] width 355 height 43
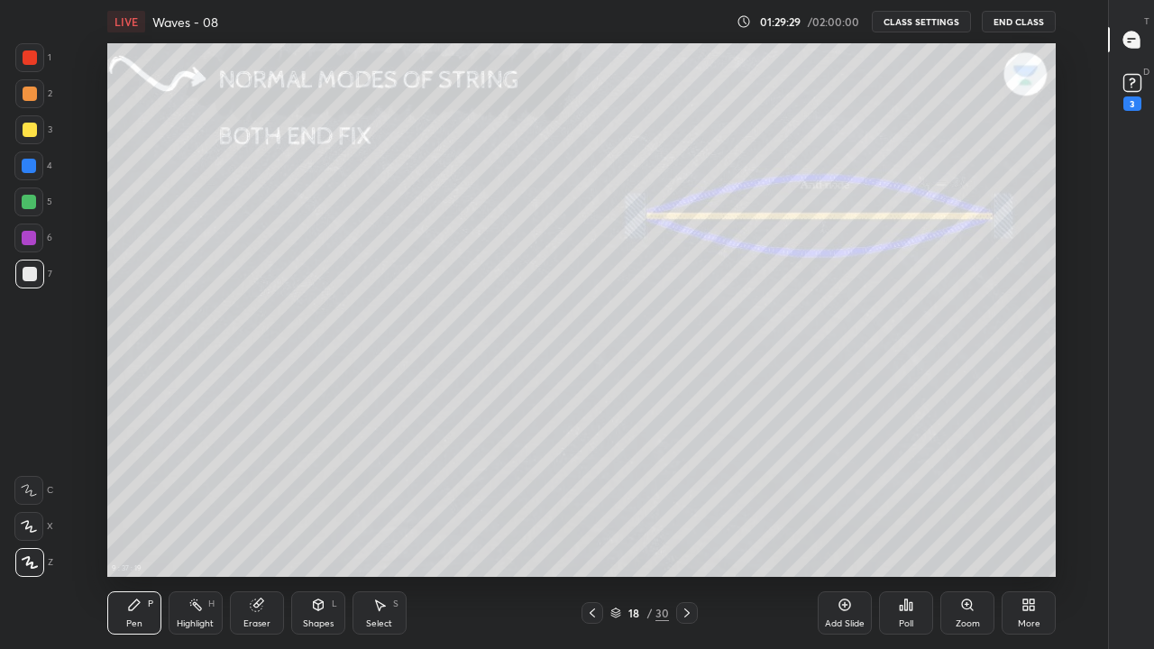
click at [687, 534] on icon at bounding box center [687, 613] width 14 height 14
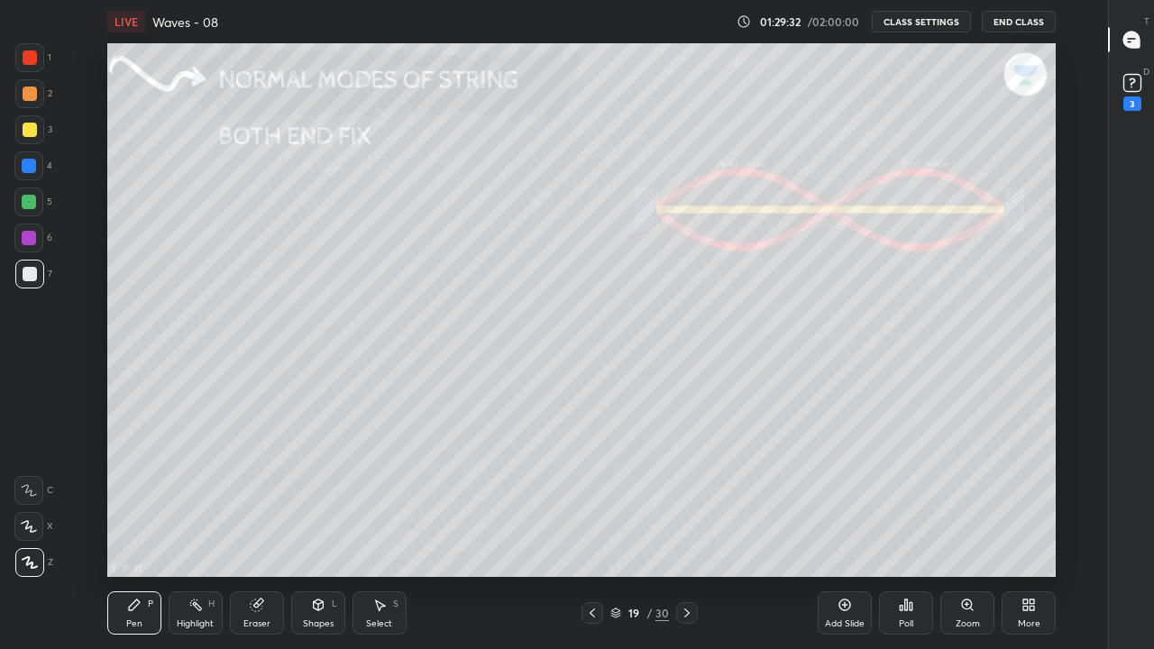
click at [592, 534] on icon at bounding box center [592, 613] width 14 height 14
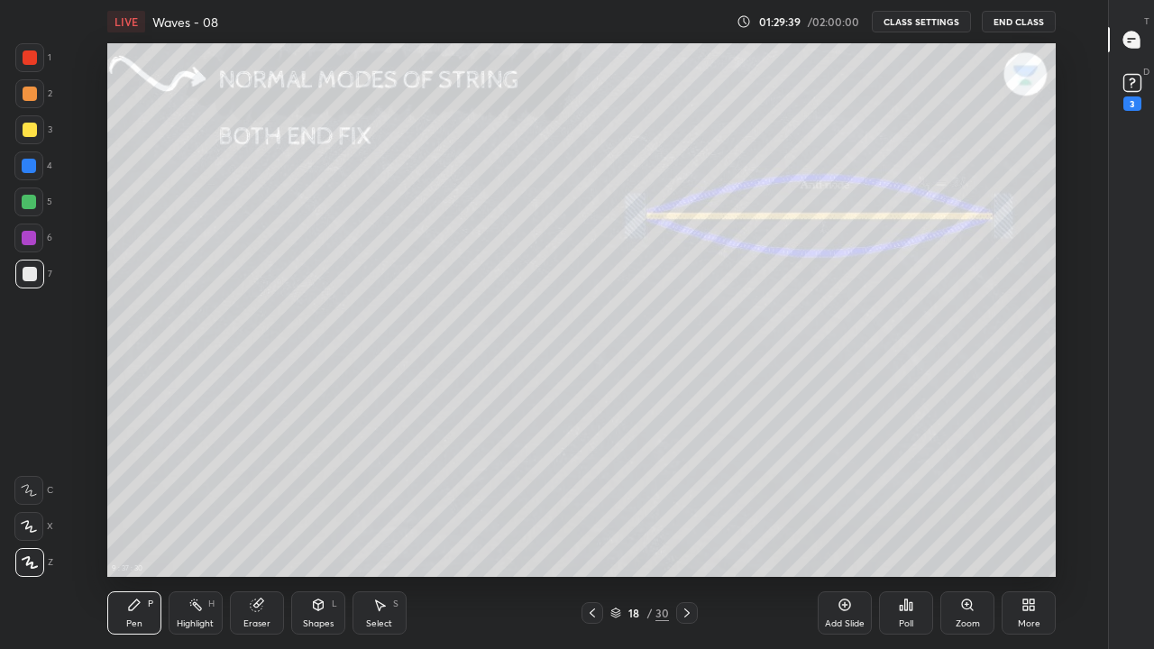
click at [687, 534] on icon at bounding box center [687, 613] width 14 height 14
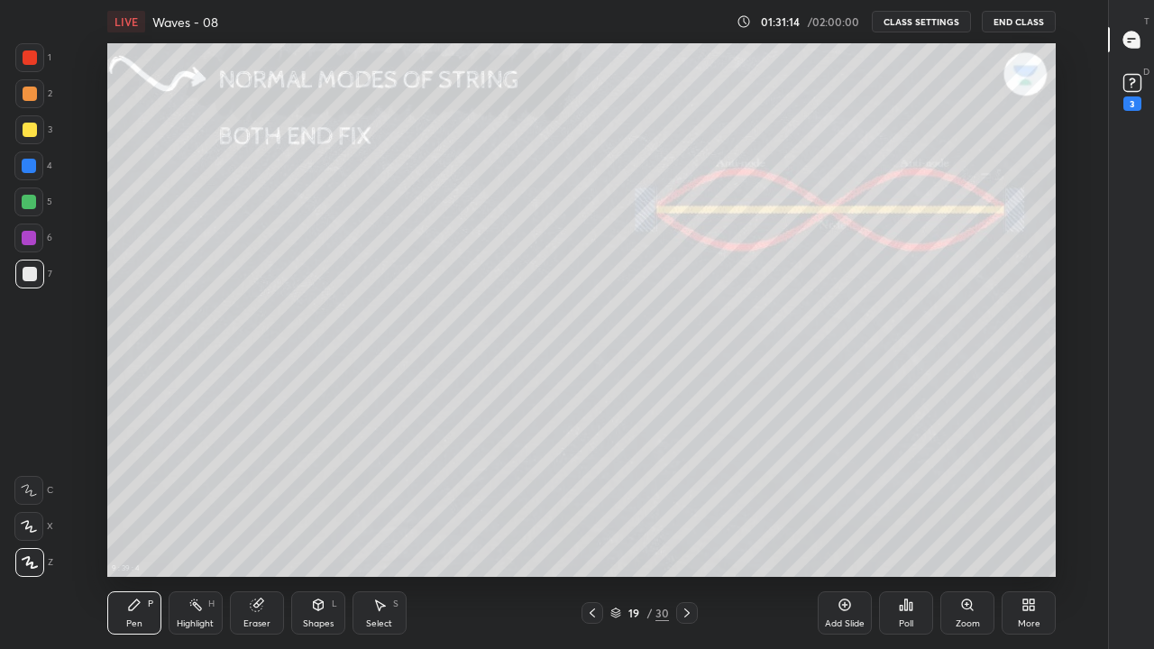
click at [592, 534] on icon at bounding box center [592, 613] width 14 height 14
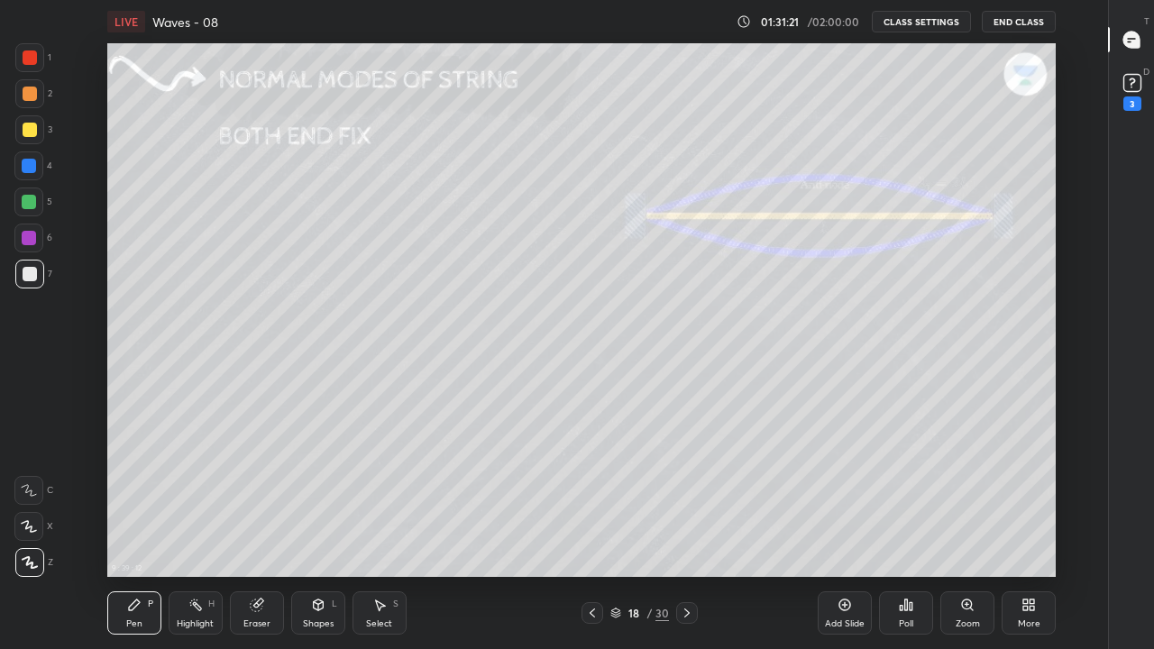
click at [685, 534] on icon at bounding box center [687, 613] width 14 height 14
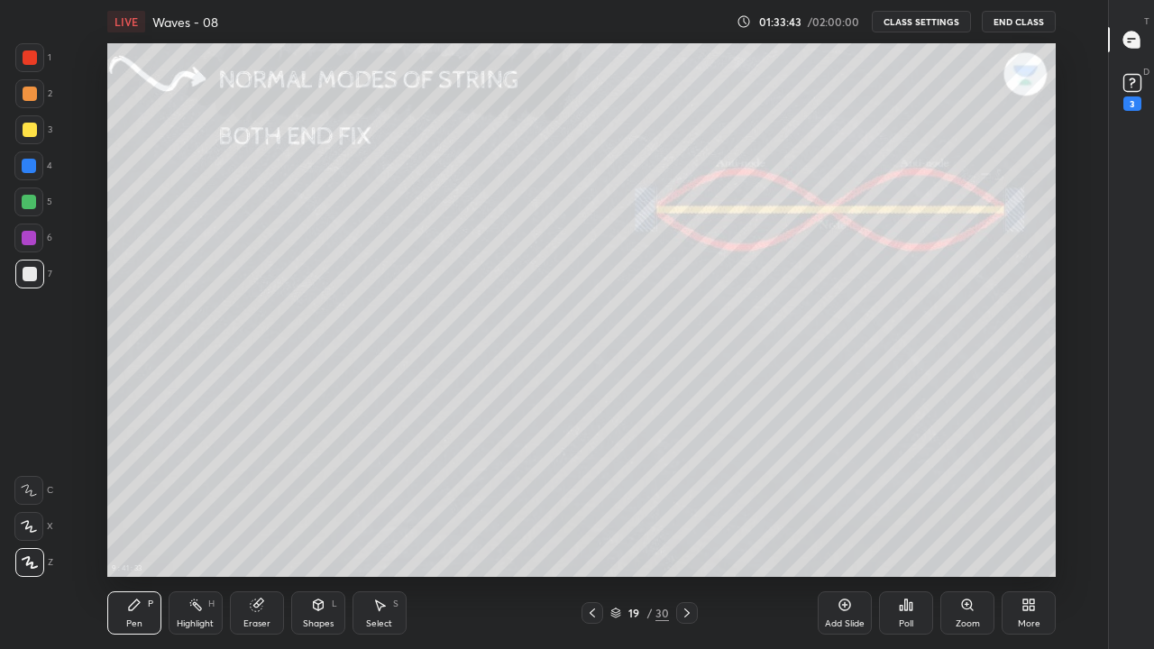
click at [590, 534] on icon at bounding box center [591, 612] width 5 height 9
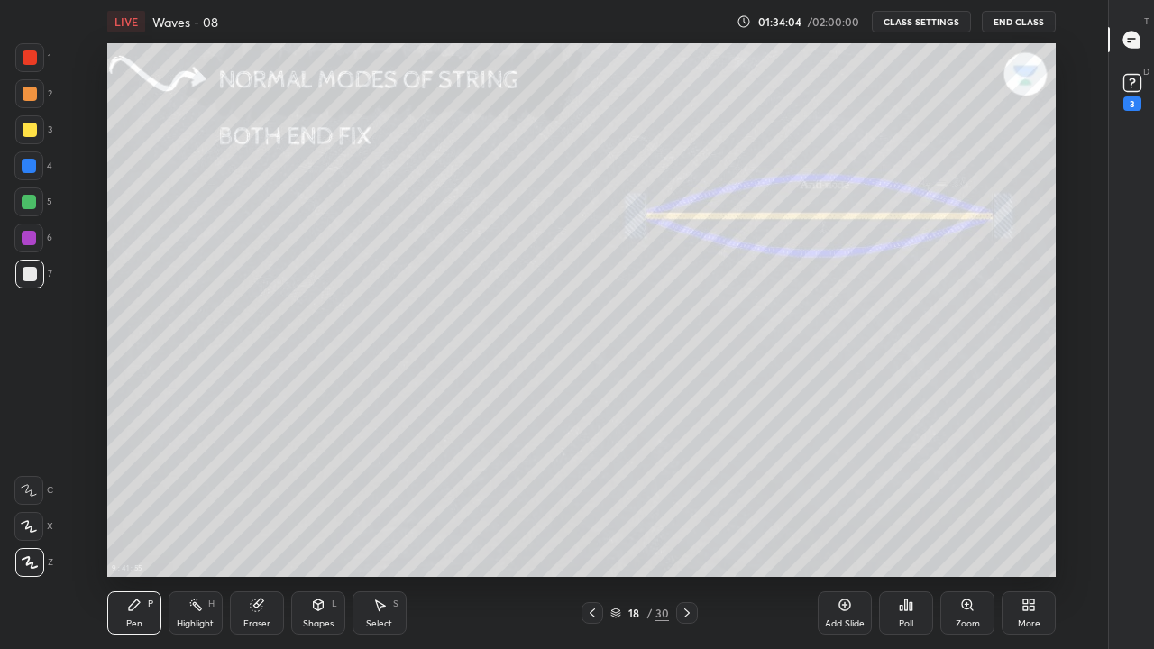
click at [27, 132] on div at bounding box center [30, 130] width 14 height 14
click at [689, 534] on icon at bounding box center [687, 613] width 14 height 14
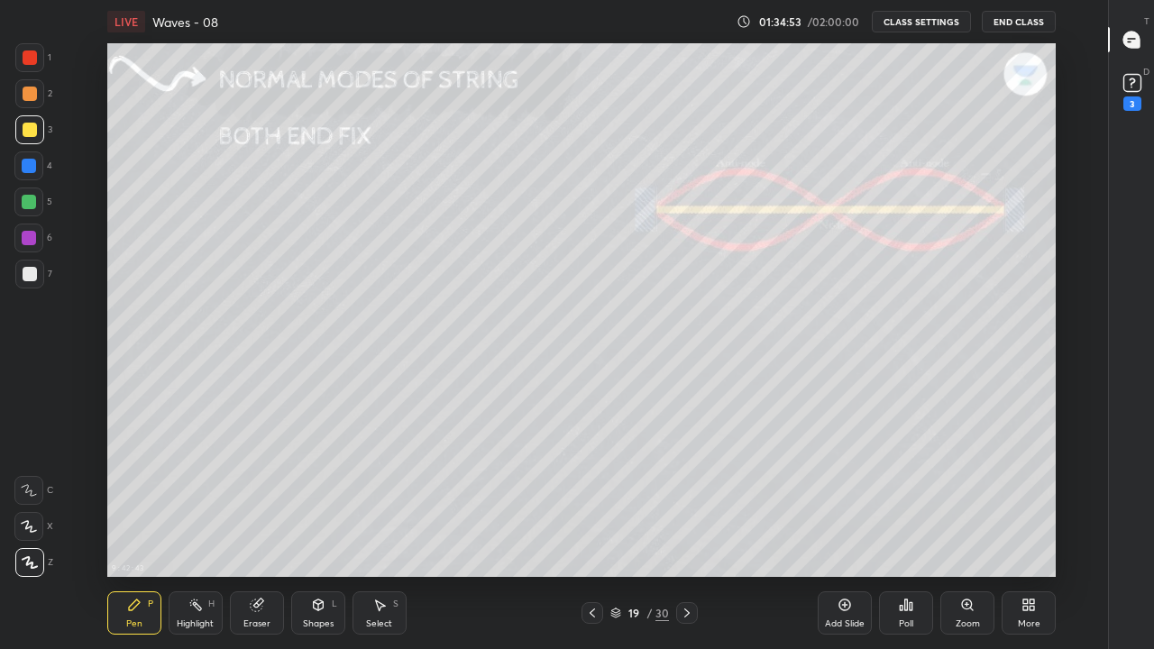
click at [592, 534] on icon at bounding box center [592, 613] width 14 height 14
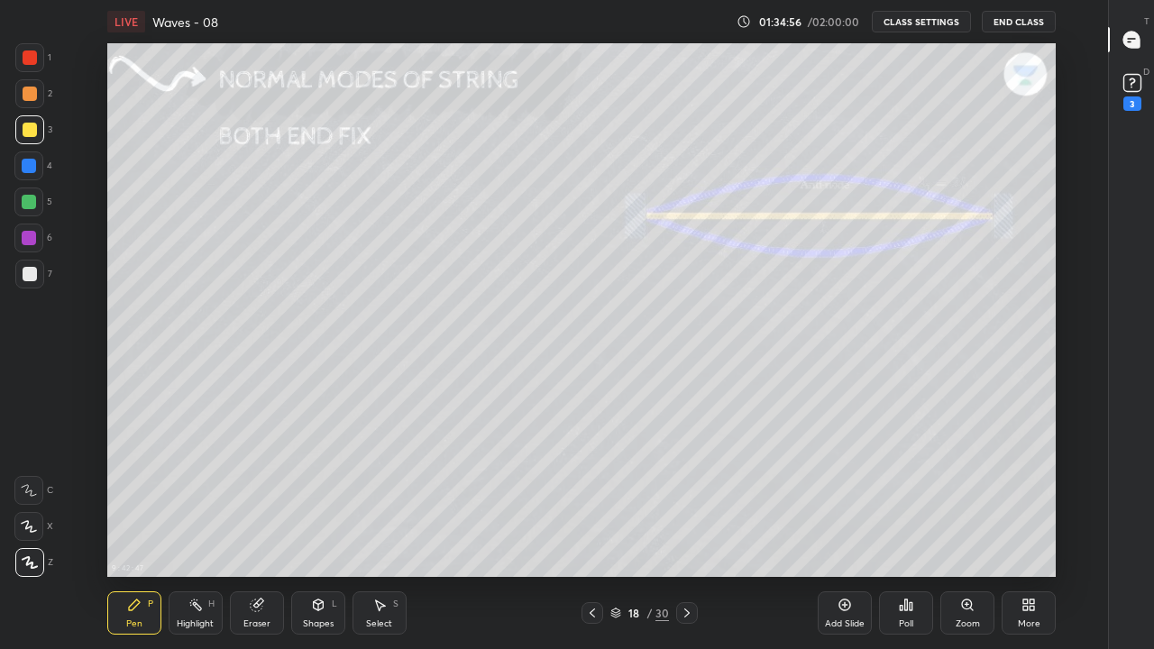
click at [687, 534] on icon at bounding box center [686, 612] width 5 height 9
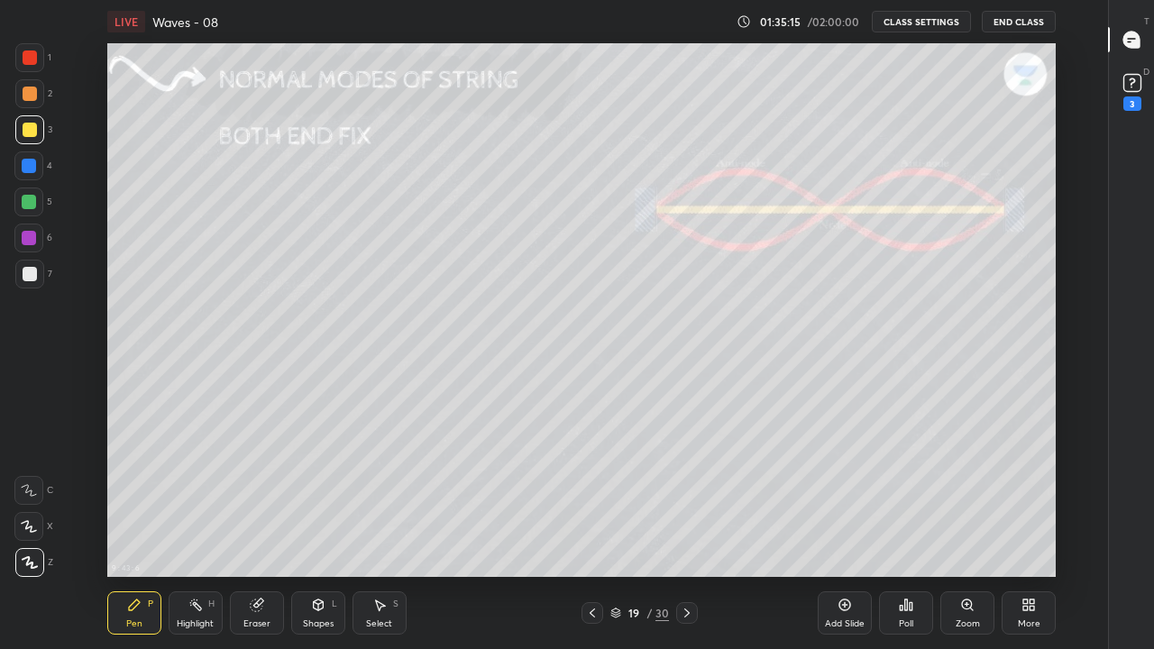
click at [592, 534] on icon at bounding box center [592, 613] width 14 height 14
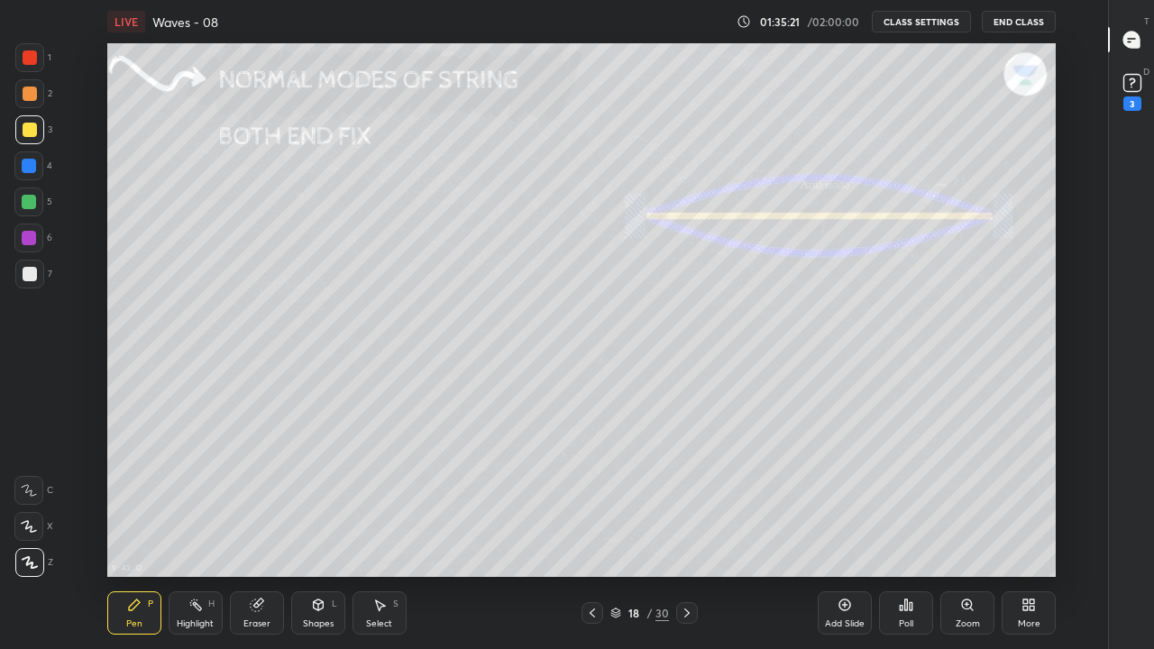
click at [687, 534] on icon at bounding box center [687, 613] width 14 height 14
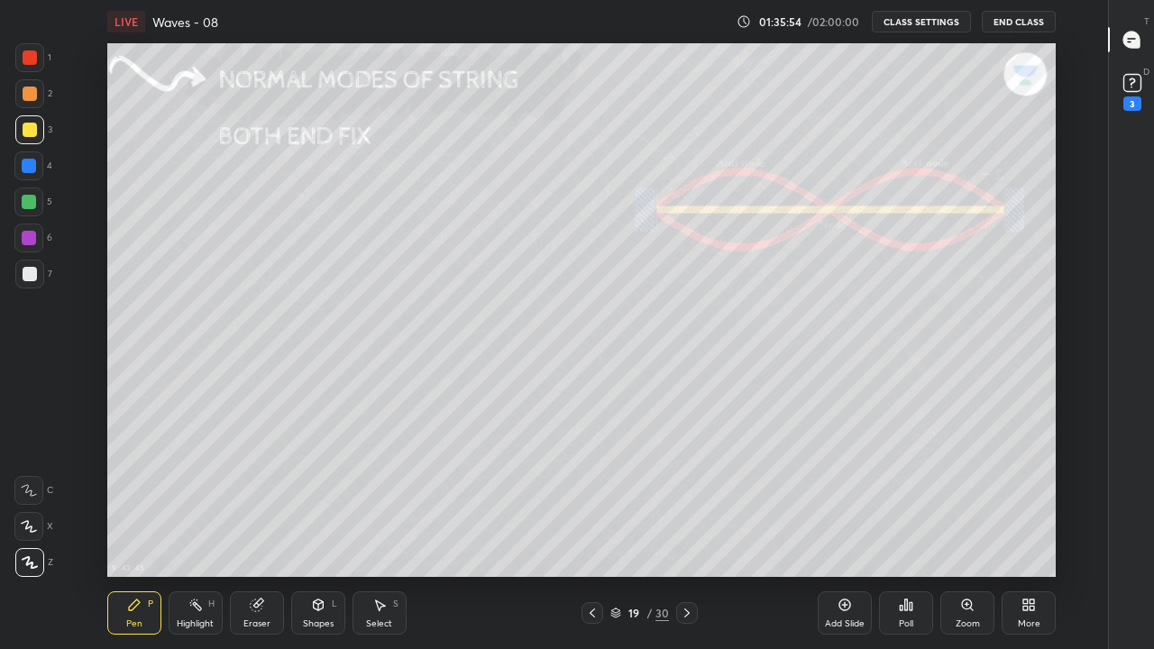
click at [687, 534] on icon at bounding box center [687, 613] width 14 height 14
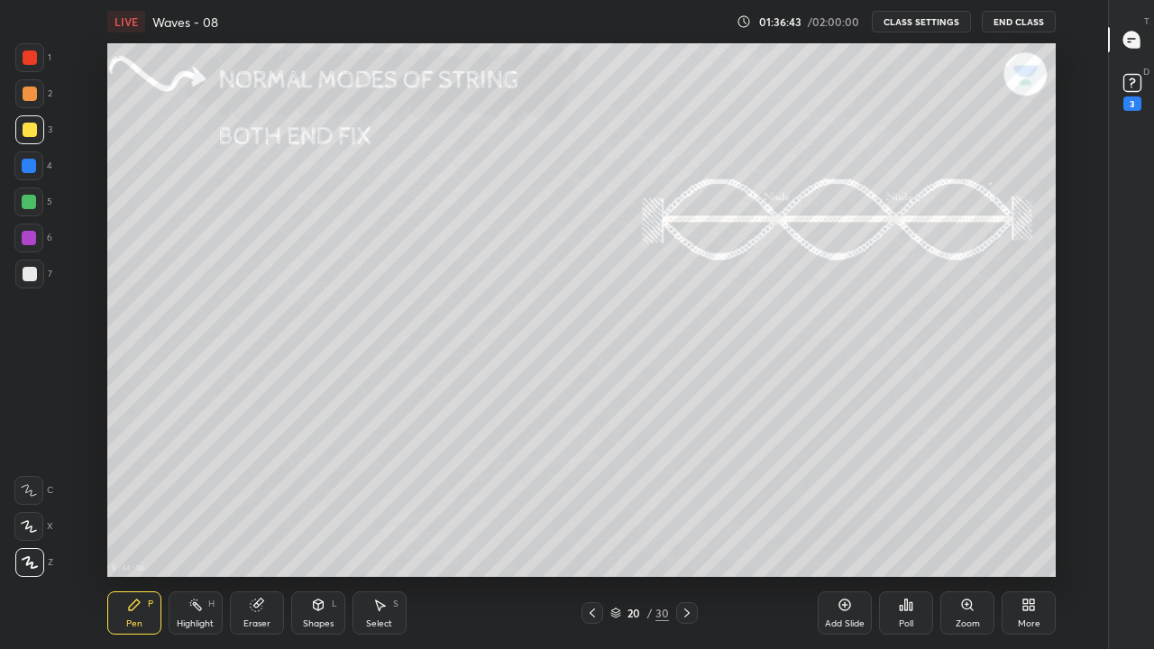
click at [317, 534] on div "Shapes" at bounding box center [318, 623] width 31 height 9
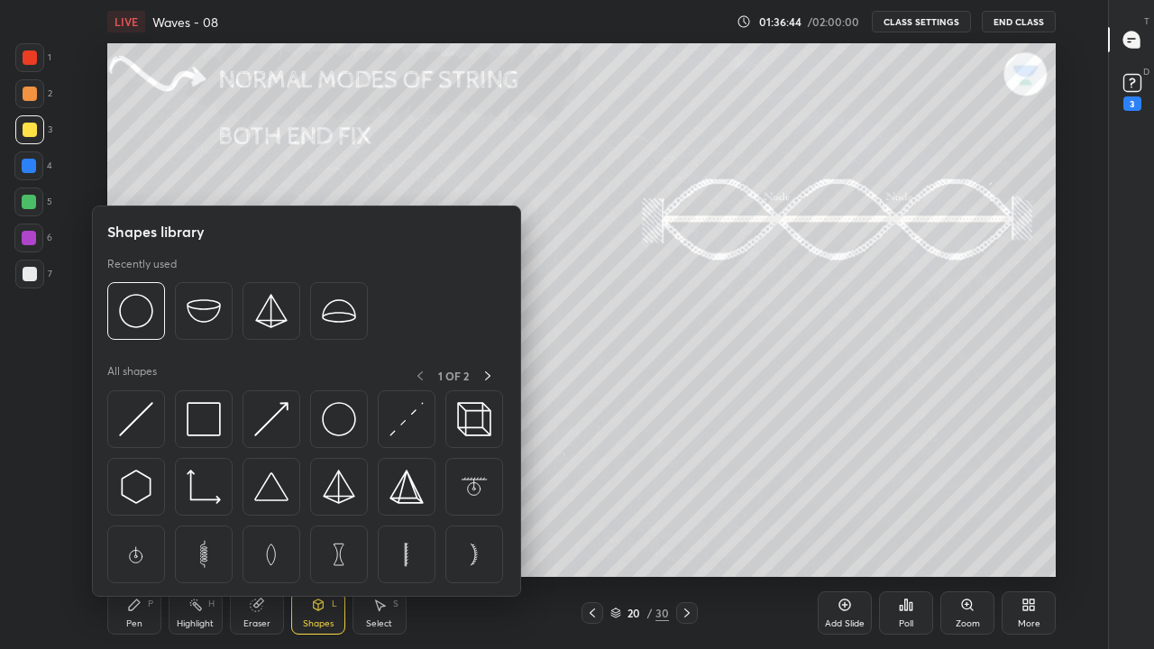
click at [433, 290] on div "Shapes library Recently used All shapes 1 OF 2" at bounding box center [306, 401] width 429 height 391
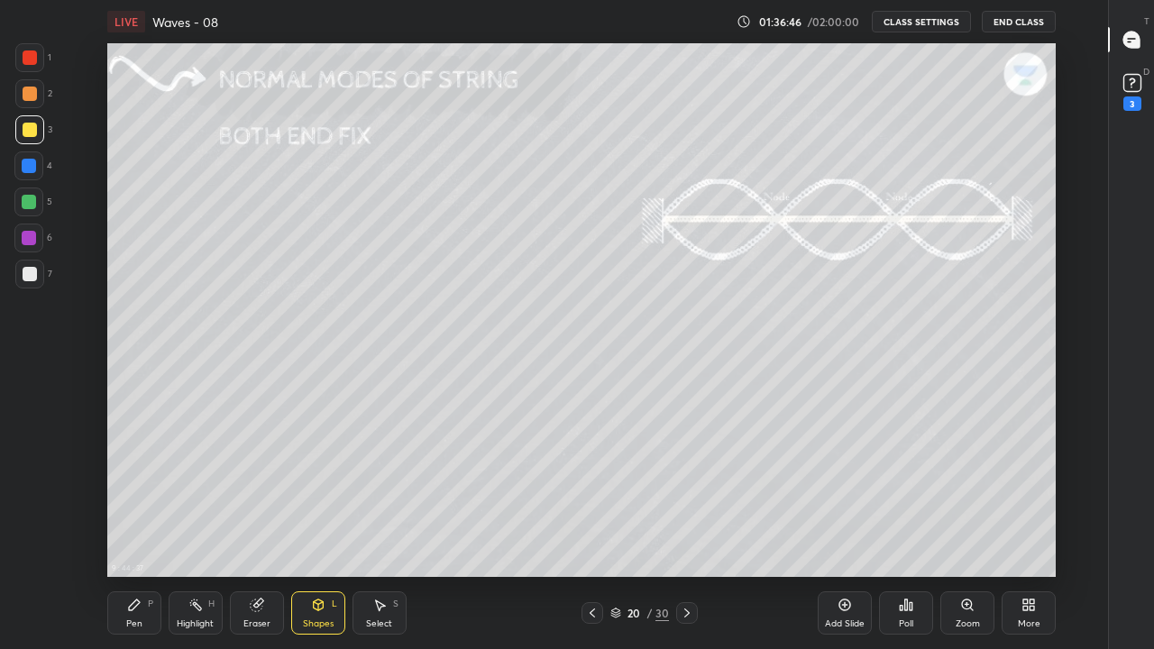
click at [194, 534] on div "Highlight" at bounding box center [195, 623] width 37 height 9
click at [257, 534] on div "Eraser" at bounding box center [257, 612] width 54 height 43
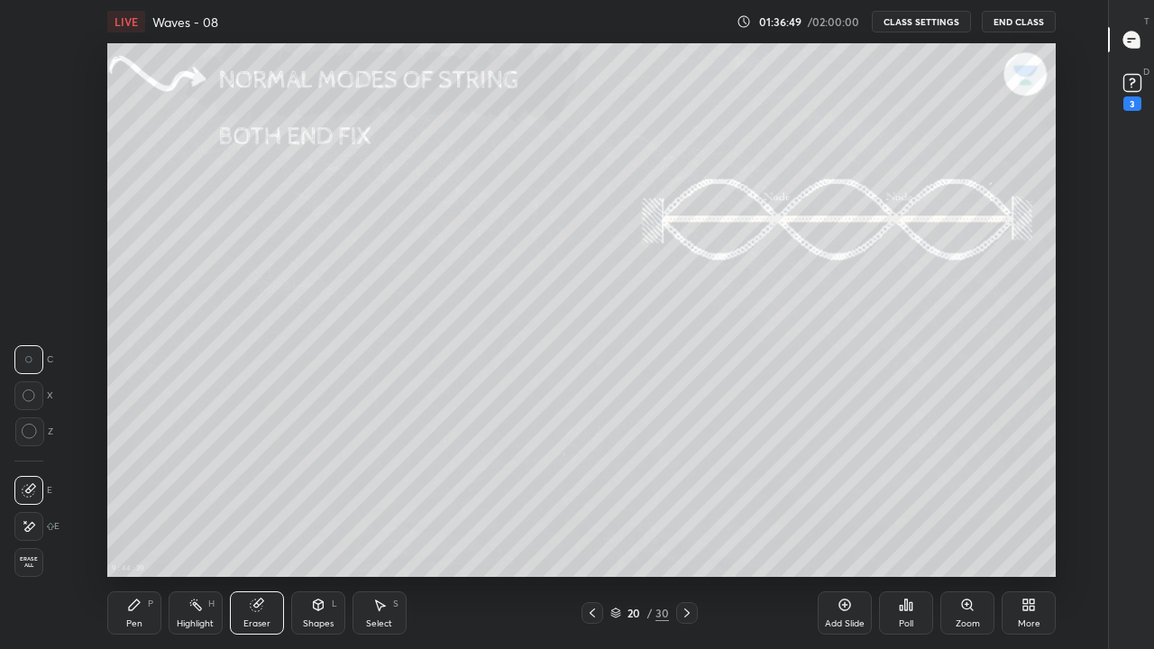
click at [140, 534] on div "Pen P" at bounding box center [134, 612] width 54 height 43
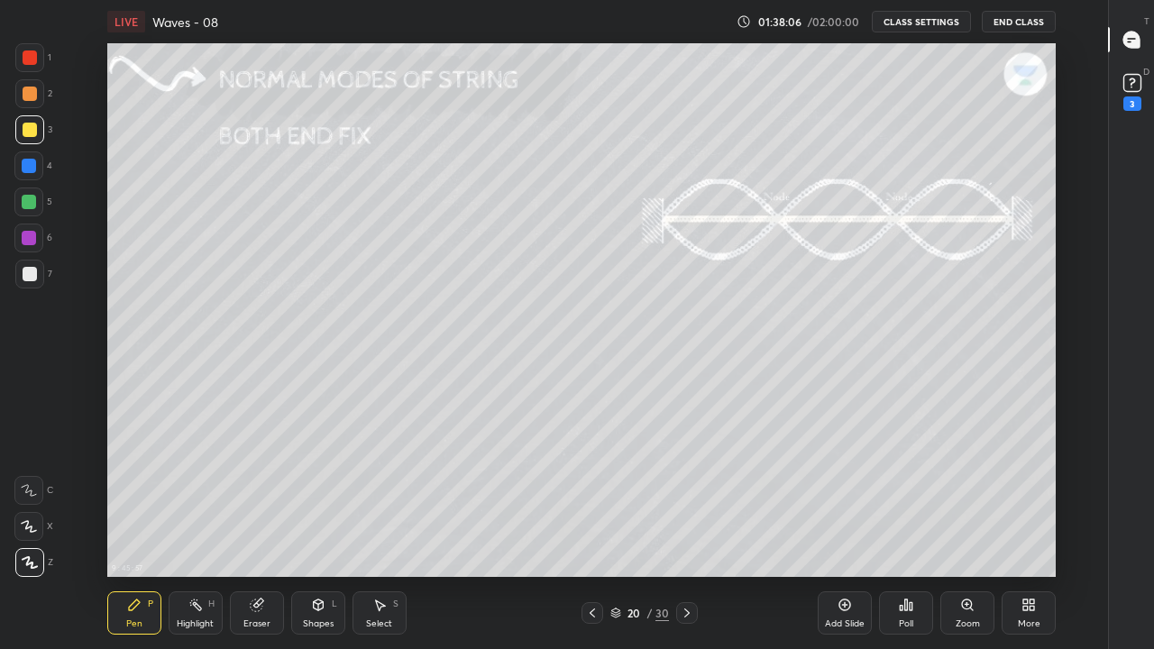
click at [684, 534] on icon at bounding box center [687, 613] width 14 height 14
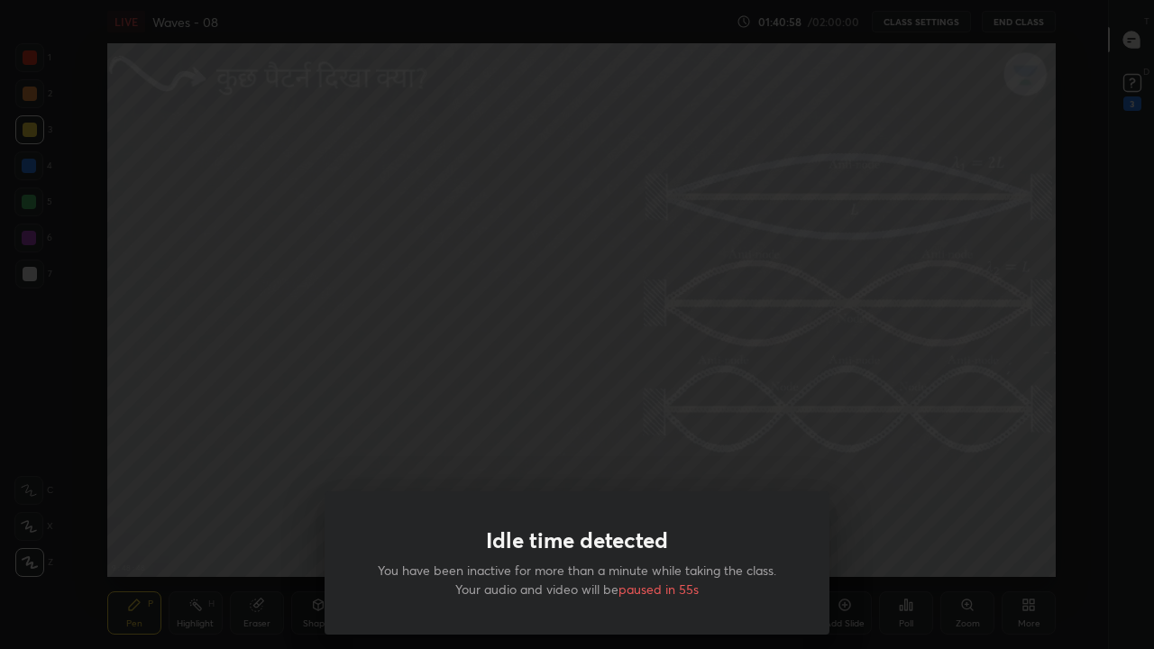
click at [537, 465] on div "Idle time detected You have been inactive for more than a minute while taking t…" at bounding box center [577, 324] width 1154 height 649
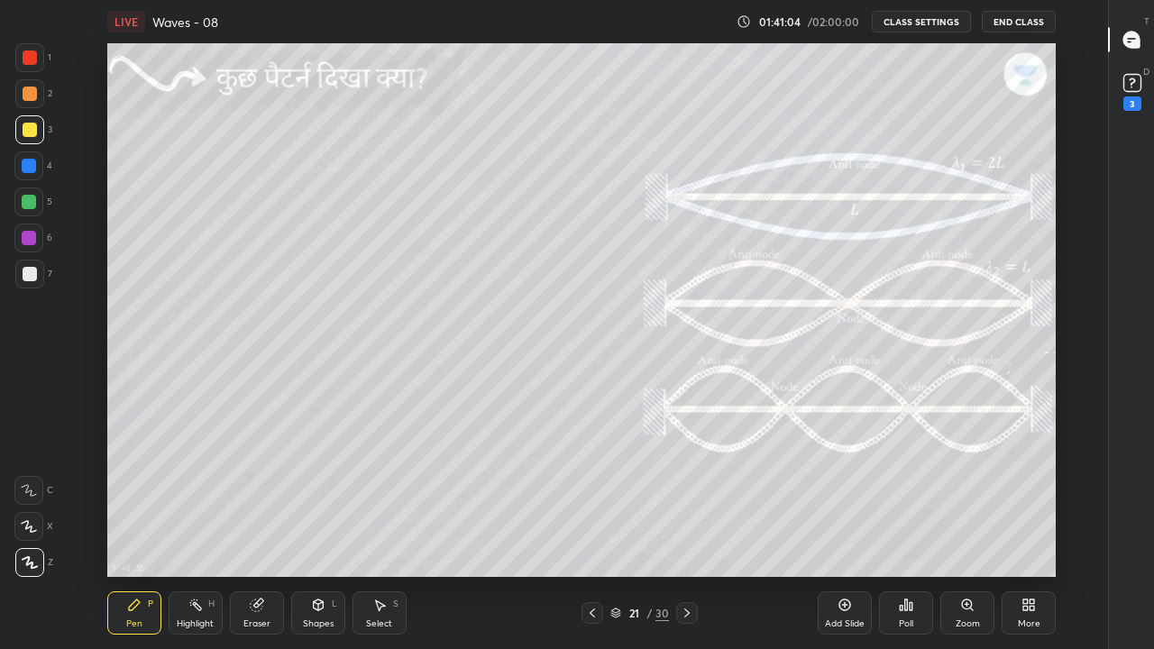
click at [687, 534] on icon at bounding box center [687, 613] width 14 height 14
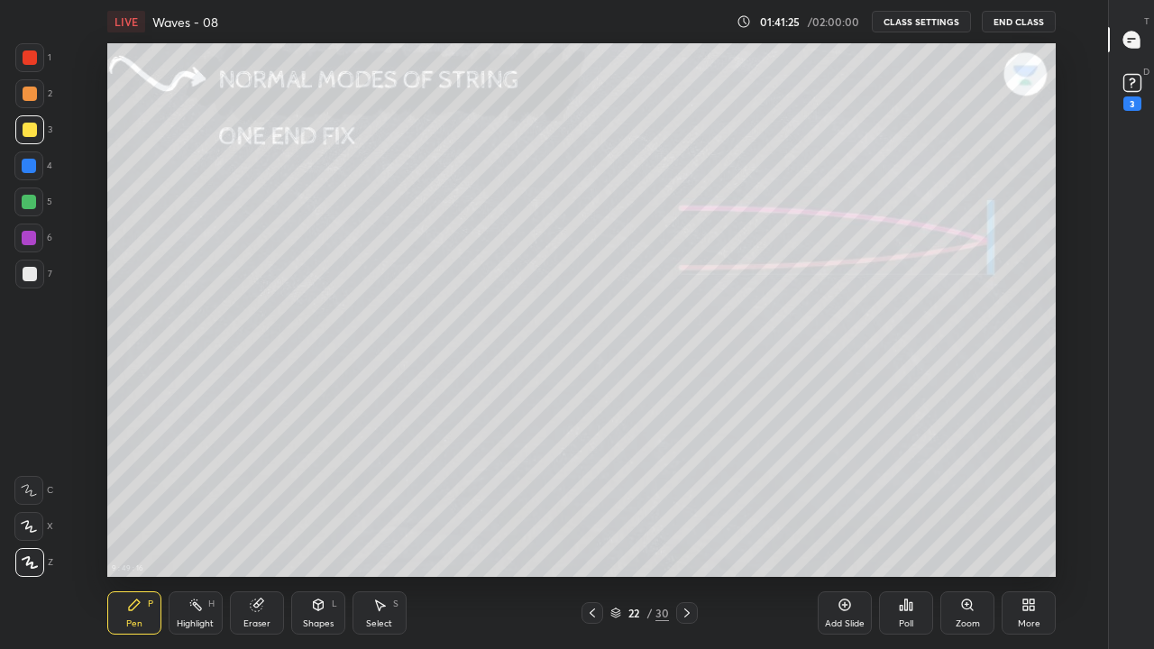
click at [195, 534] on div "Highlight" at bounding box center [195, 623] width 37 height 9
click at [136, 534] on div "Pen P" at bounding box center [134, 612] width 54 height 43
click at [122, 534] on div "Pen P" at bounding box center [134, 612] width 54 height 43
click at [36, 534] on icon at bounding box center [30, 562] width 16 height 13
click at [252, 534] on div "Eraser" at bounding box center [256, 623] width 27 height 9
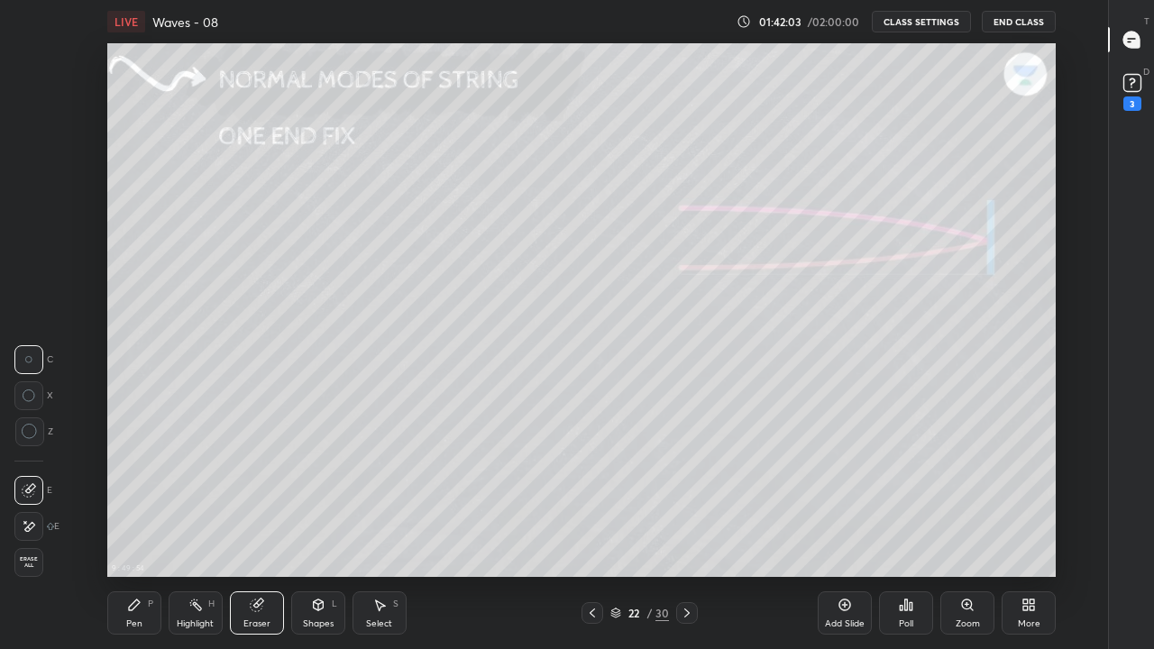
click at [131, 534] on div "Pen P" at bounding box center [134, 612] width 54 height 43
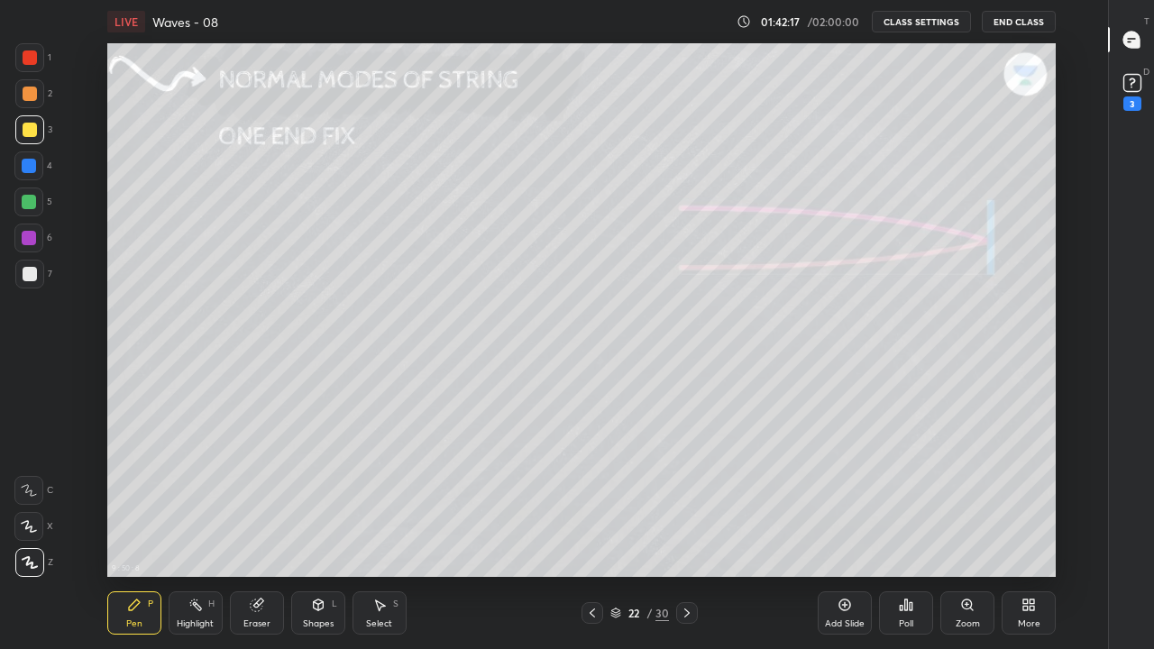
click at [29, 275] on div at bounding box center [30, 274] width 14 height 14
click at [258, 534] on div "Eraser" at bounding box center [256, 623] width 27 height 9
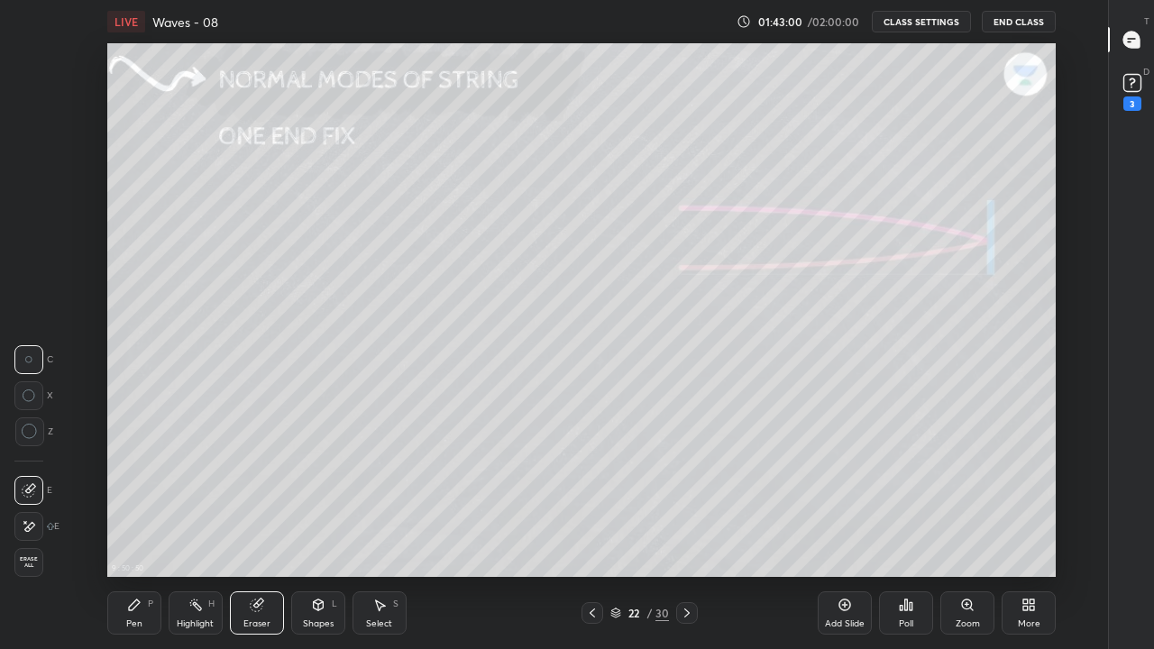
click at [132, 534] on div "Pen P" at bounding box center [134, 612] width 54 height 43
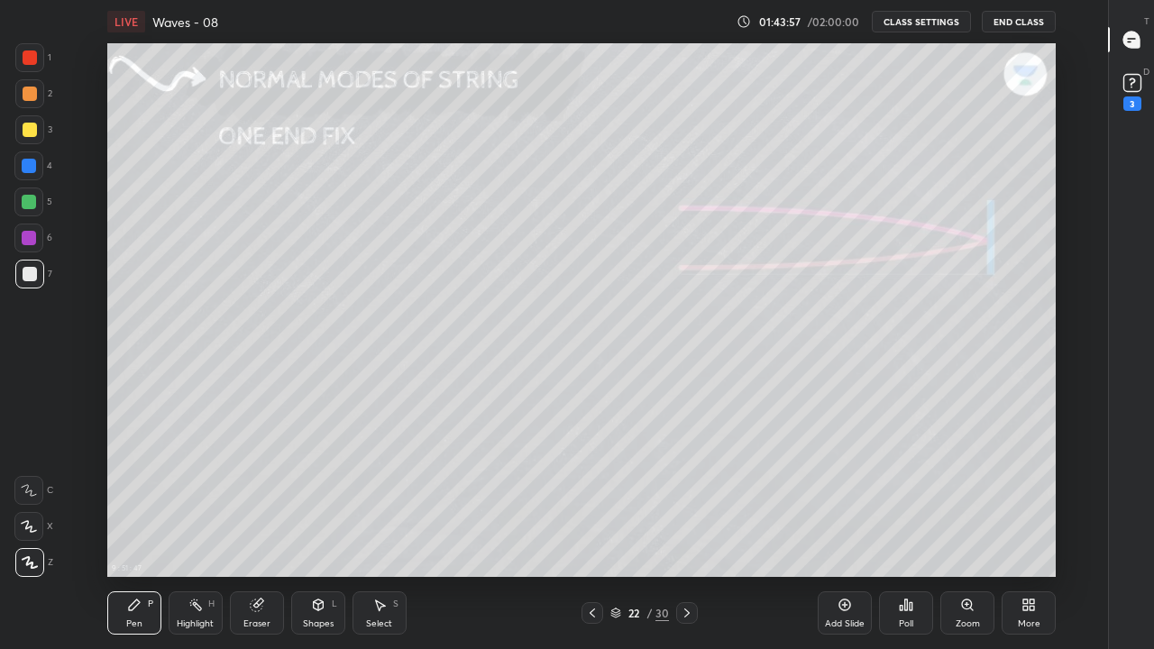
click at [254, 534] on div "Eraser" at bounding box center [257, 612] width 54 height 43
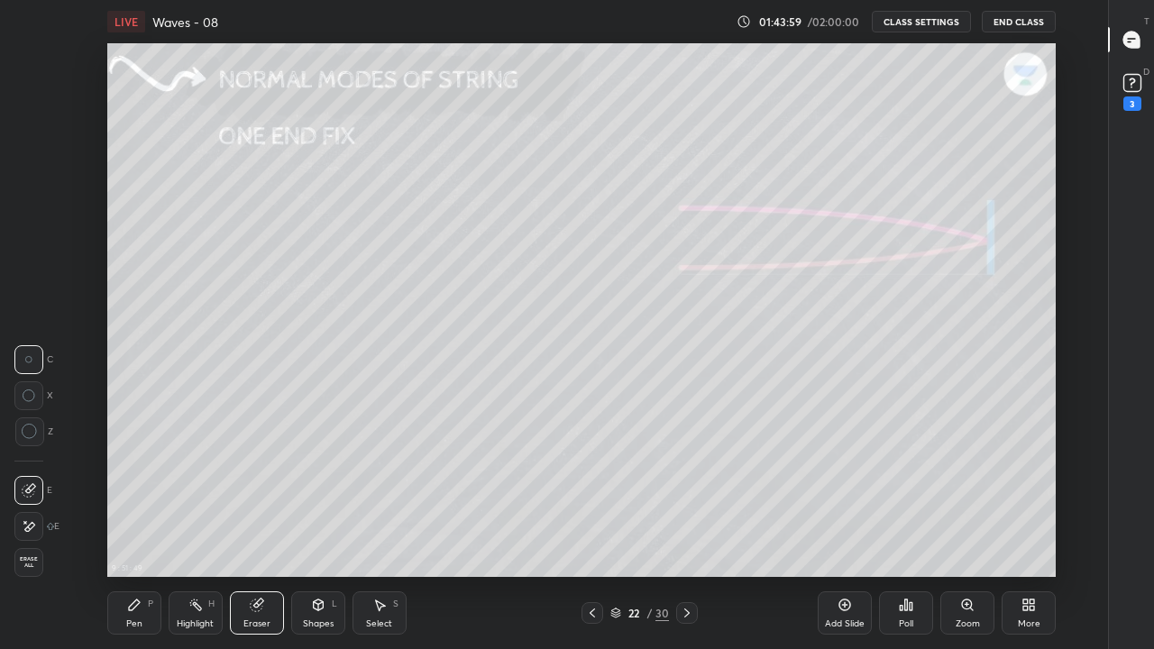
click at [142, 534] on div "Pen P" at bounding box center [134, 612] width 54 height 43
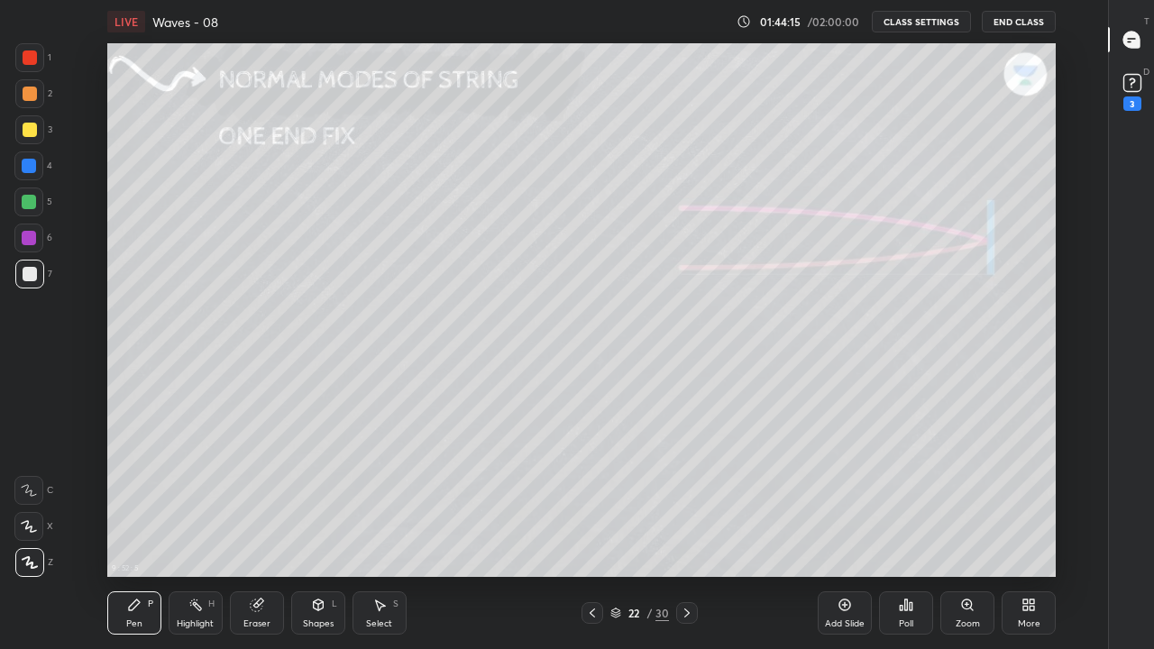
click at [687, 534] on icon at bounding box center [687, 613] width 14 height 14
click at [255, 534] on icon at bounding box center [256, 605] width 12 height 12
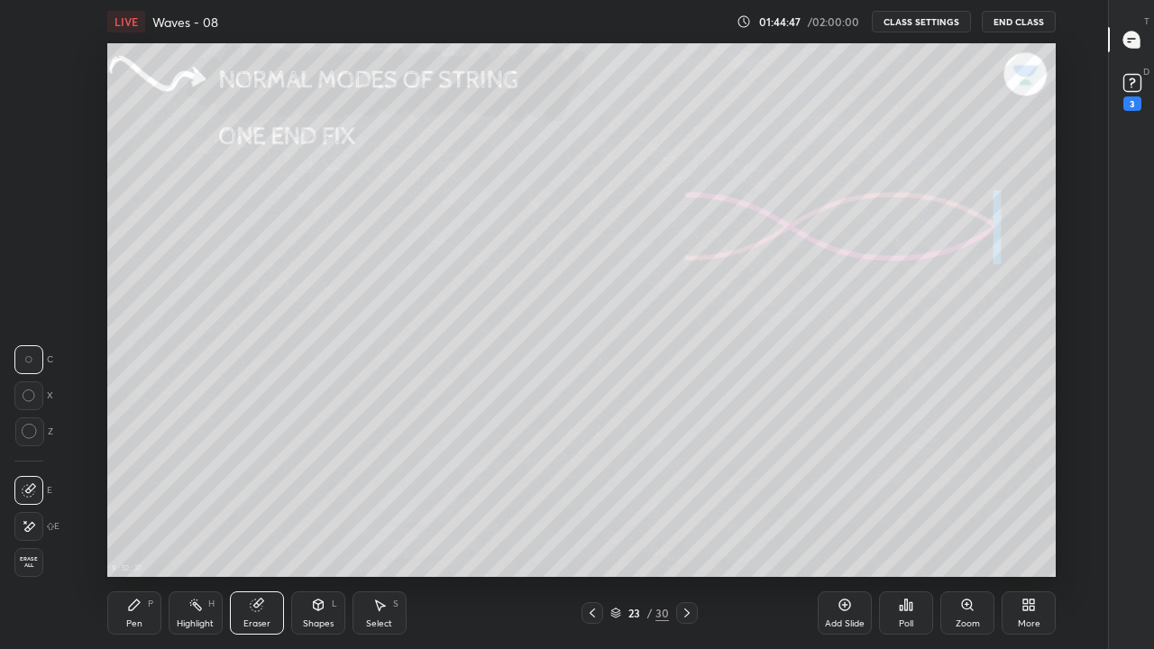
click at [193, 534] on div "Highlight" at bounding box center [195, 623] width 37 height 9
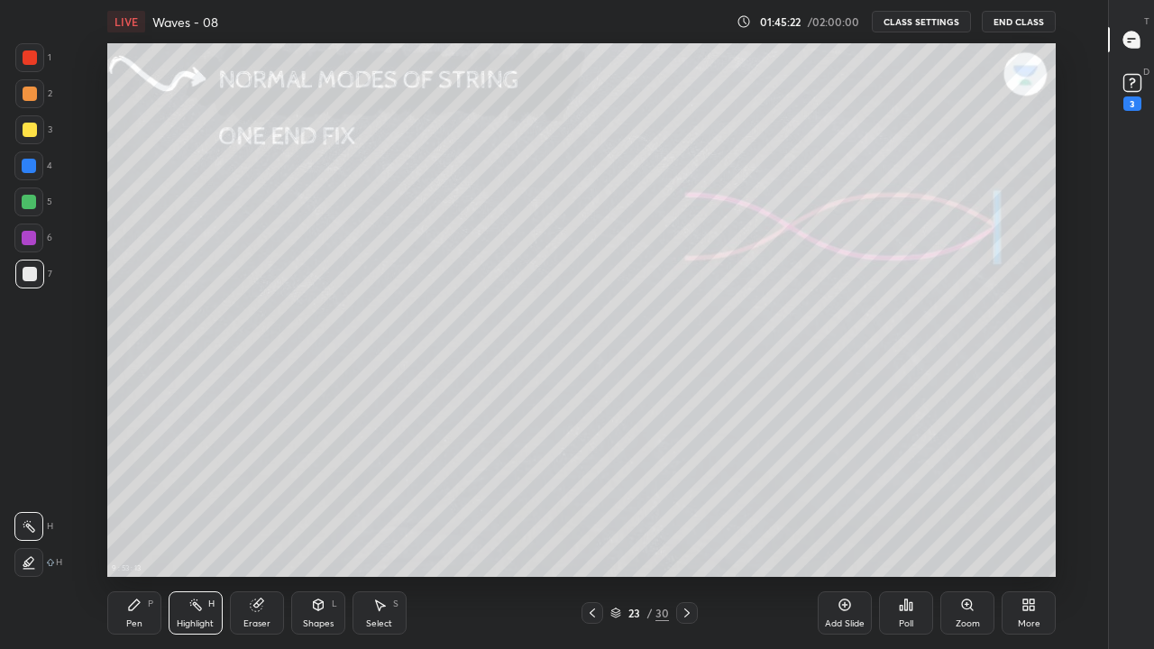
click at [141, 534] on div "Pen P" at bounding box center [134, 612] width 54 height 43
click at [134, 534] on div "Pen P" at bounding box center [134, 612] width 54 height 43
click at [31, 199] on div at bounding box center [29, 202] width 14 height 14
click at [593, 534] on icon at bounding box center [592, 613] width 14 height 14
click at [687, 534] on icon at bounding box center [687, 613] width 14 height 14
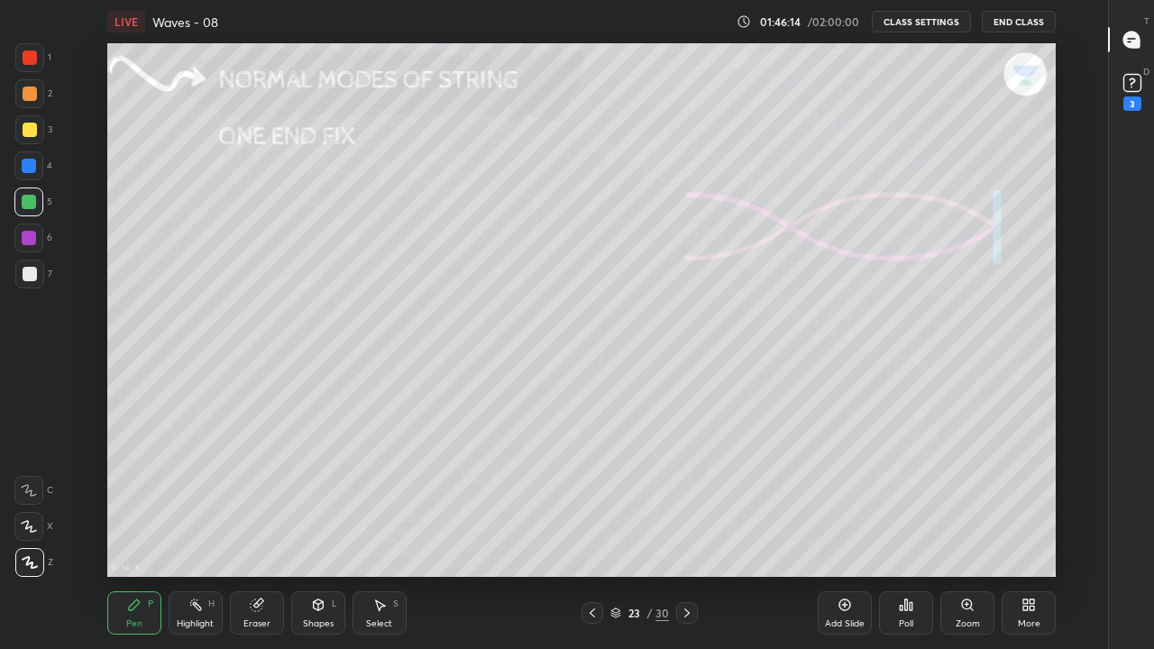
click at [592, 534] on icon at bounding box center [592, 613] width 14 height 14
click at [685, 534] on icon at bounding box center [686, 612] width 5 height 9
click at [129, 534] on div "Pen P" at bounding box center [134, 612] width 54 height 43
click at [26, 534] on icon at bounding box center [30, 562] width 14 height 11
click at [118, 534] on div "Pen P" at bounding box center [134, 612] width 54 height 43
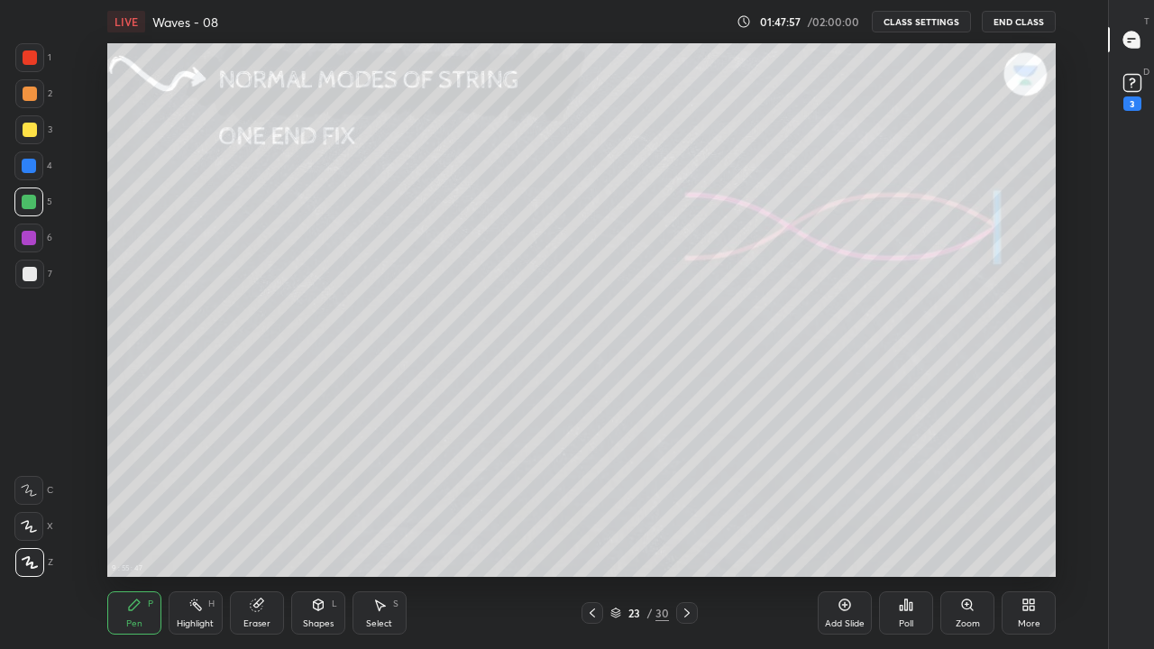
click at [28, 534] on icon at bounding box center [30, 562] width 16 height 13
click at [34, 272] on div at bounding box center [30, 274] width 14 height 14
click at [592, 534] on icon at bounding box center [592, 613] width 14 height 14
click at [687, 534] on icon at bounding box center [687, 613] width 14 height 14
click at [592, 534] on icon at bounding box center [592, 613] width 14 height 14
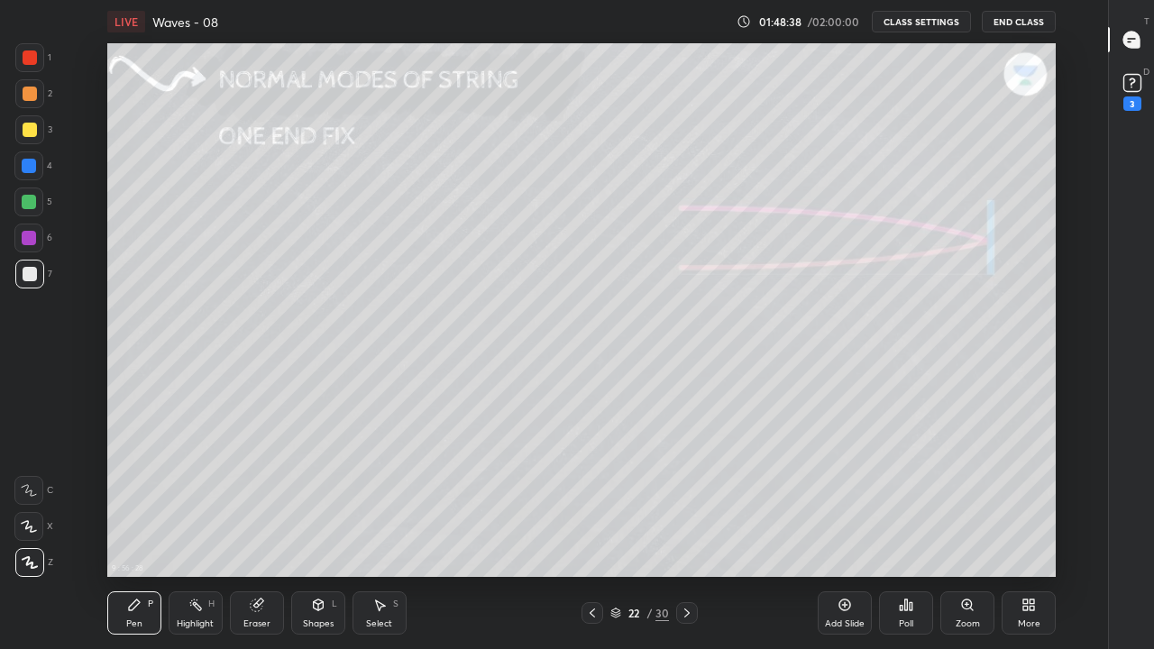
click at [685, 534] on div at bounding box center [687, 613] width 22 height 22
click at [590, 534] on icon at bounding box center [592, 613] width 14 height 14
click at [687, 534] on icon at bounding box center [687, 613] width 14 height 14
click at [190, 534] on div "Highlight" at bounding box center [195, 623] width 37 height 9
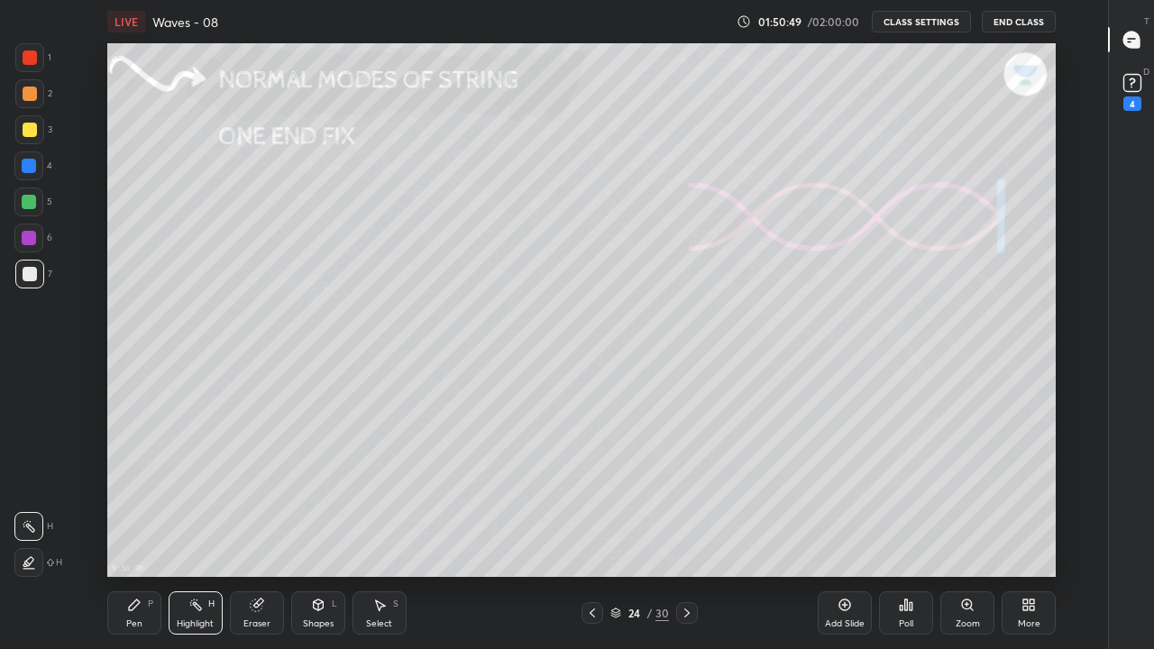
click at [126, 534] on div "Pen" at bounding box center [134, 623] width 16 height 9
click at [257, 534] on div "Eraser" at bounding box center [256, 623] width 27 height 9
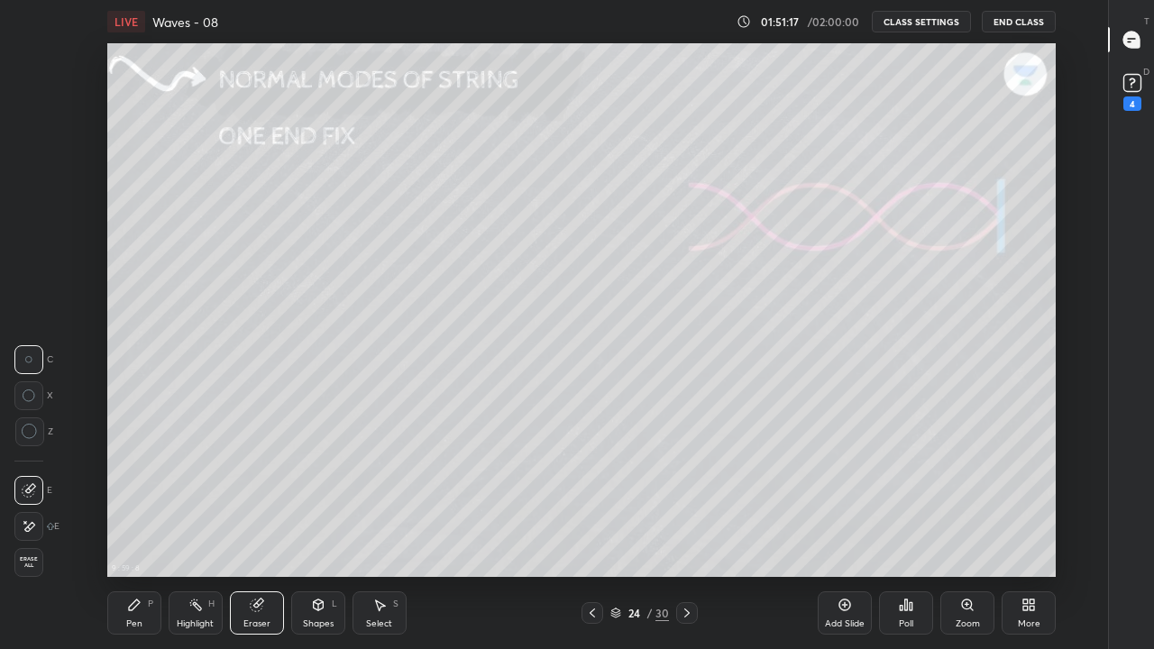
click at [139, 534] on icon at bounding box center [134, 605] width 14 height 14
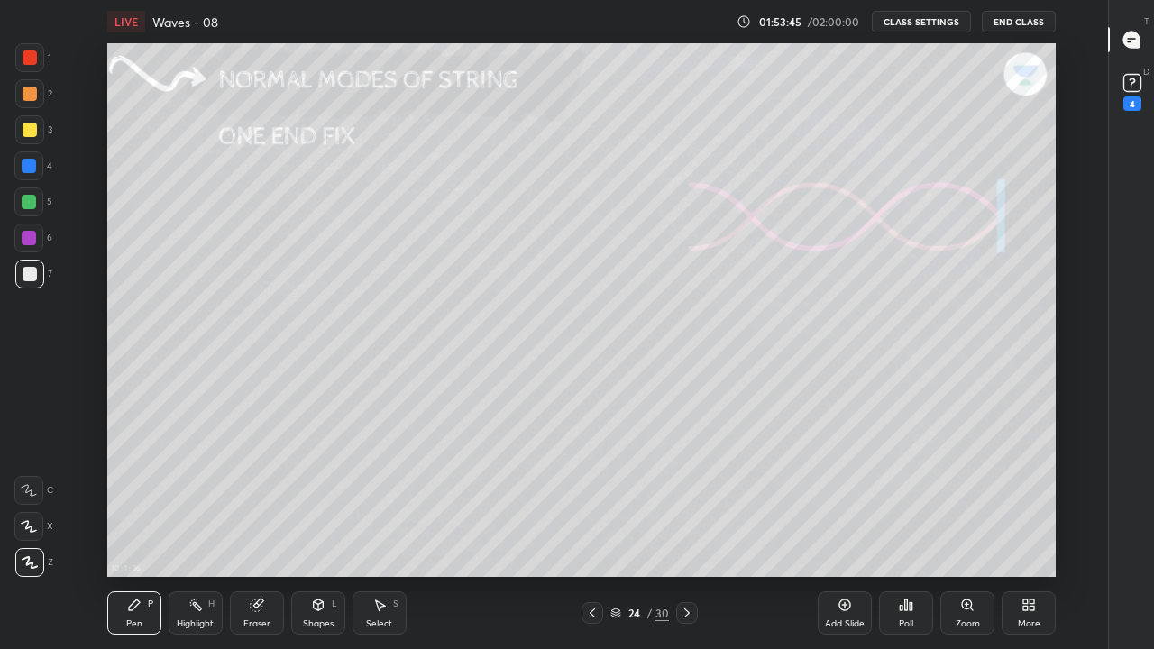
click at [684, 534] on icon at bounding box center [687, 613] width 14 height 14
click at [590, 534] on icon at bounding box center [592, 613] width 14 height 14
click at [589, 534] on div at bounding box center [592, 613] width 22 height 22
click at [592, 534] on icon at bounding box center [592, 613] width 14 height 14
click at [593, 534] on icon at bounding box center [591, 612] width 5 height 9
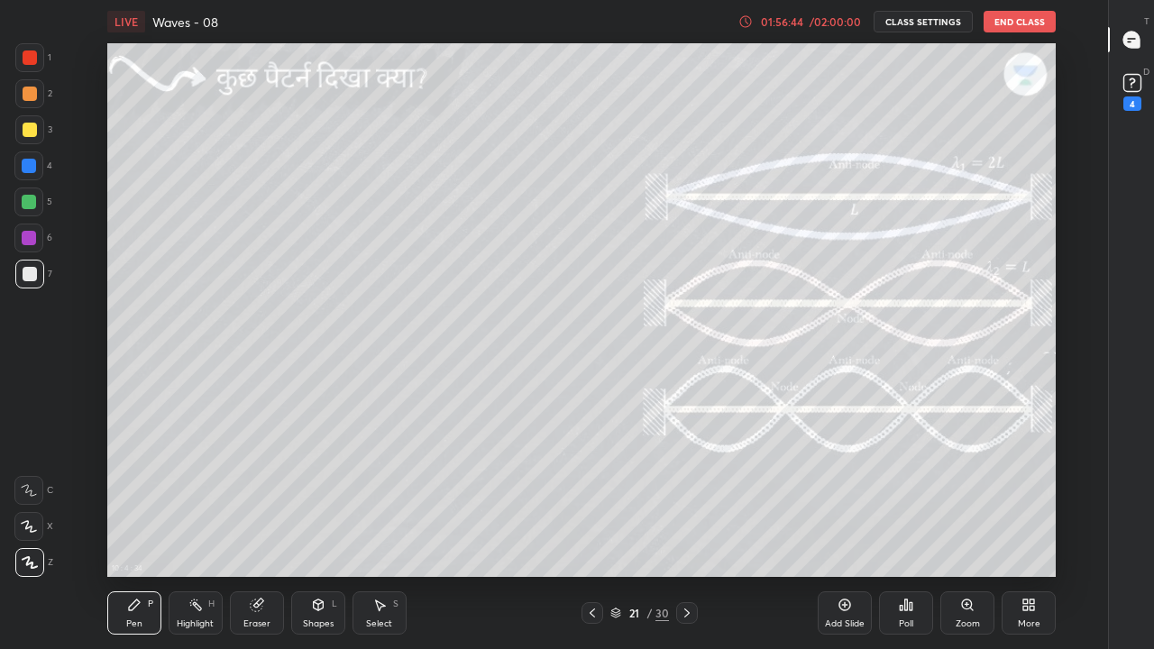
click at [592, 534] on icon at bounding box center [592, 613] width 14 height 14
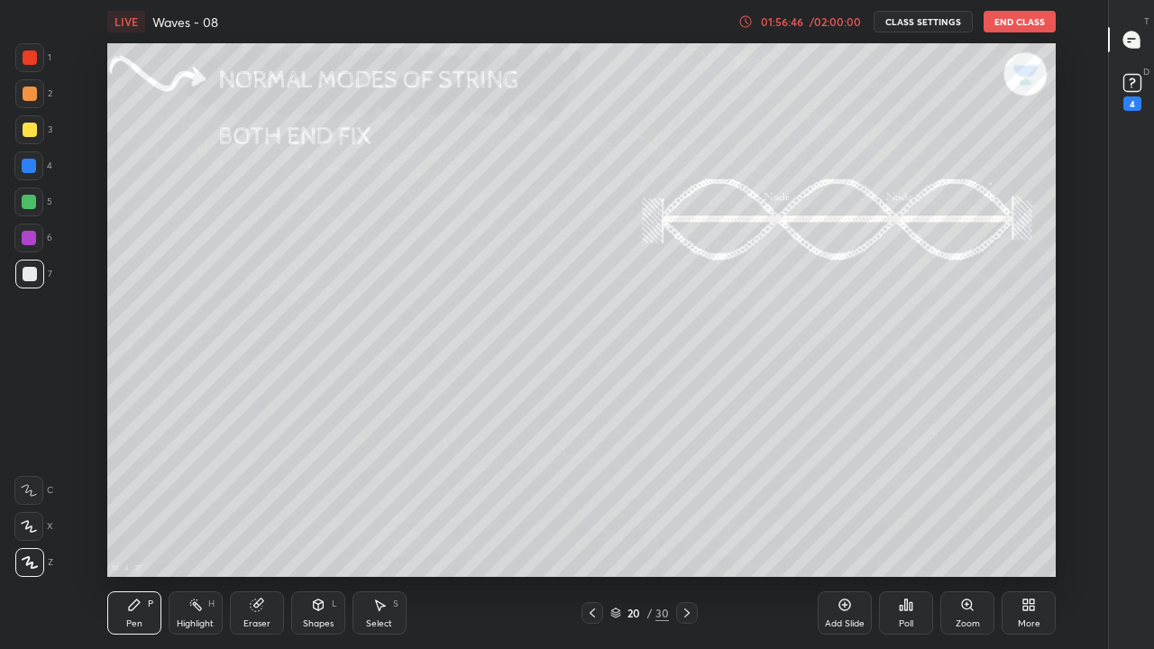
click at [592, 534] on icon at bounding box center [592, 613] width 14 height 14
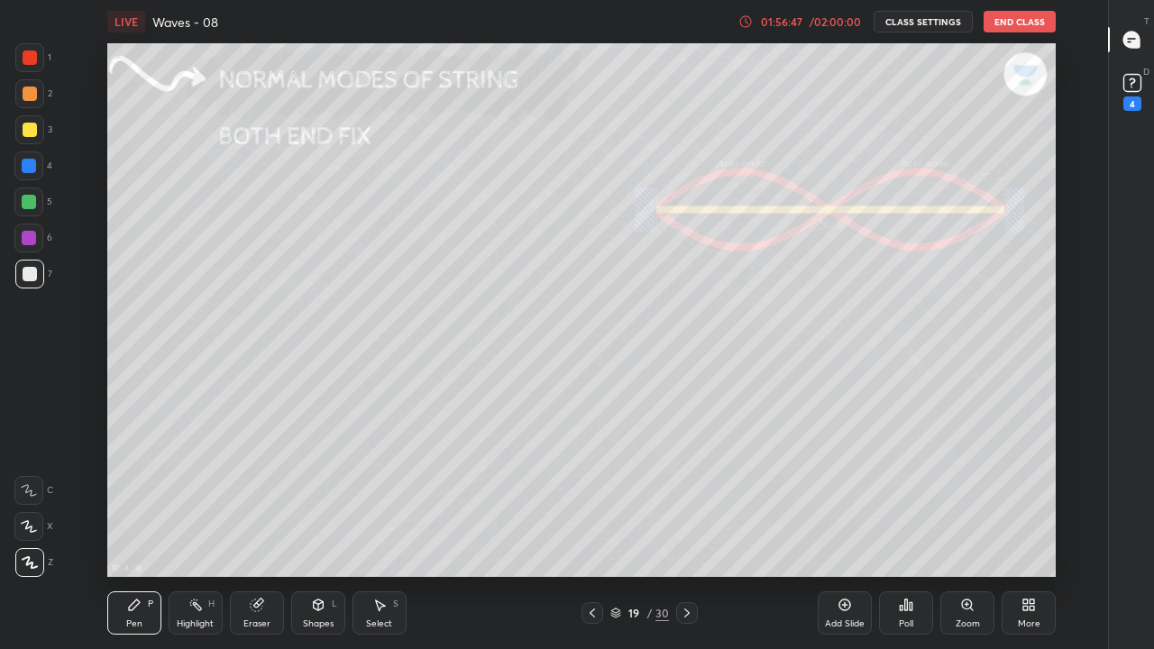
click at [592, 534] on icon at bounding box center [592, 613] width 14 height 14
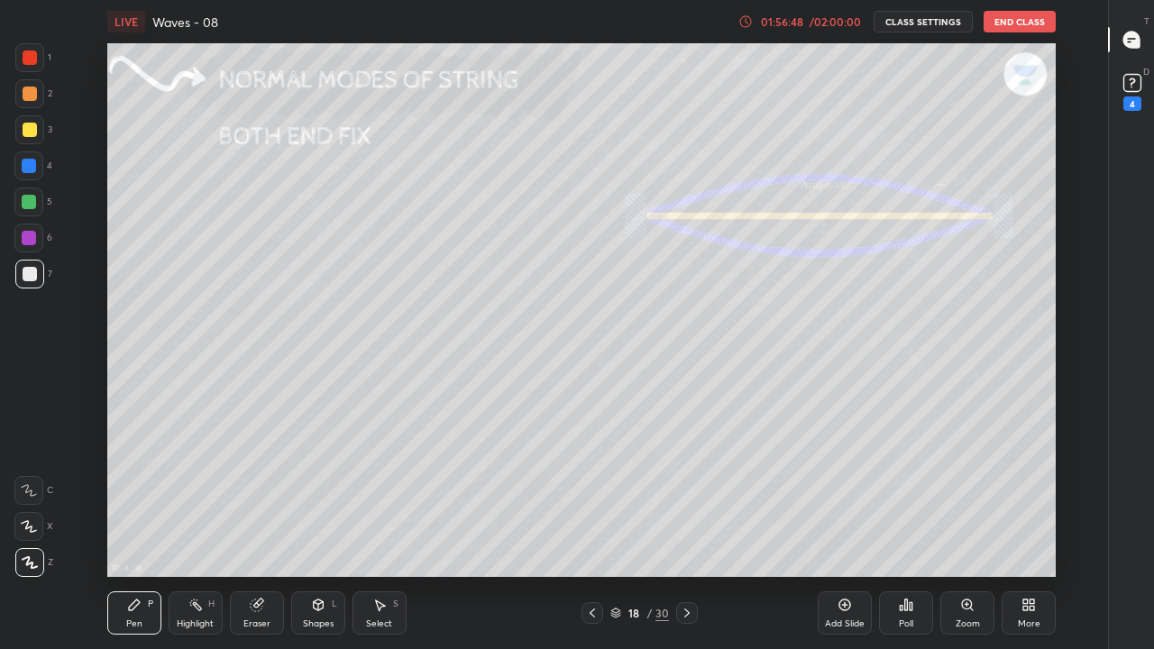
click at [592, 534] on icon at bounding box center [592, 613] width 14 height 14
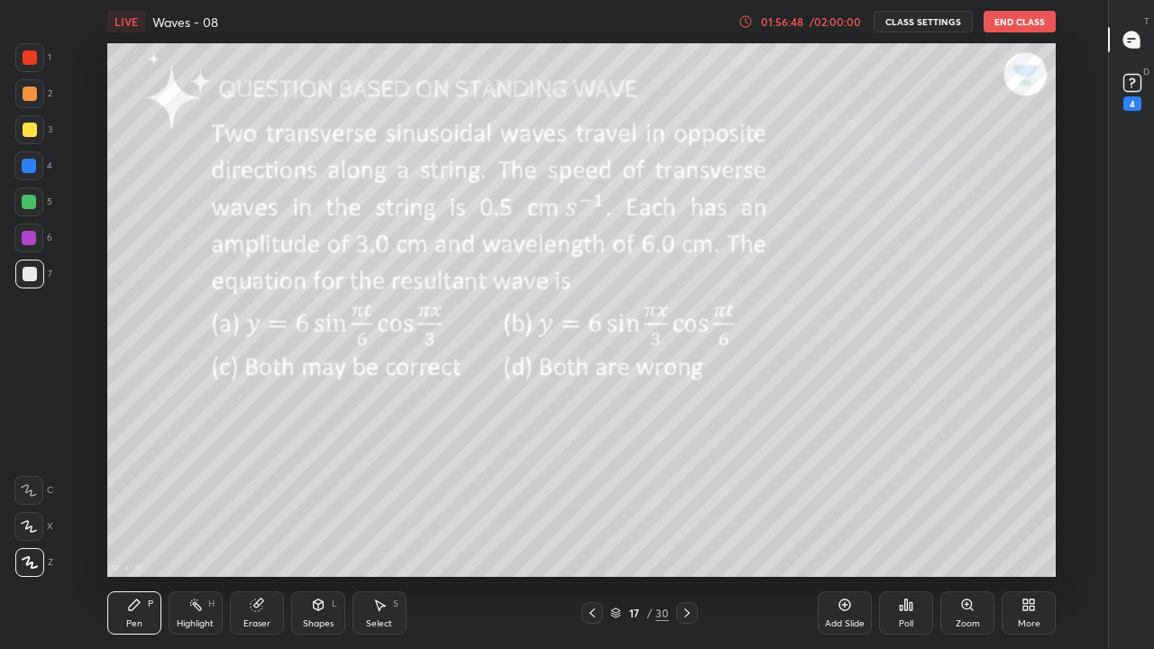
click at [585, 534] on div at bounding box center [592, 613] width 22 height 22
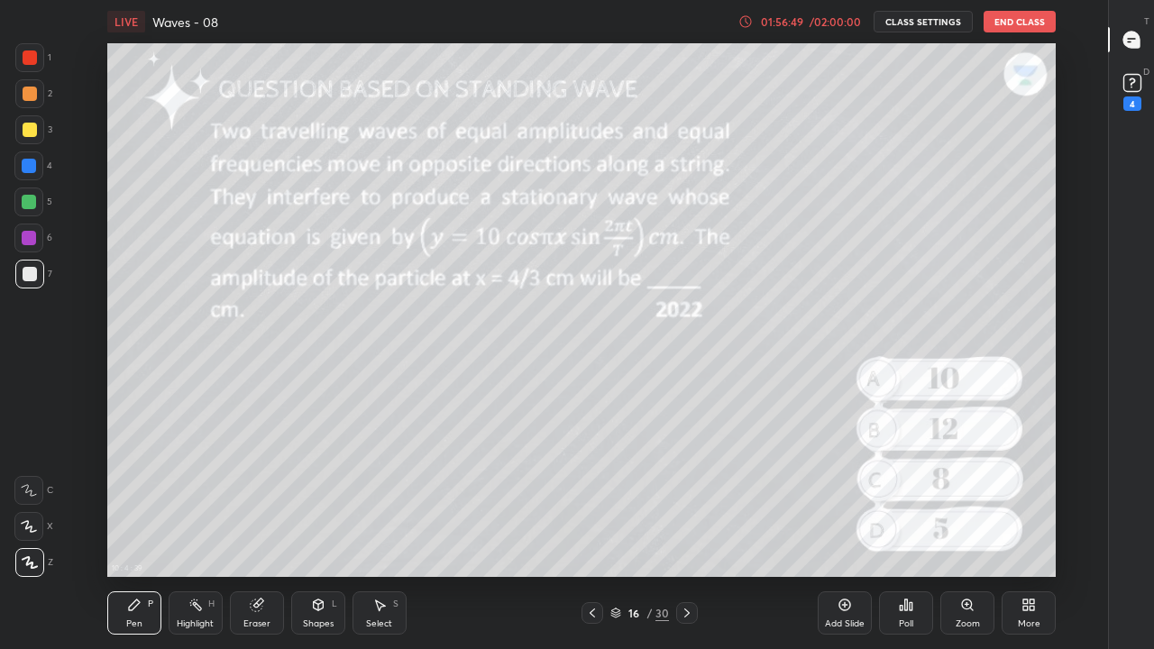
click at [592, 534] on icon at bounding box center [592, 613] width 14 height 14
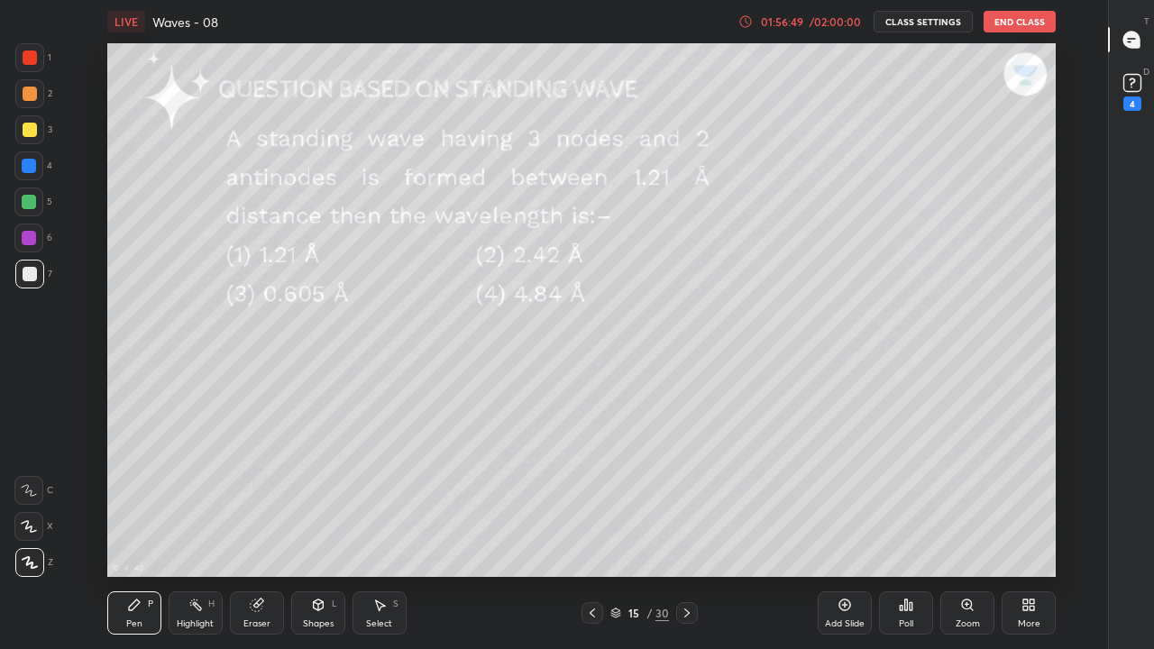
click at [592, 534] on icon at bounding box center [591, 612] width 5 height 9
click at [590, 534] on icon at bounding box center [592, 613] width 14 height 14
click at [592, 534] on icon at bounding box center [592, 613] width 14 height 14
click at [587, 534] on div at bounding box center [592, 613] width 22 height 22
click at [592, 534] on icon at bounding box center [592, 613] width 14 height 14
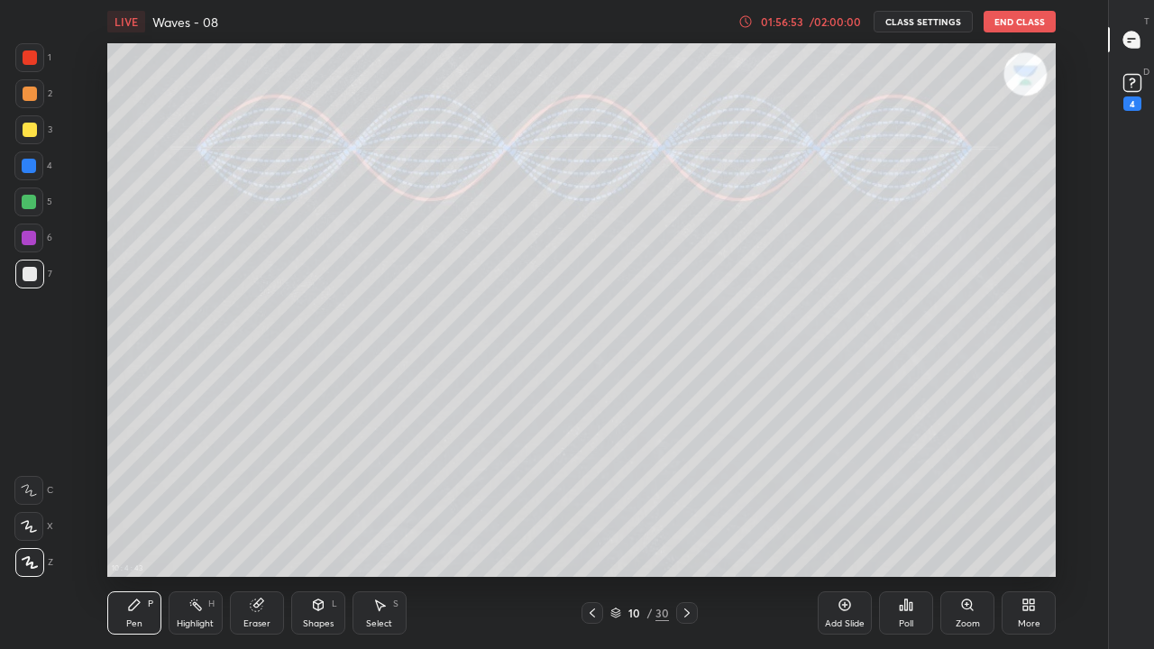
click at [589, 534] on div at bounding box center [592, 613] width 22 height 22
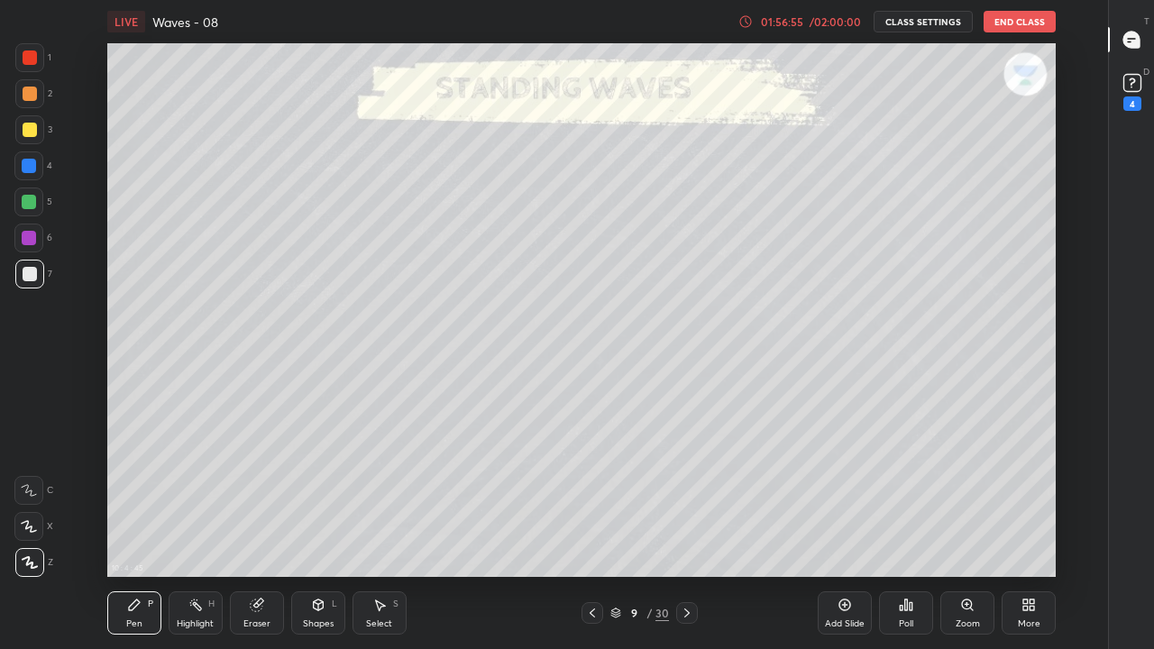
click at [687, 534] on icon at bounding box center [687, 613] width 14 height 14
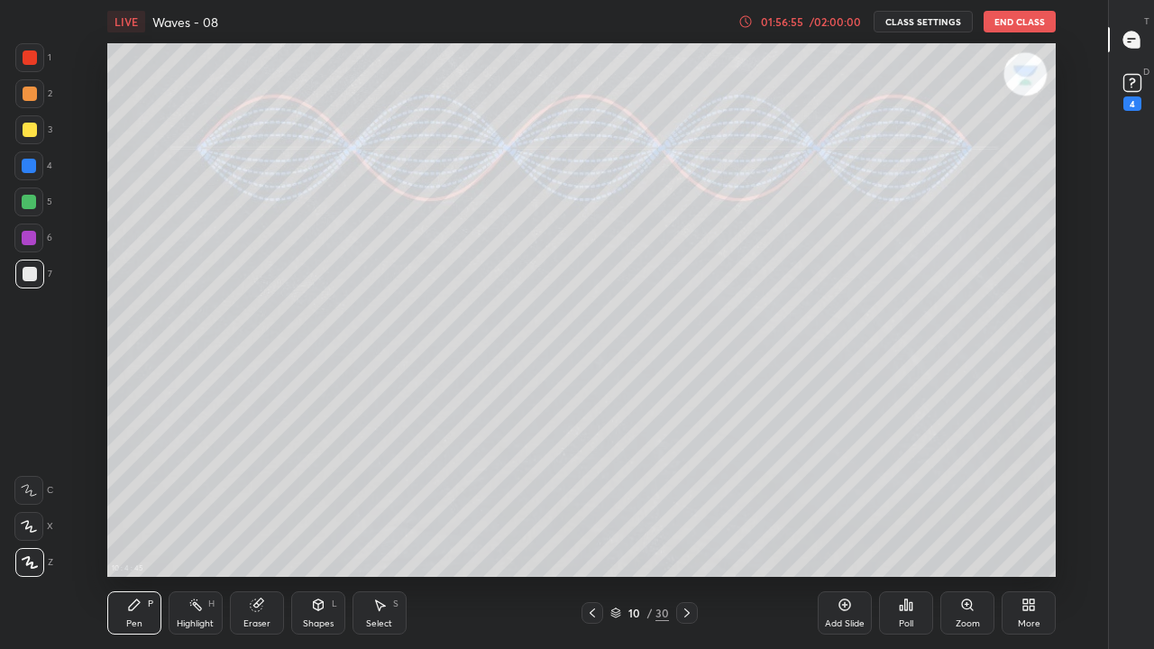
click at [687, 534] on icon at bounding box center [687, 613] width 14 height 14
click at [677, 534] on div at bounding box center [687, 613] width 22 height 22
click at [680, 534] on icon at bounding box center [687, 613] width 14 height 14
click at [687, 534] on icon at bounding box center [687, 613] width 14 height 14
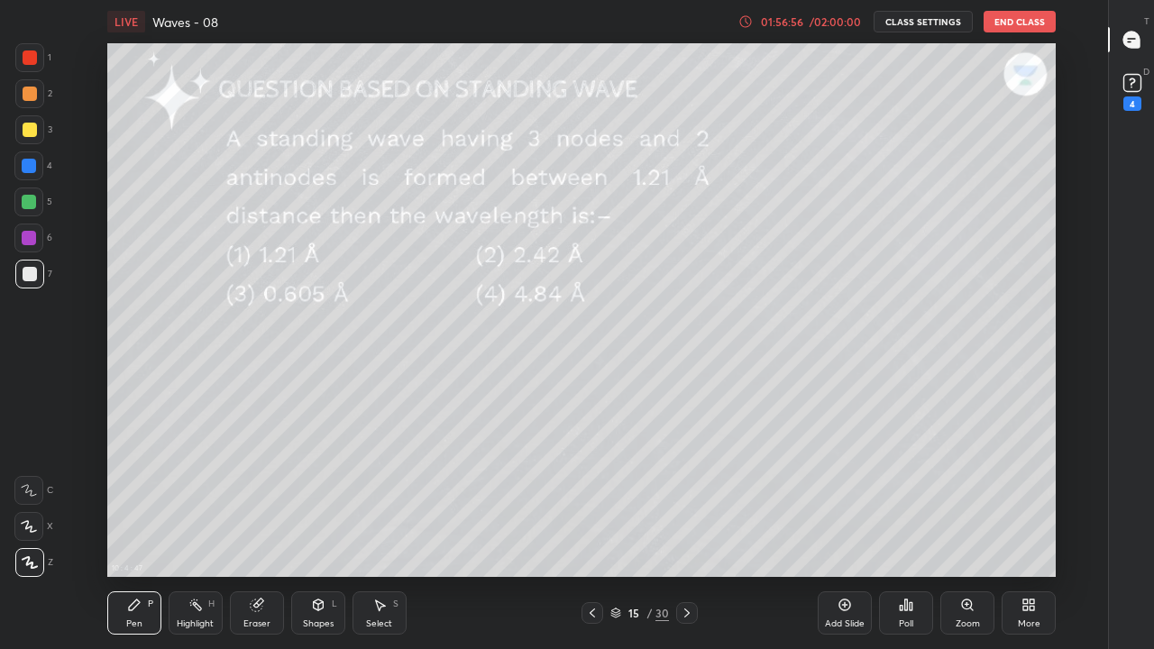
click at [687, 534] on icon at bounding box center [687, 613] width 14 height 14
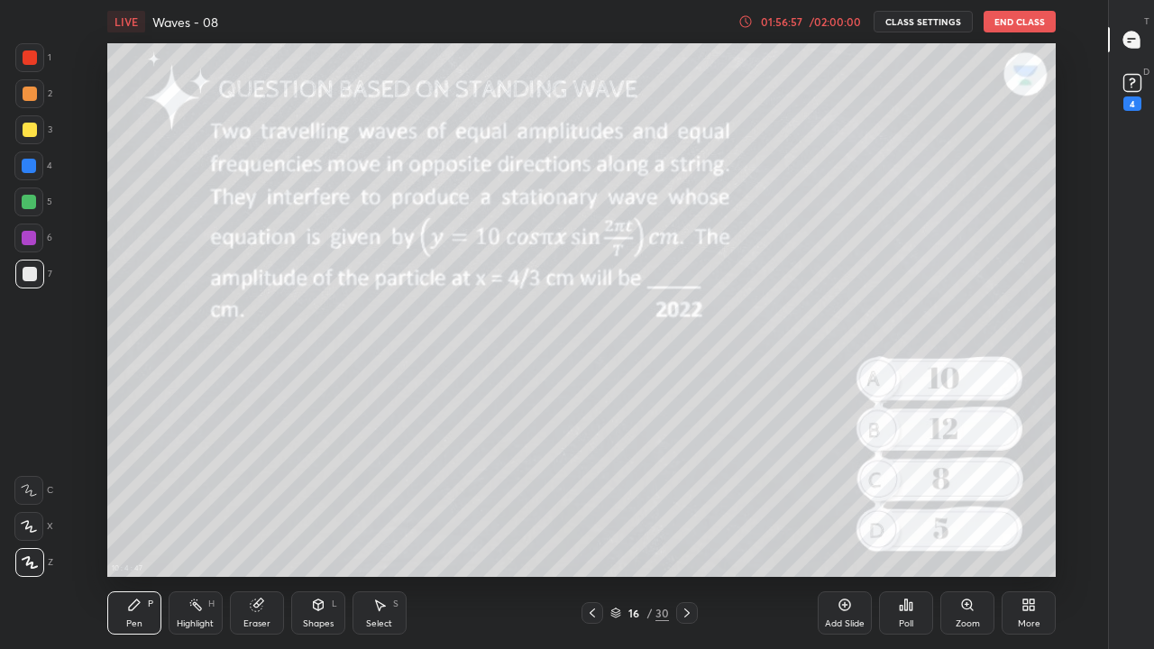
click at [687, 534] on icon at bounding box center [687, 613] width 14 height 14
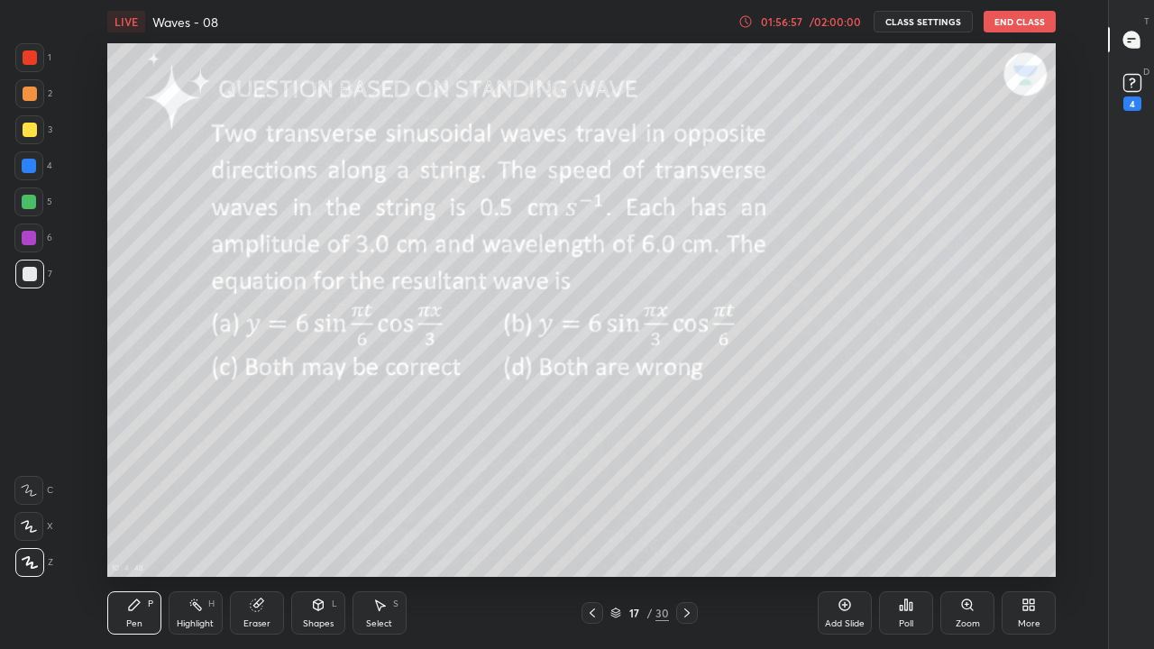
click at [678, 534] on div at bounding box center [687, 613] width 22 height 22
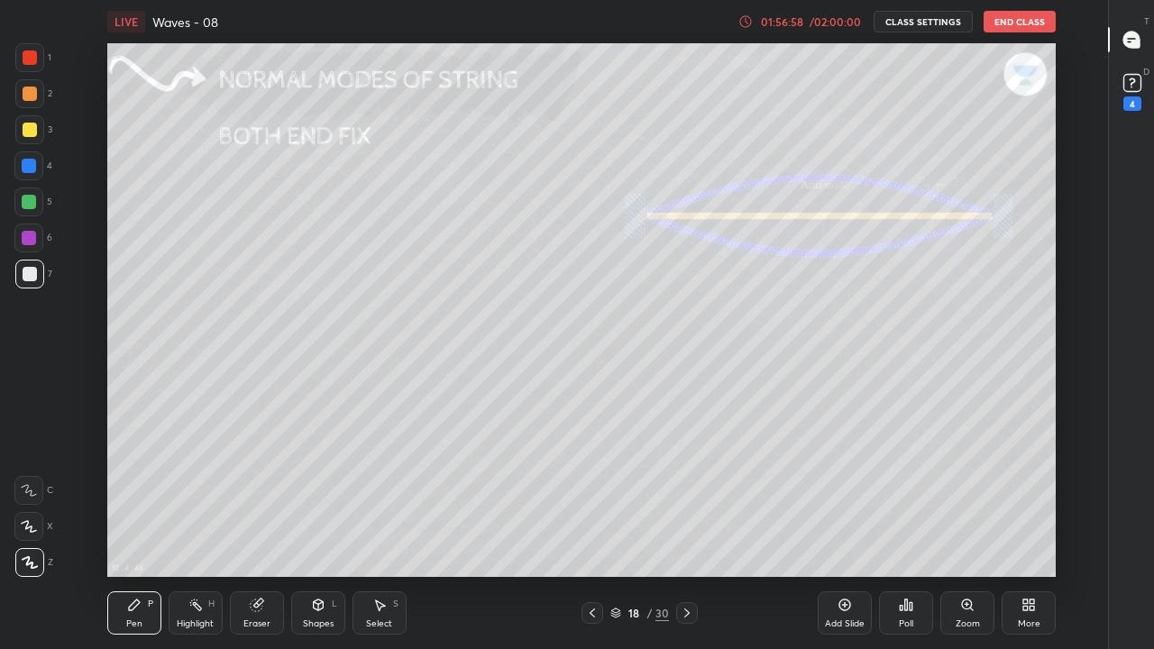
click at [686, 534] on icon at bounding box center [687, 613] width 14 height 14
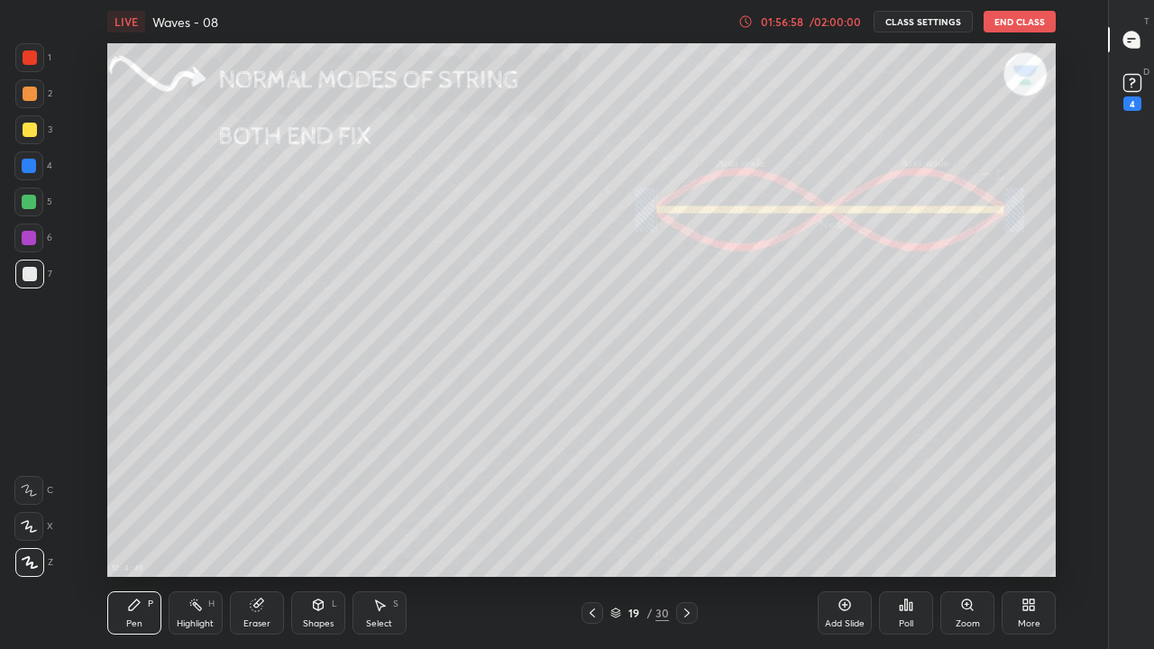
click at [678, 534] on div at bounding box center [687, 613] width 22 height 22
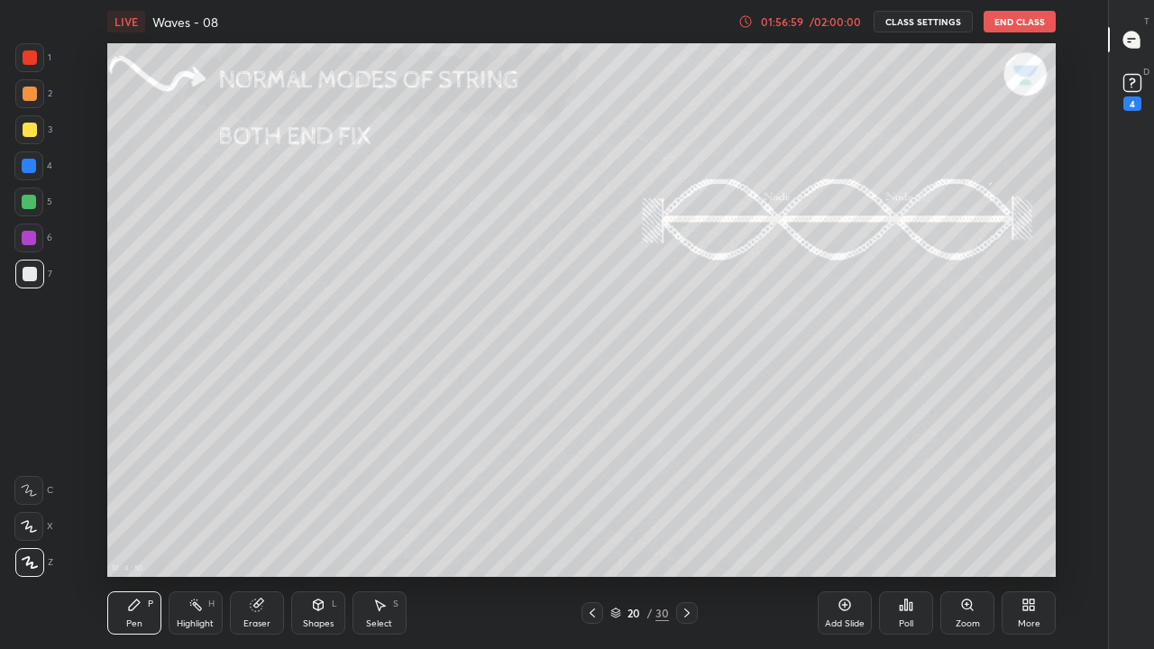
click at [592, 534] on icon at bounding box center [592, 613] width 14 height 14
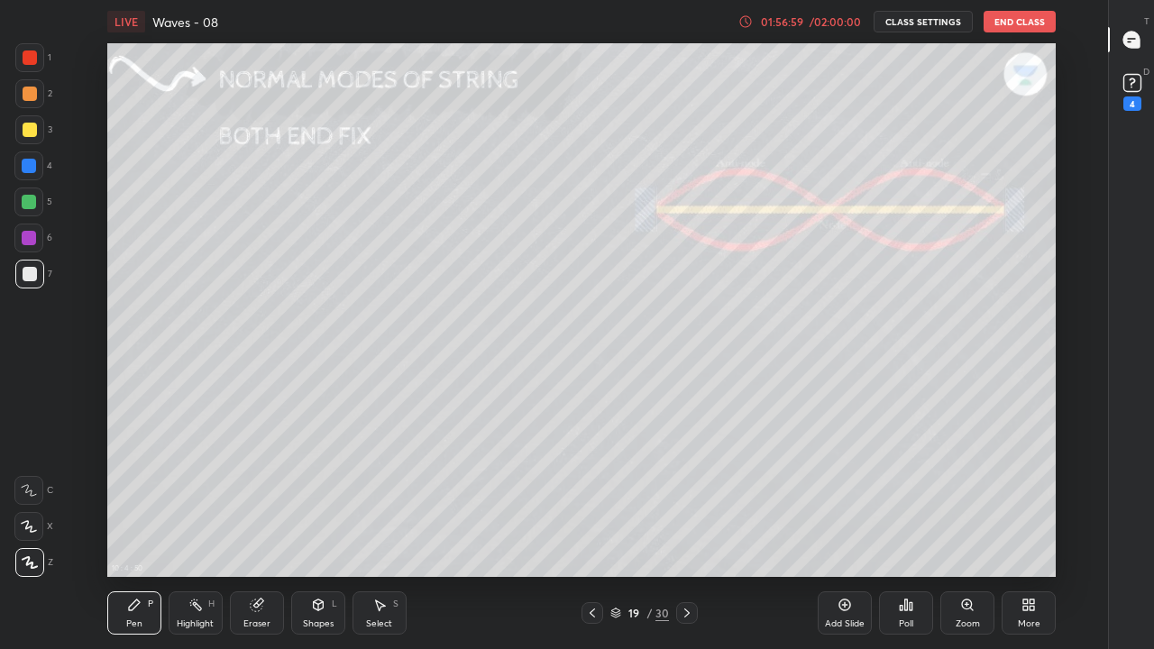
click at [594, 534] on icon at bounding box center [592, 613] width 14 height 14
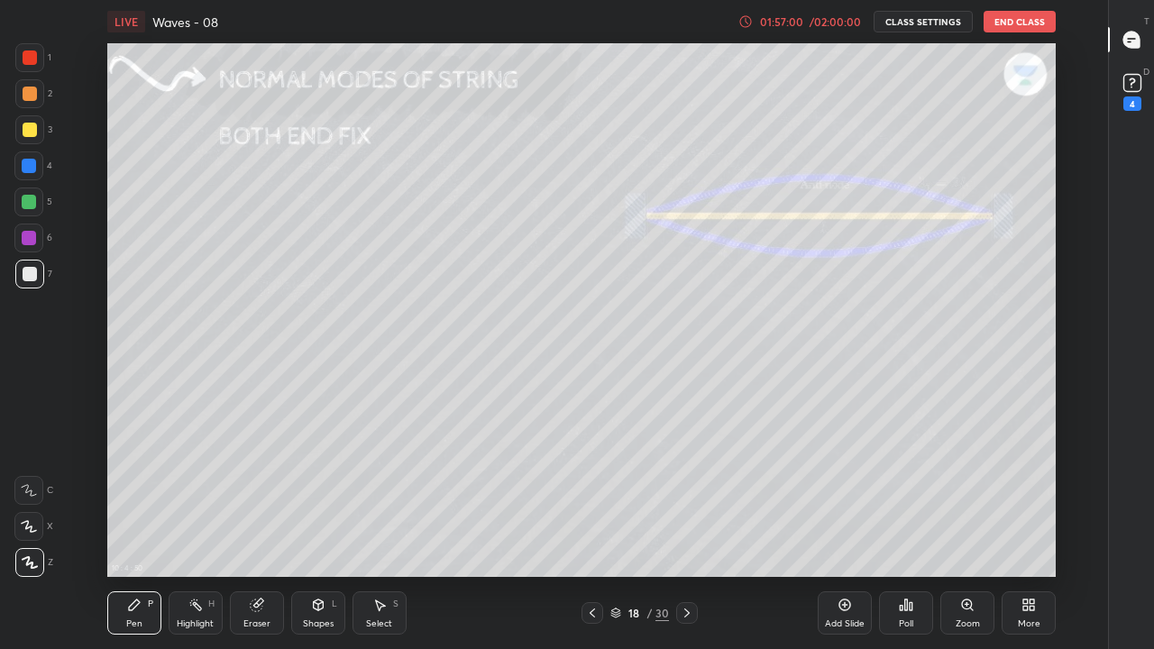
click at [591, 534] on icon at bounding box center [592, 613] width 14 height 14
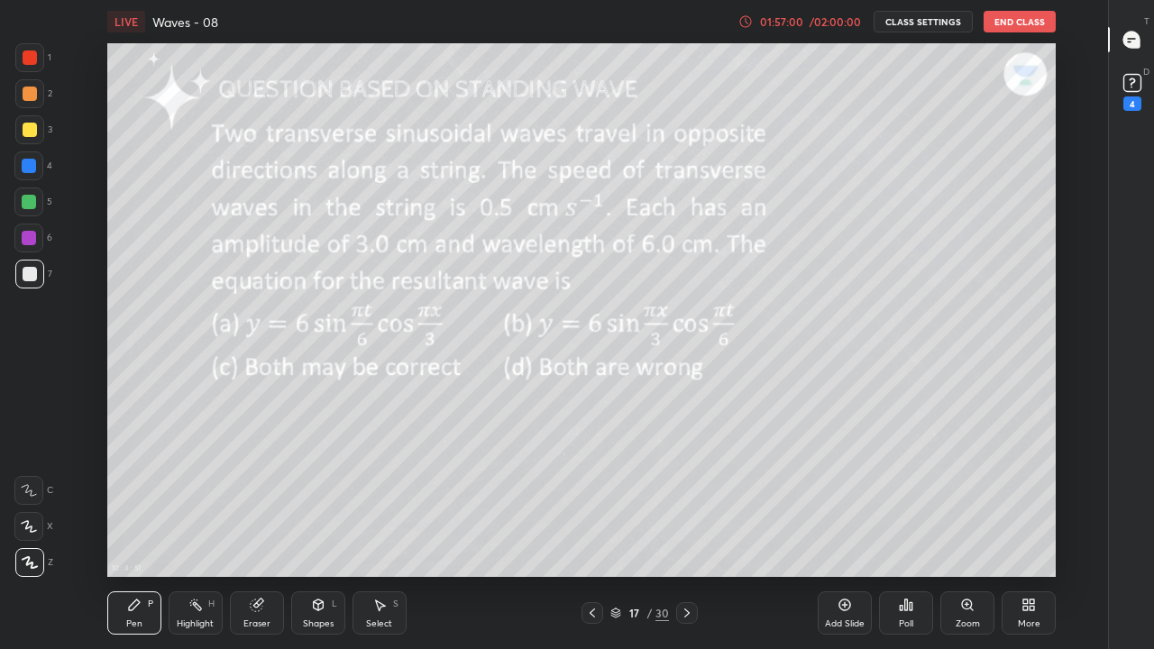
click at [590, 534] on icon at bounding box center [592, 613] width 14 height 14
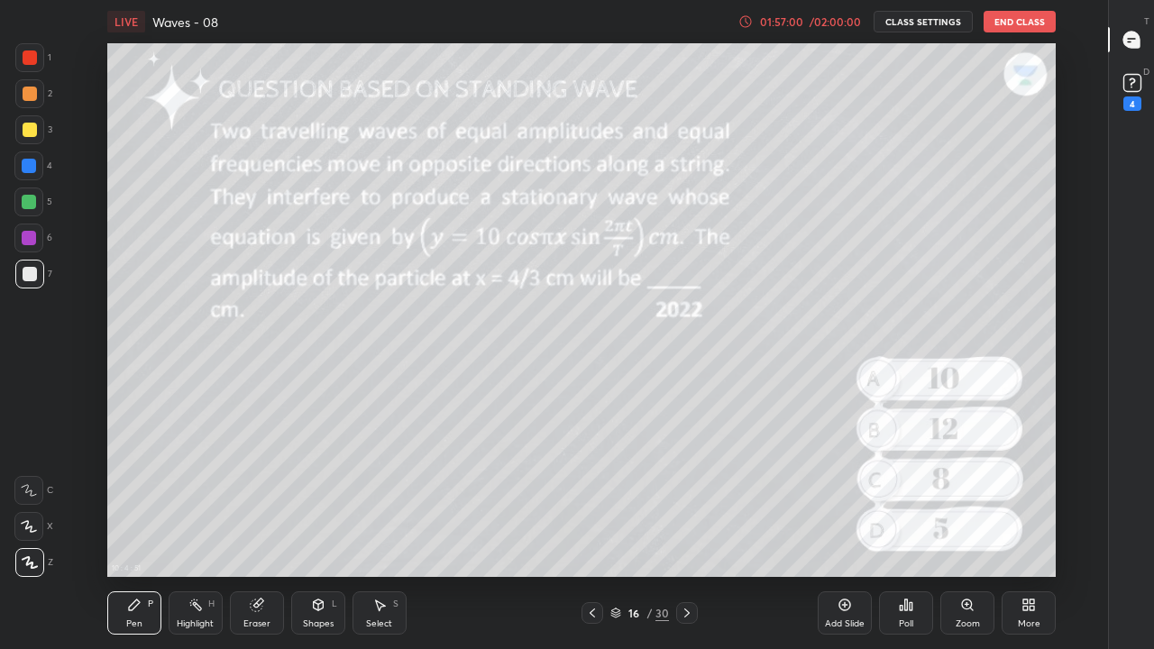
click at [592, 534] on icon at bounding box center [592, 613] width 14 height 14
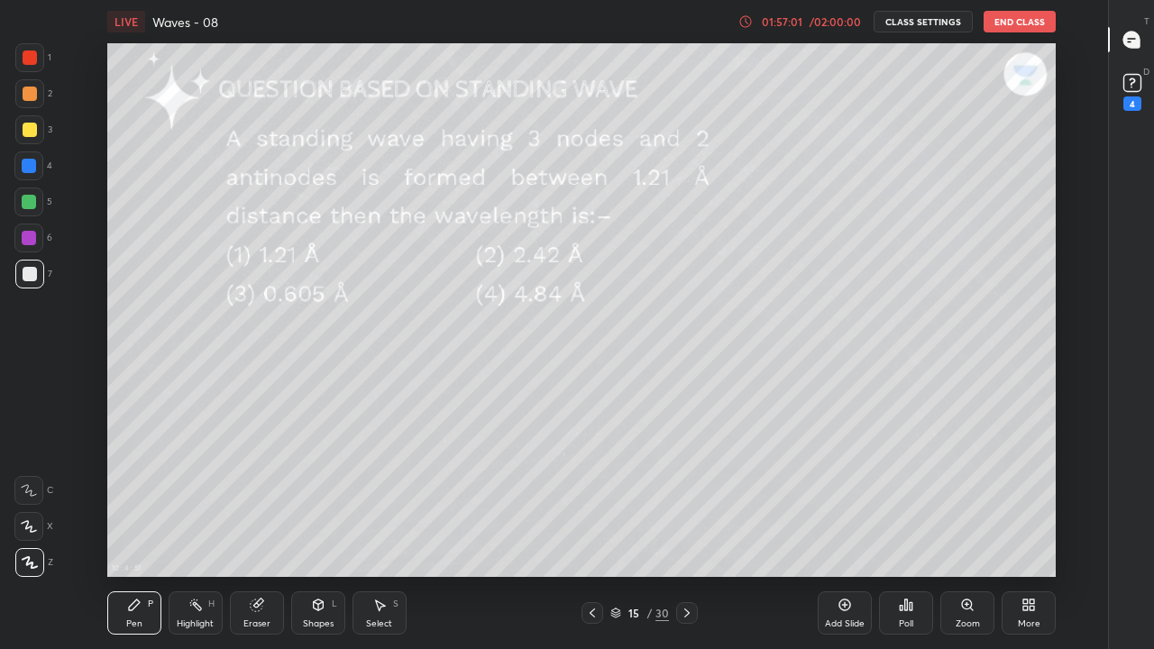
click at [592, 534] on icon at bounding box center [592, 613] width 14 height 14
click at [840, 25] on div "/ 02:00:00" at bounding box center [835, 21] width 56 height 11
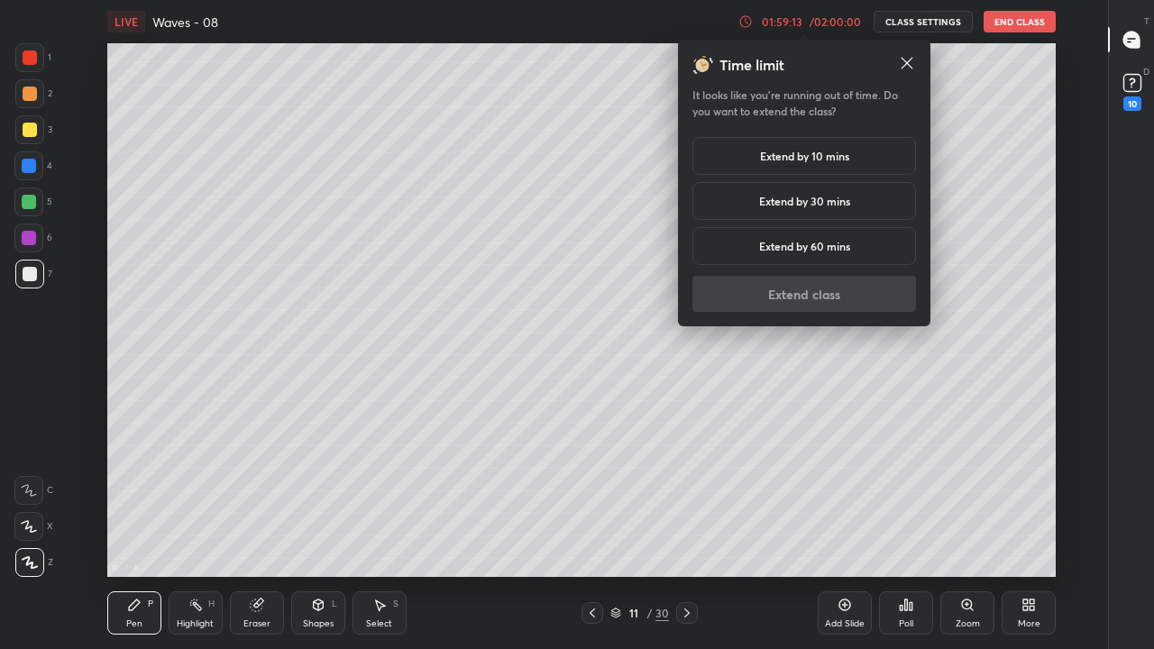
click at [808, 158] on h5 "Extend by 10 mins" at bounding box center [804, 156] width 89 height 16
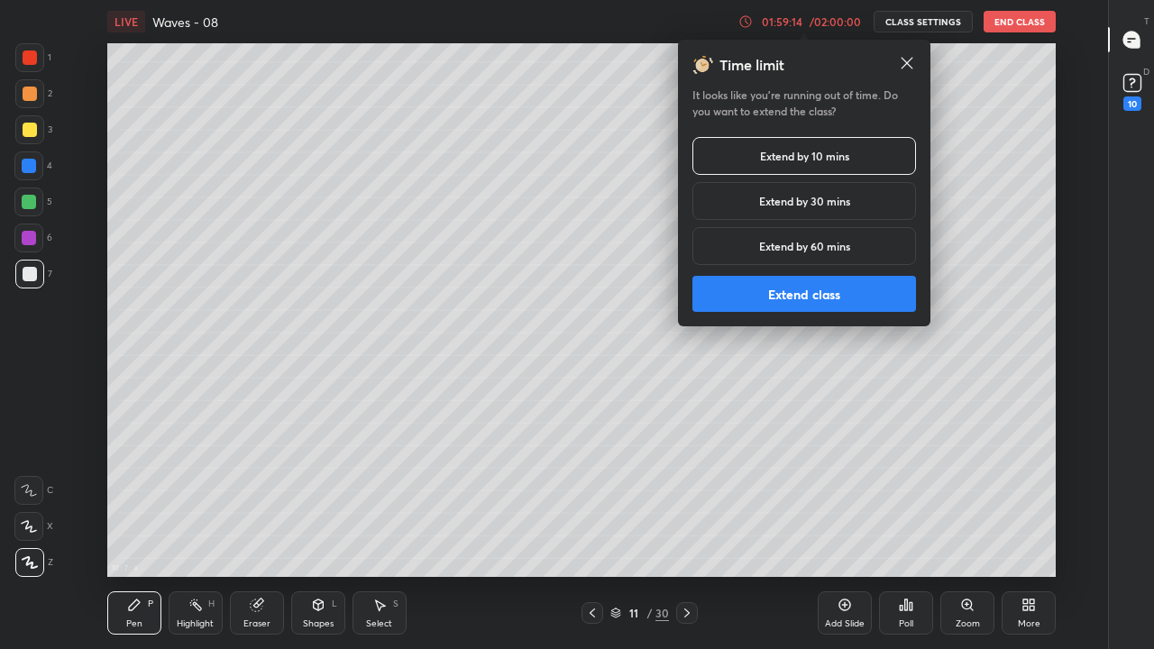
click at [799, 293] on button "Extend class" at bounding box center [804, 294] width 224 height 36
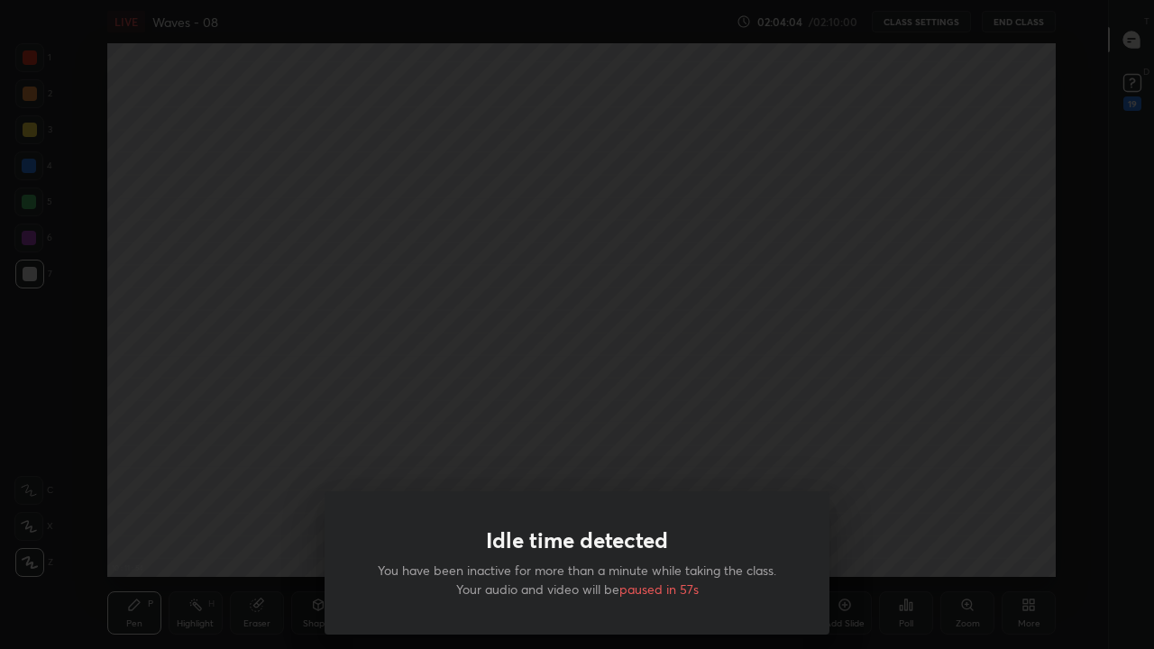
click at [761, 443] on div "Idle time detected You have been inactive for more than a minute while taking t…" at bounding box center [577, 324] width 1154 height 649
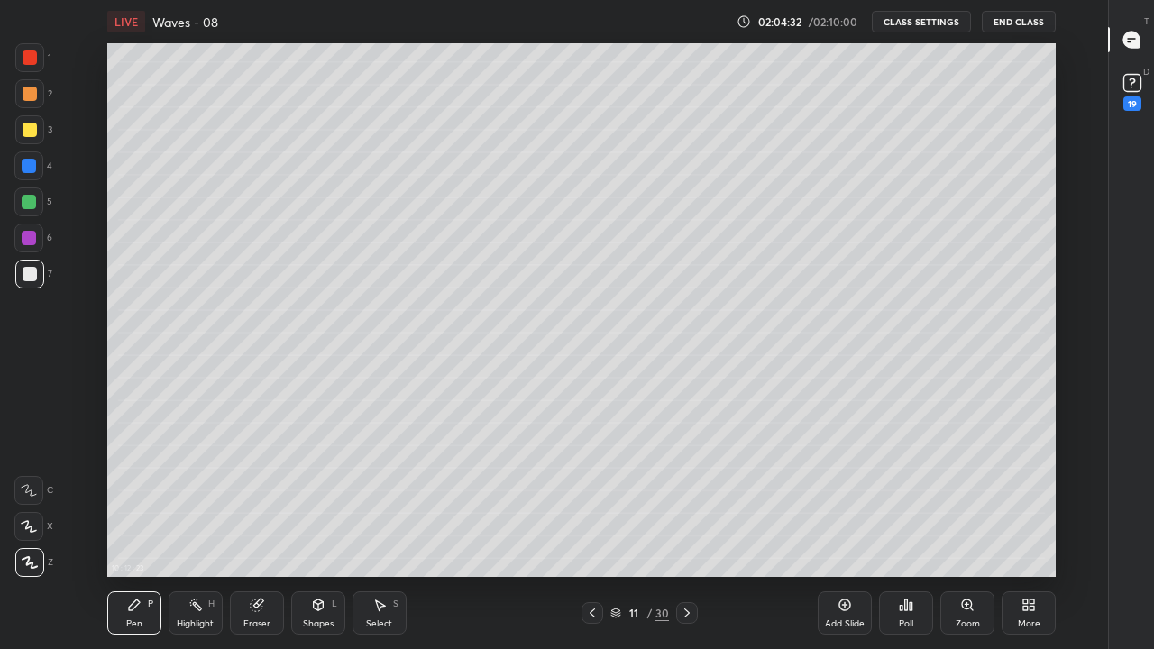
click at [1009, 25] on button "End Class" at bounding box center [1019, 22] width 74 height 22
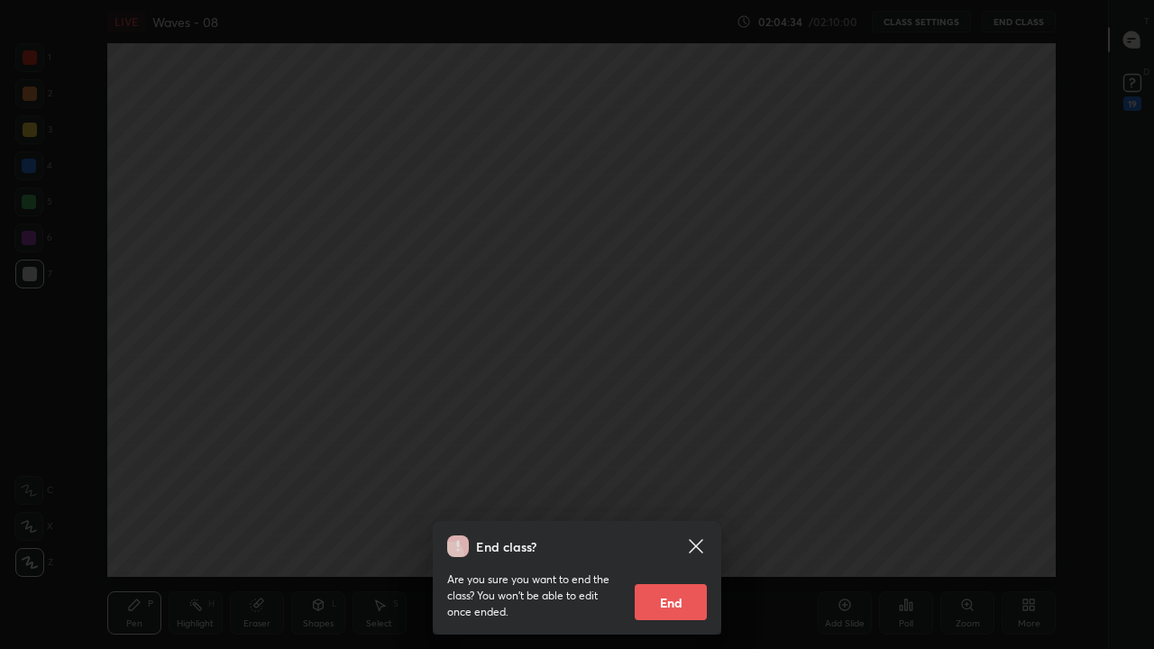
click at [671, 534] on button "End" at bounding box center [671, 602] width 72 height 36
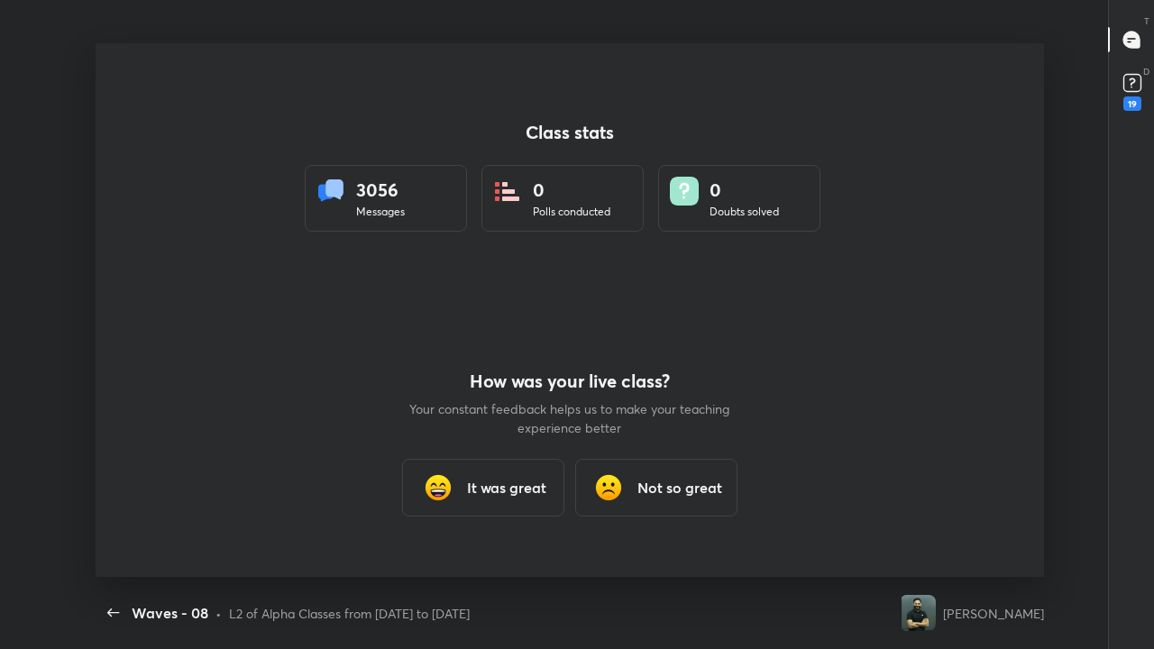
scroll to position [534, 1138]
type textarea "x"
click at [114, 534] on icon "button" at bounding box center [114, 613] width 22 height 22
